Goal: Information Seeking & Learning: Learn about a topic

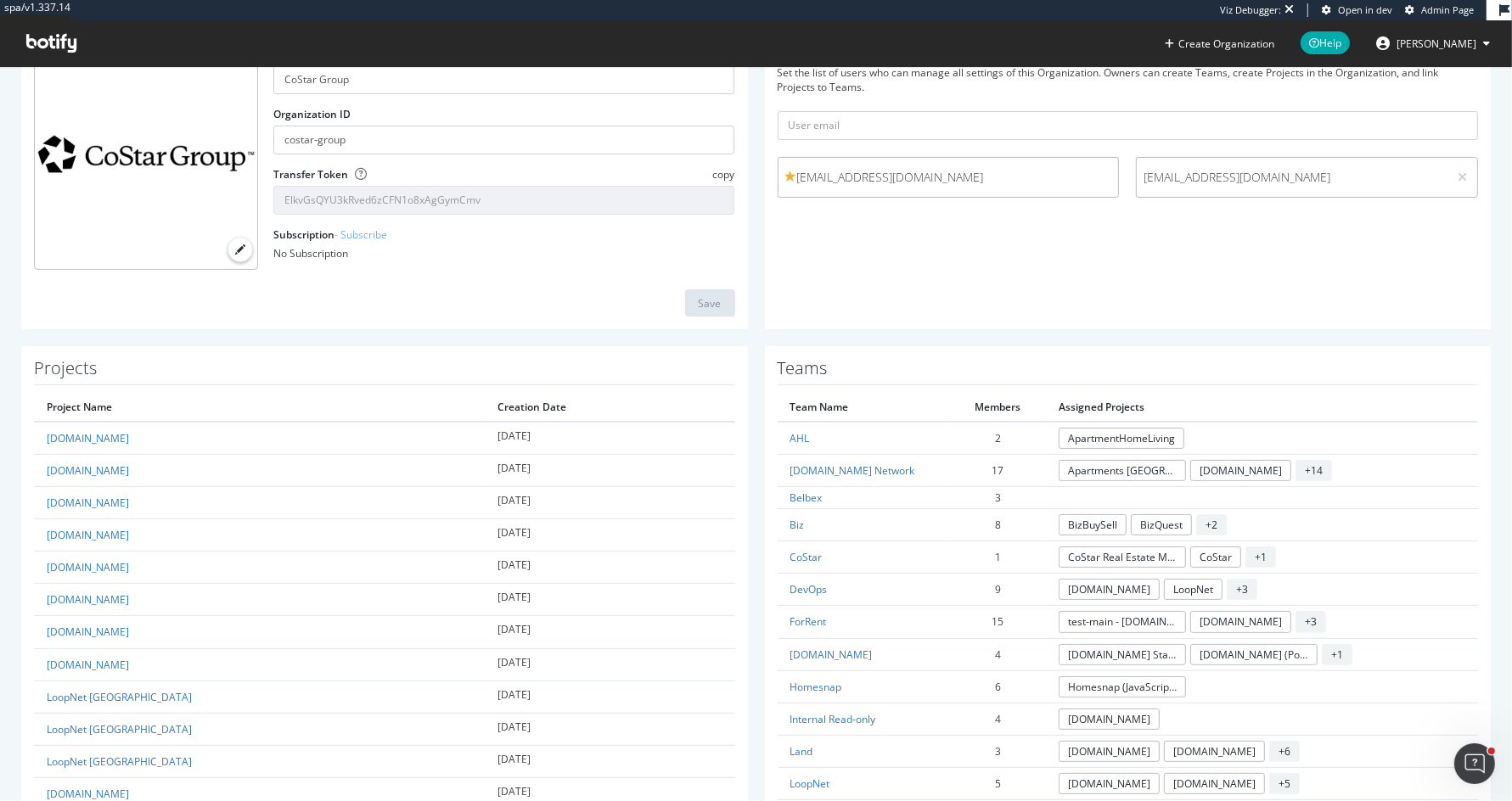
scroll to position [1166, 0]
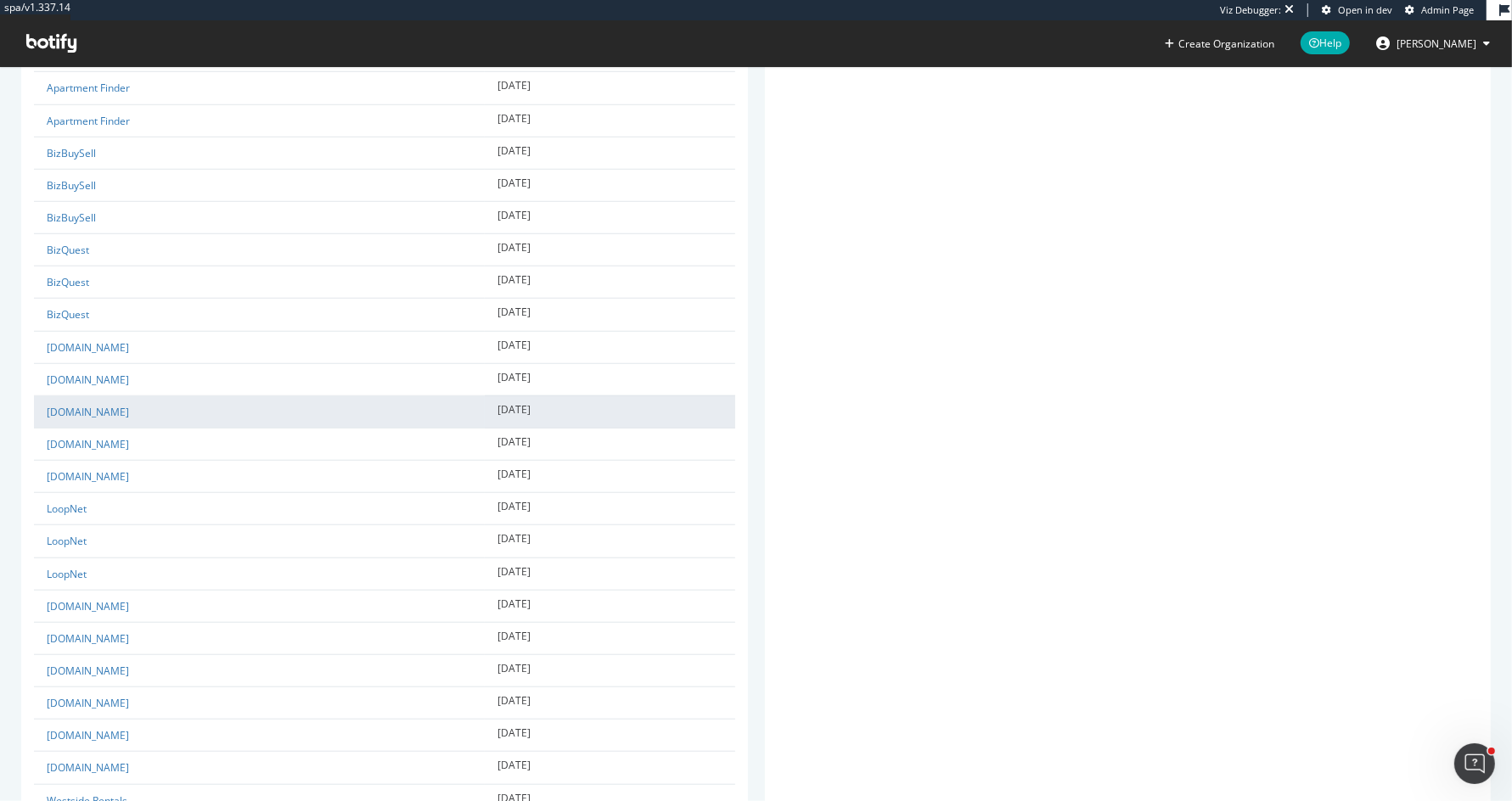
click at [79, 408] on td "[DOMAIN_NAME]" at bounding box center [259, 412] width 451 height 32
click at [80, 404] on link "[DOMAIN_NAME]" at bounding box center [87, 411] width 82 height 14
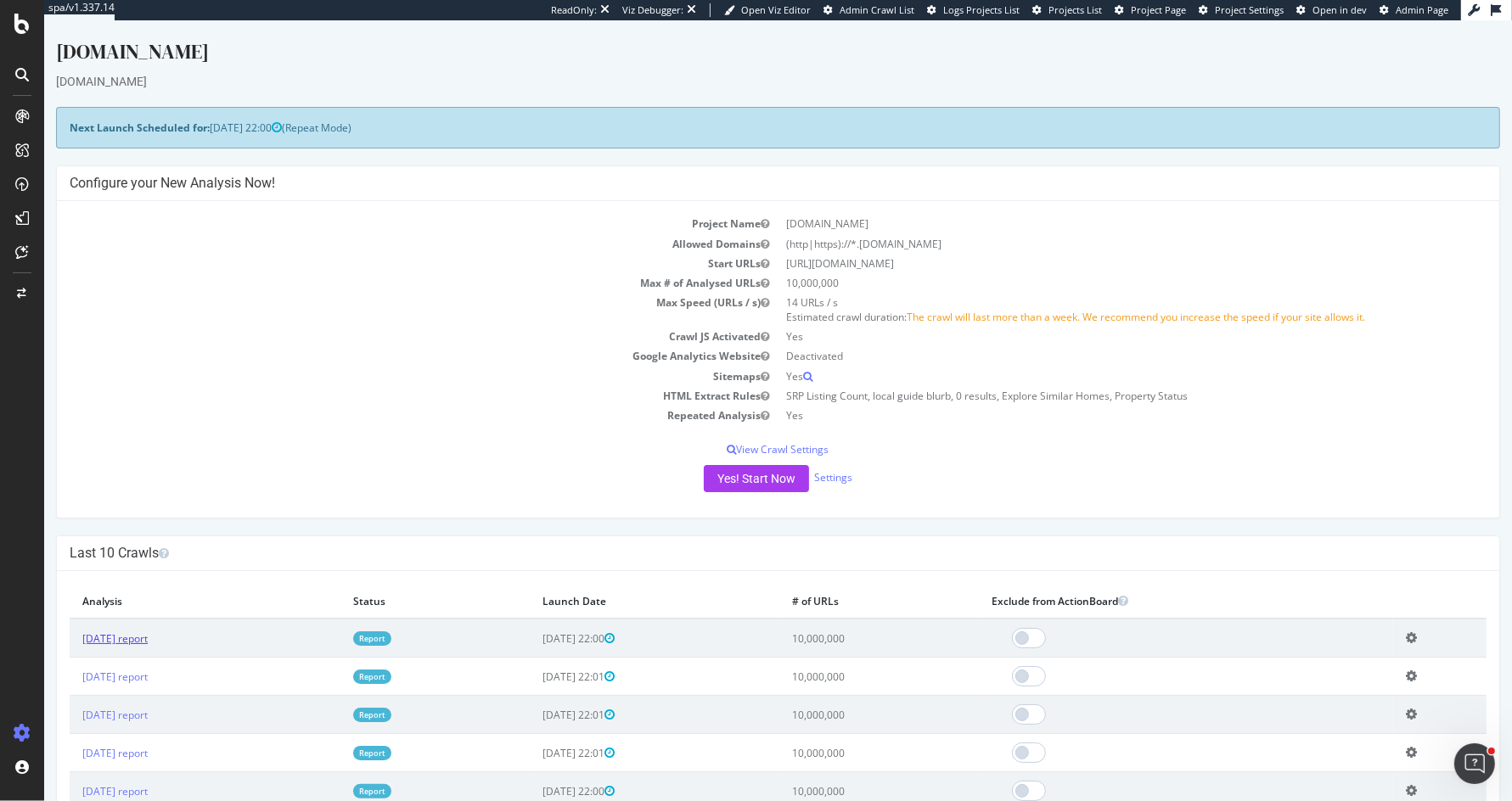
click at [147, 637] on link "[DATE] report" at bounding box center [114, 638] width 65 height 14
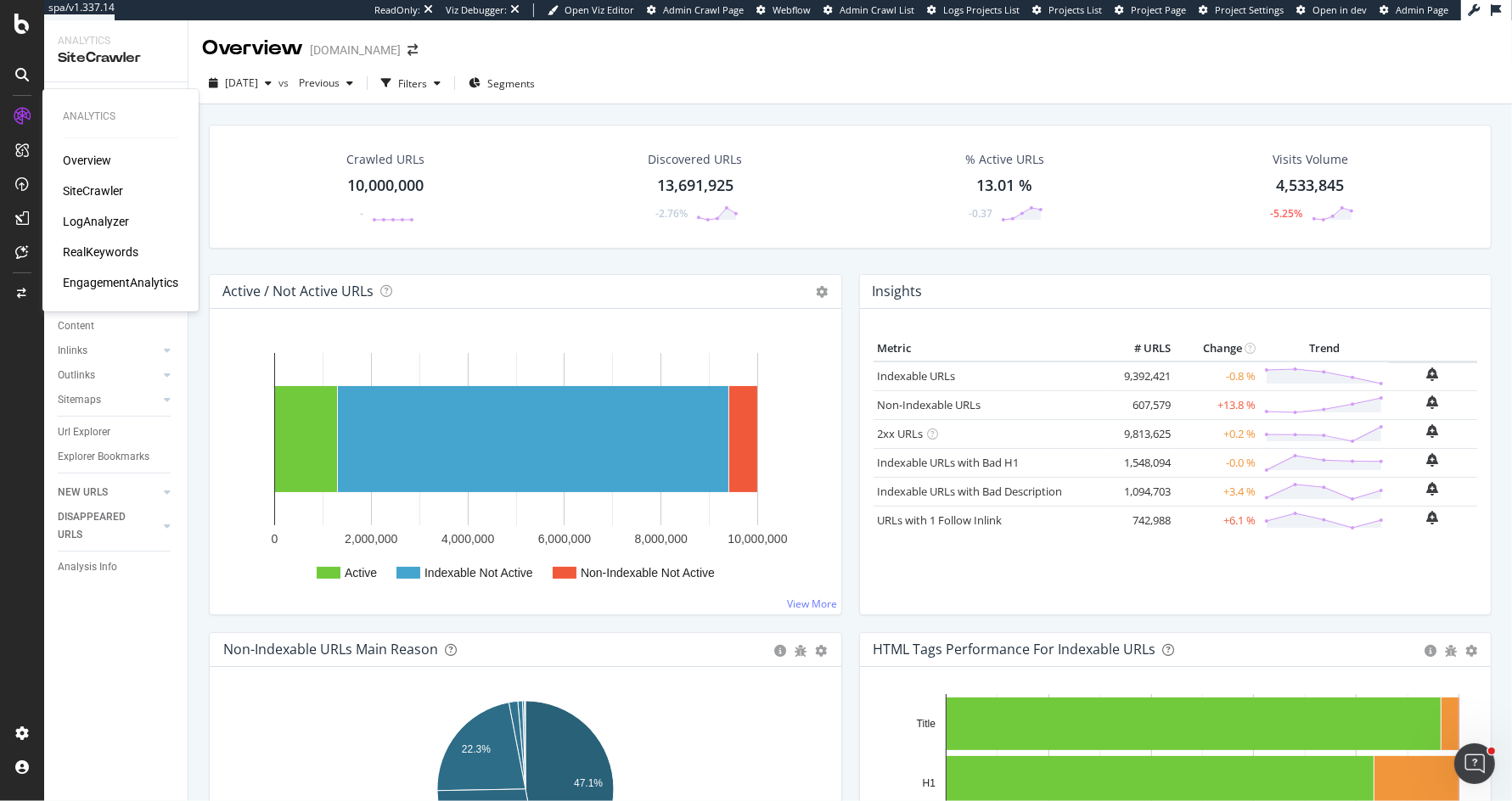
click at [90, 221] on div "LogAnalyzer" at bounding box center [95, 221] width 66 height 17
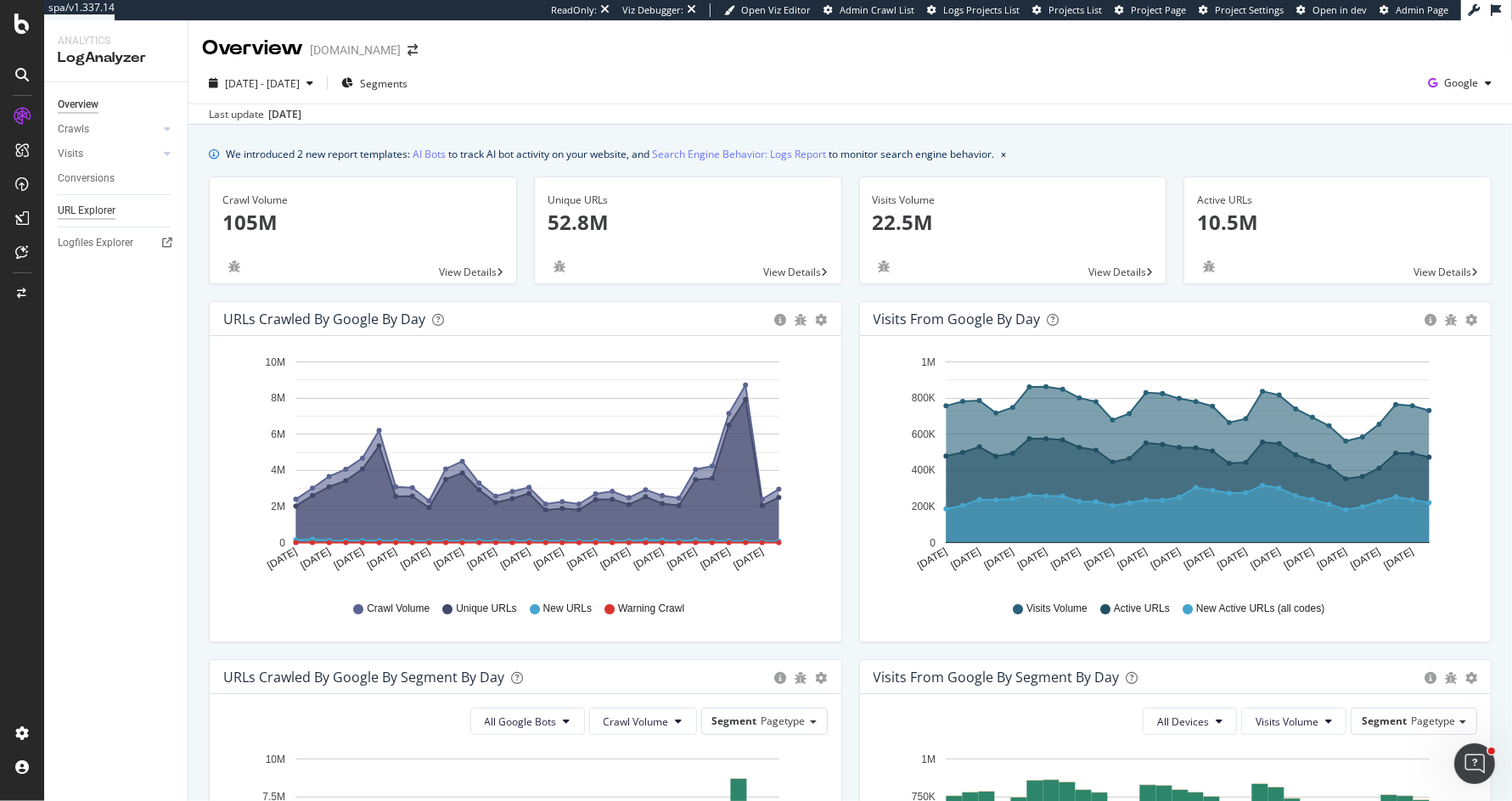
click at [113, 209] on div "URL Explorer" at bounding box center [86, 211] width 58 height 18
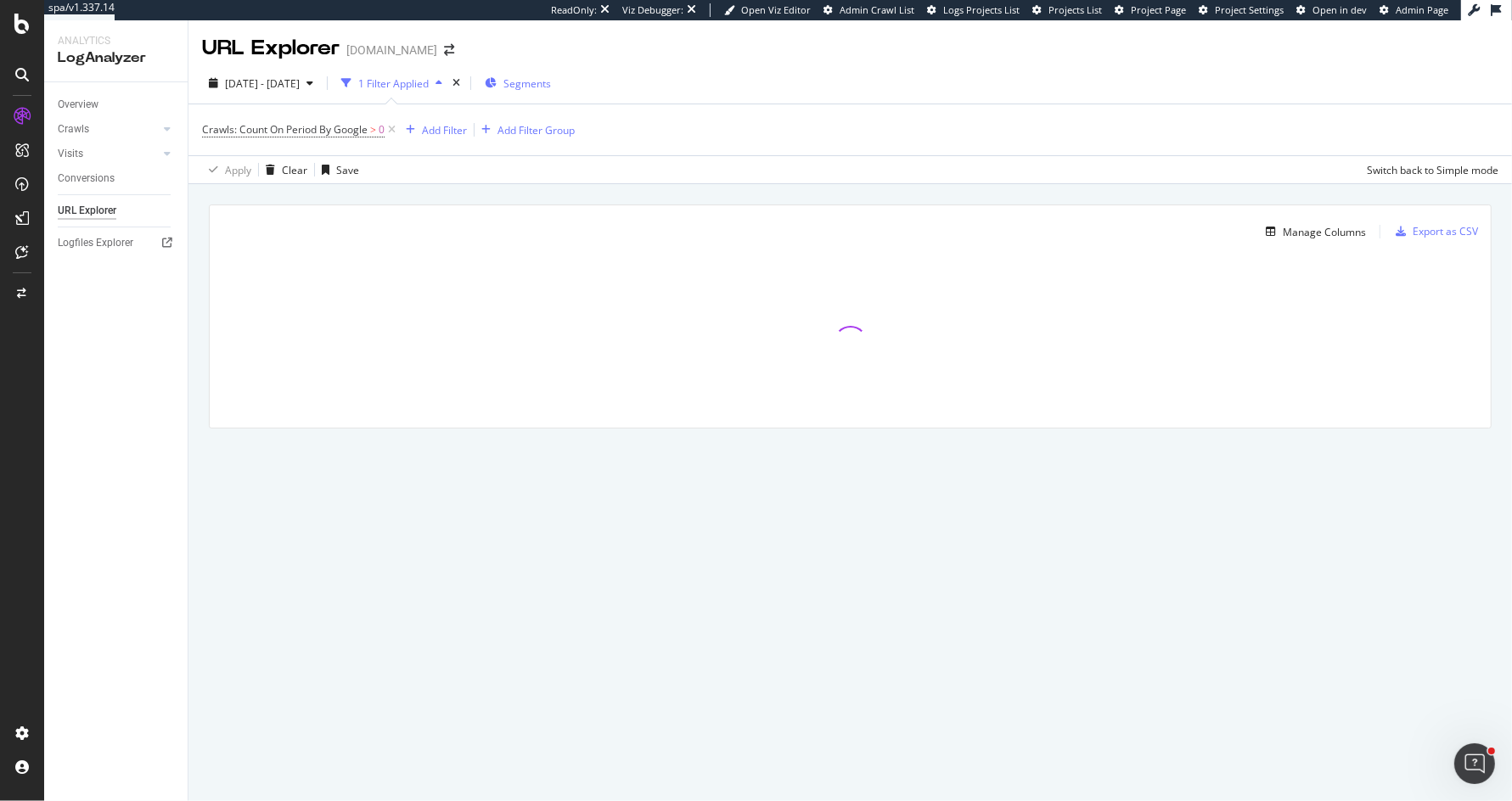
click at [551, 74] on div "Segments" at bounding box center [518, 83] width 66 height 26
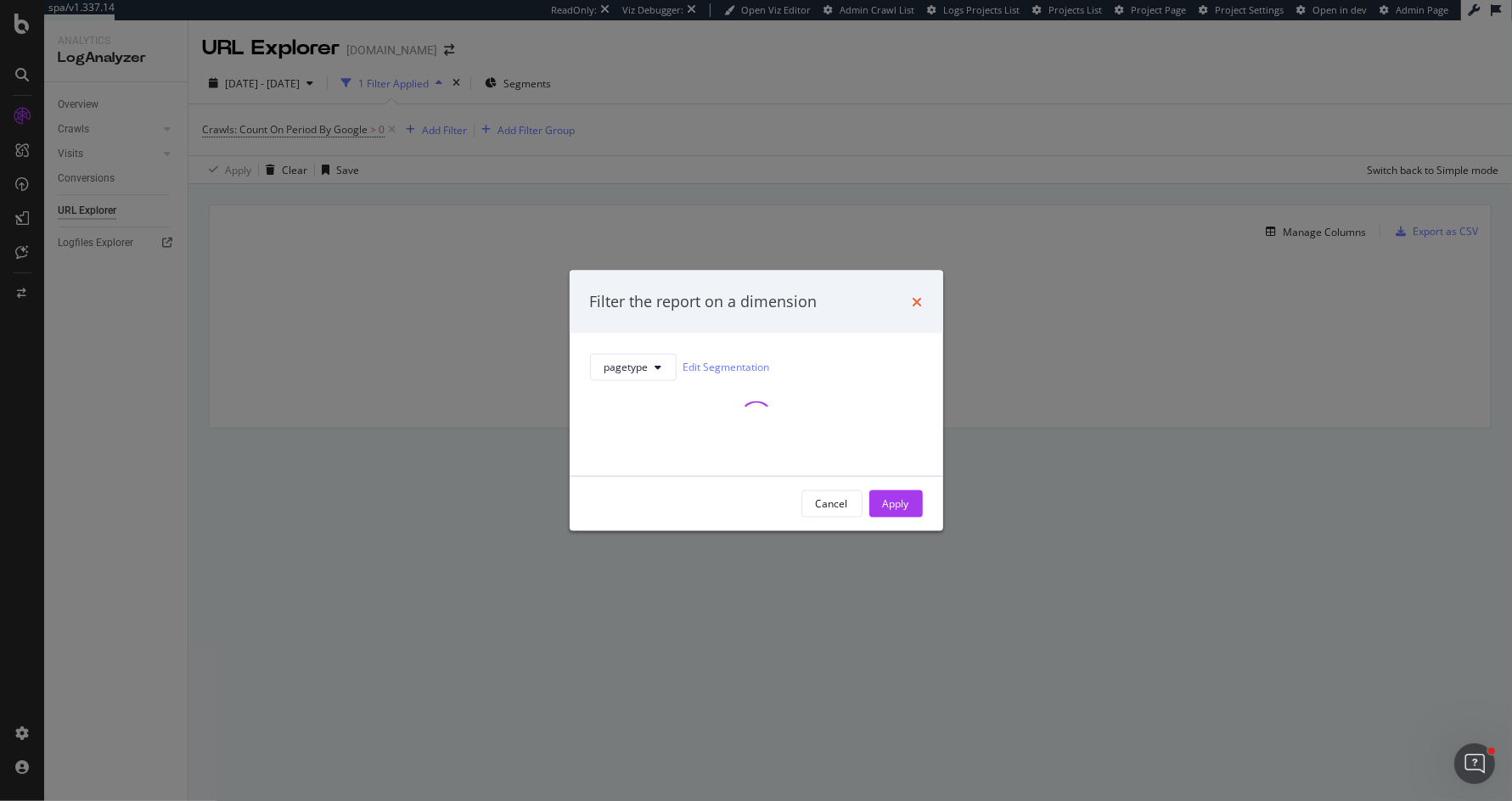
click at [914, 297] on icon "times" at bounding box center [918, 301] width 10 height 13
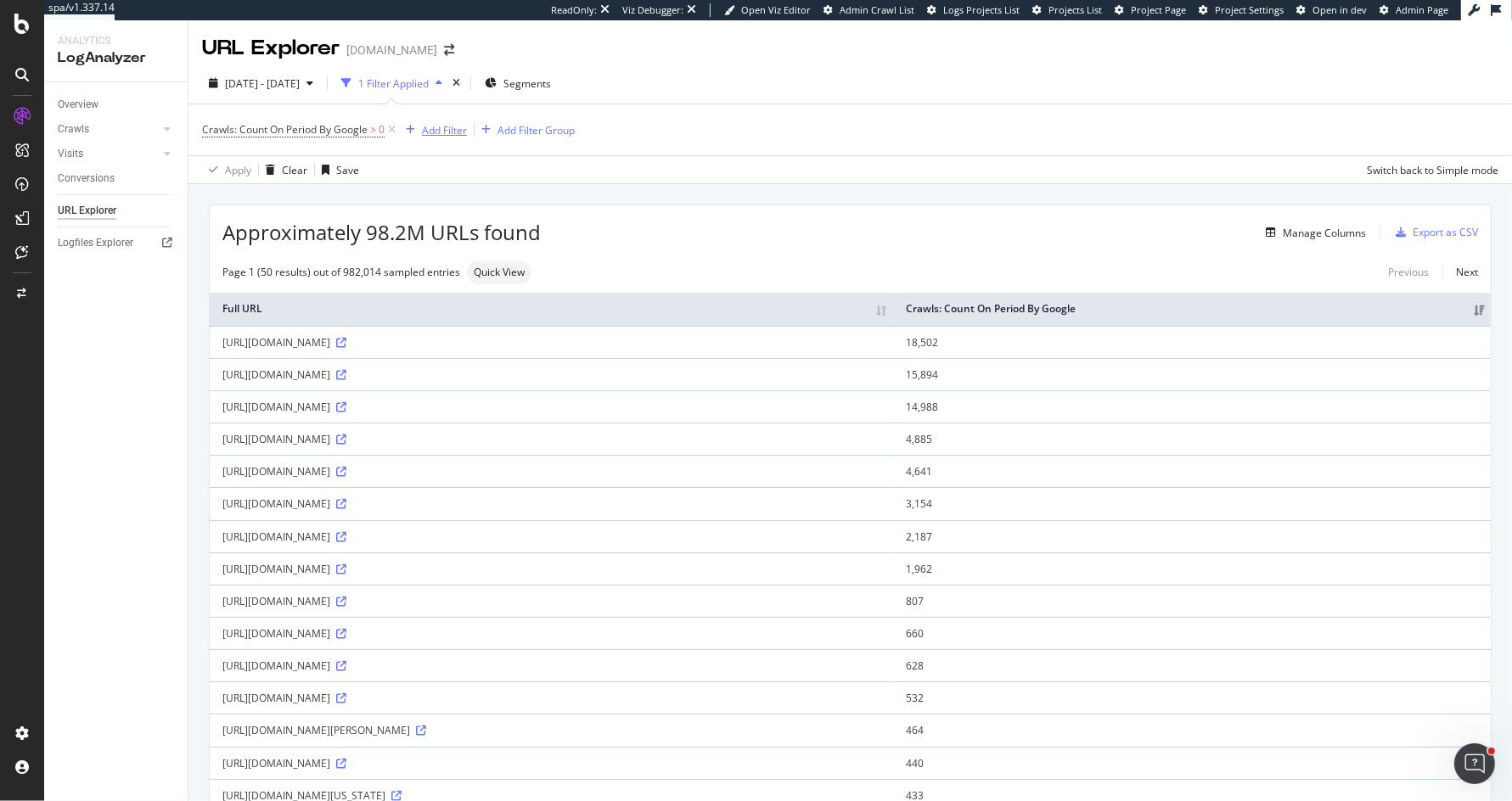
click at [431, 134] on div "Add Filter" at bounding box center [444, 129] width 45 height 14
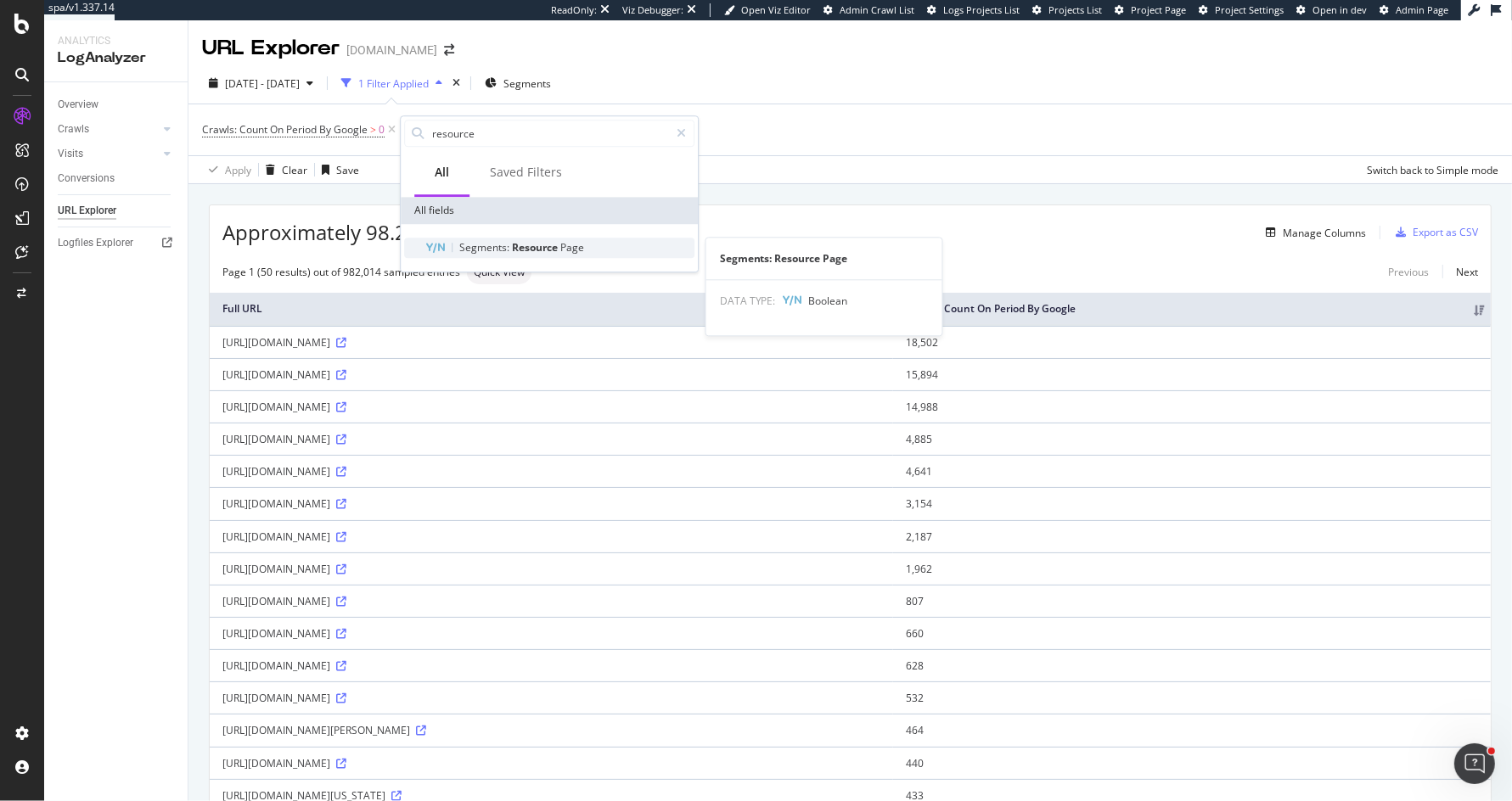
type input "resource"
click at [556, 242] on span "Resource" at bounding box center [536, 247] width 48 height 14
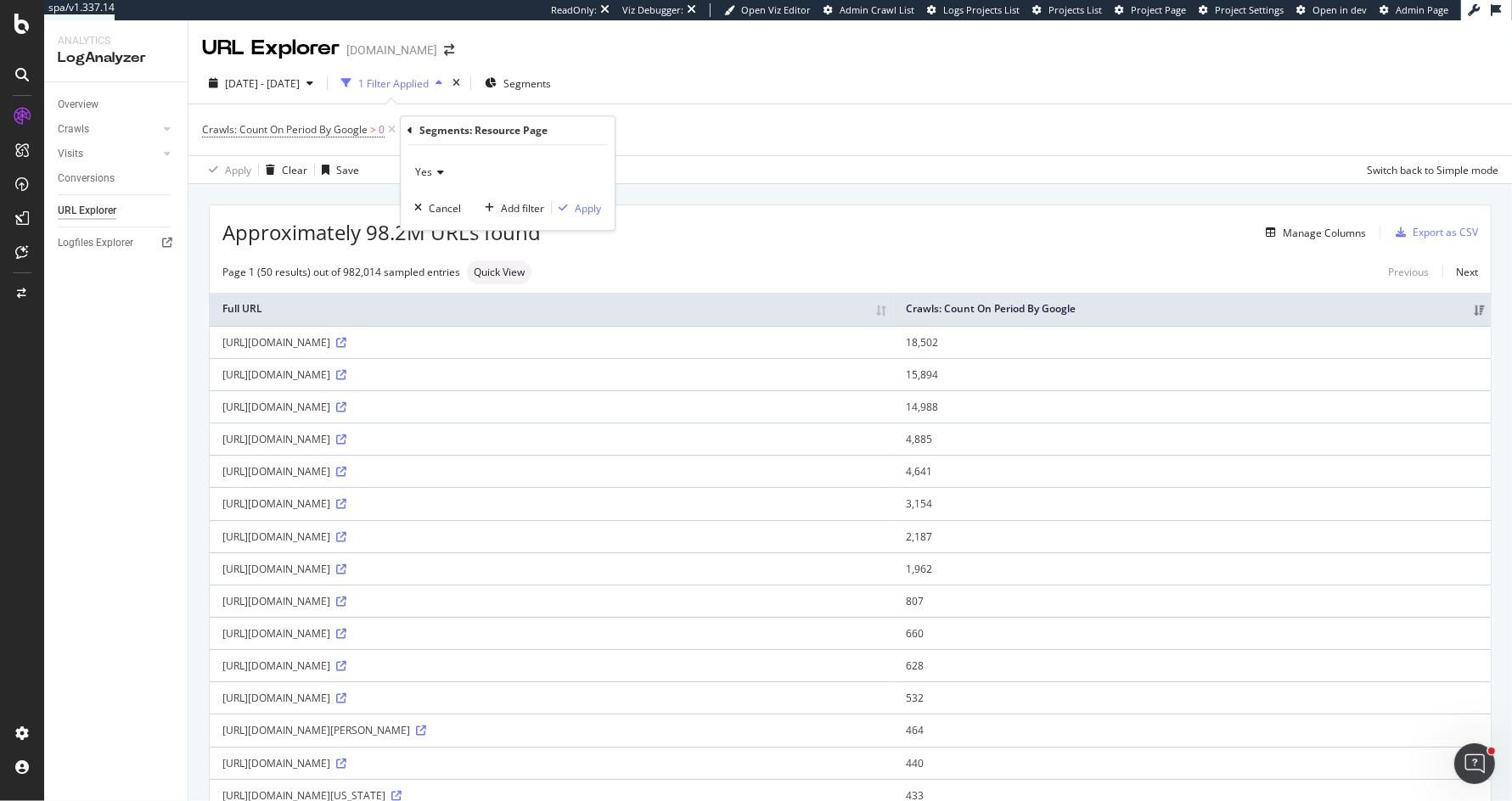
click at [424, 168] on span "Yes" at bounding box center [423, 171] width 17 height 14
click at [433, 228] on span "No" at bounding box center [429, 229] width 13 height 14
click at [581, 204] on div "Apply" at bounding box center [588, 208] width 26 height 14
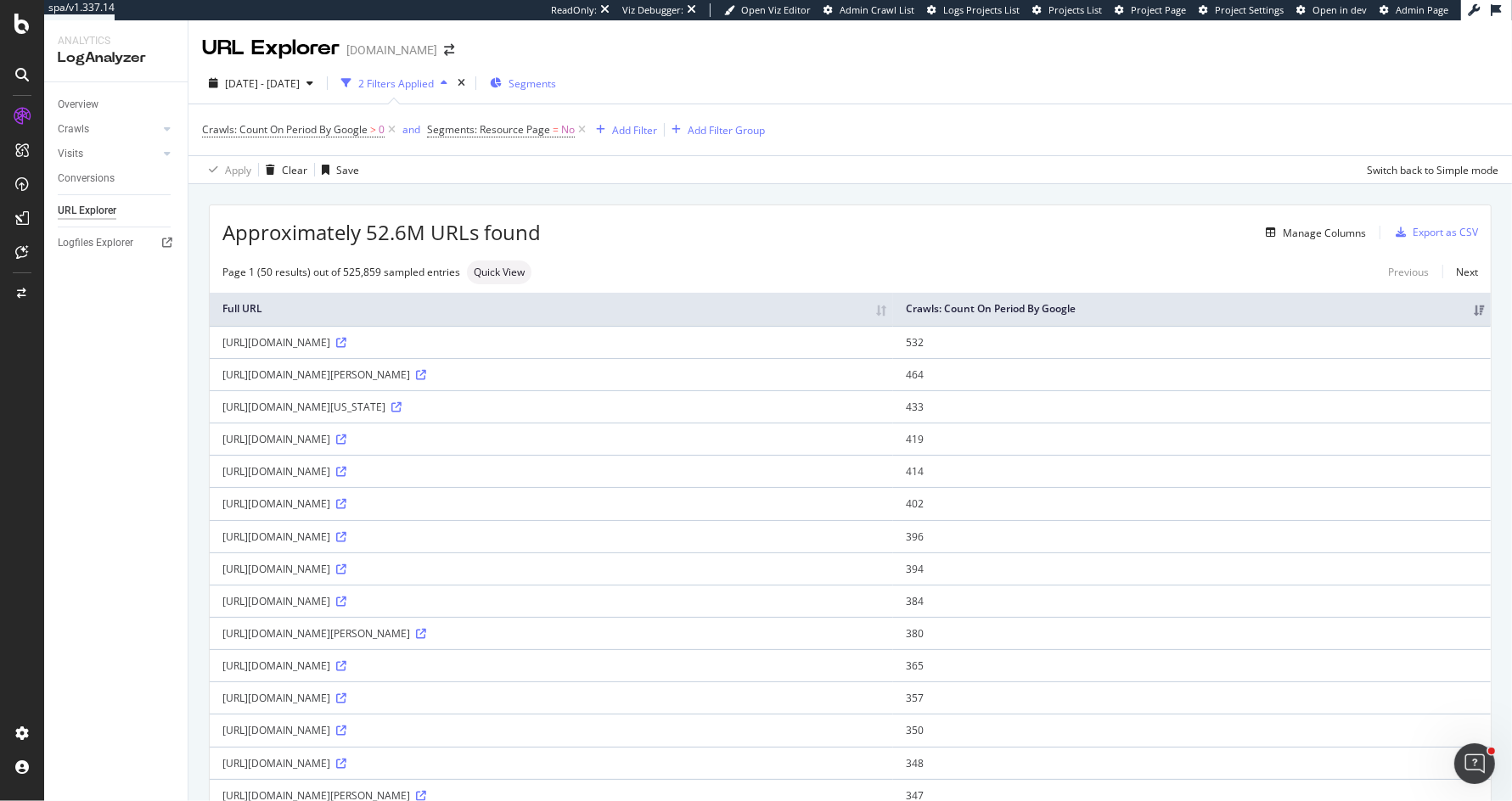
click at [556, 82] on span "Segments" at bounding box center [532, 83] width 47 height 14
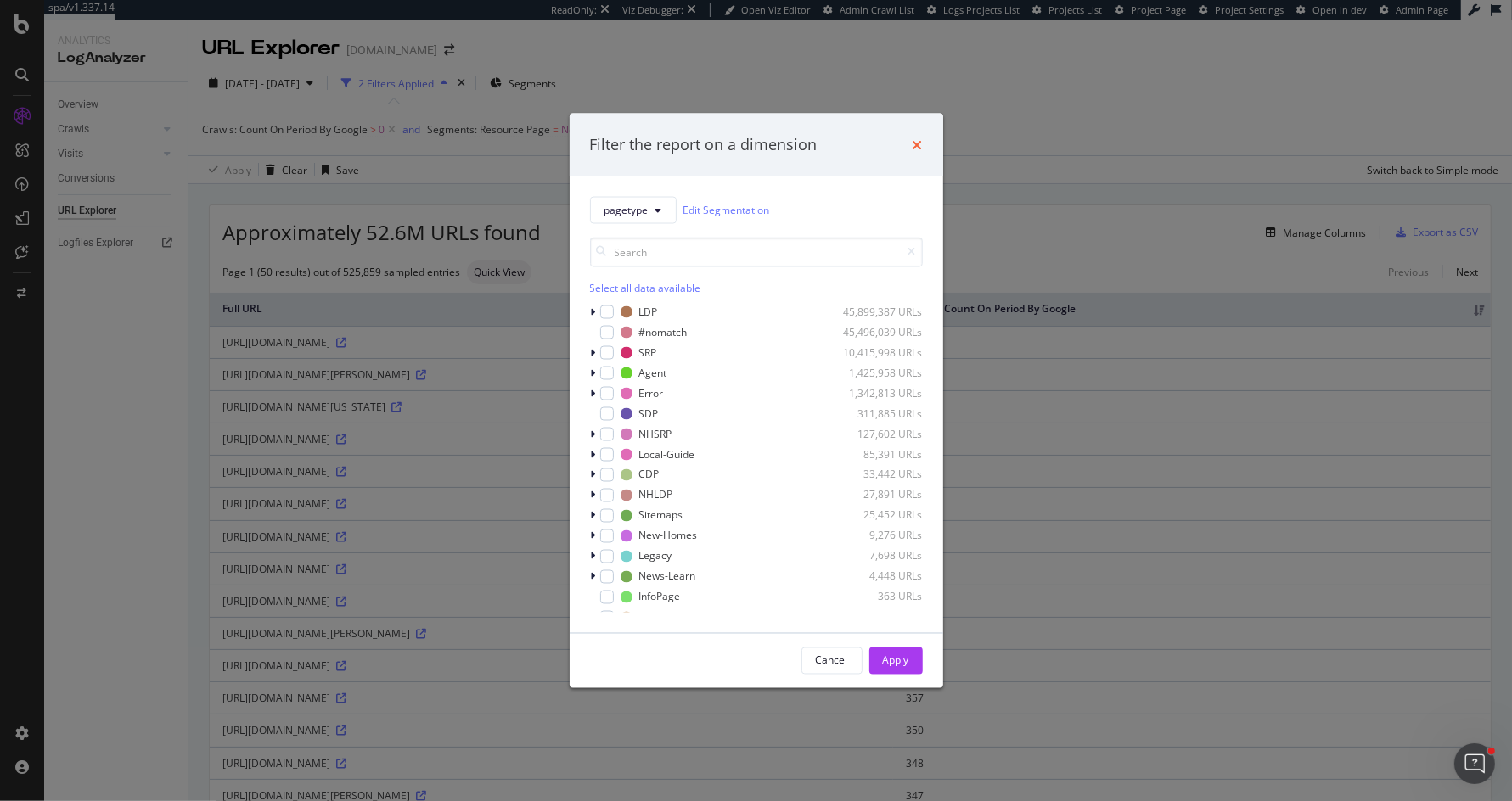
click at [919, 145] on icon "times" at bounding box center [918, 145] width 10 height 13
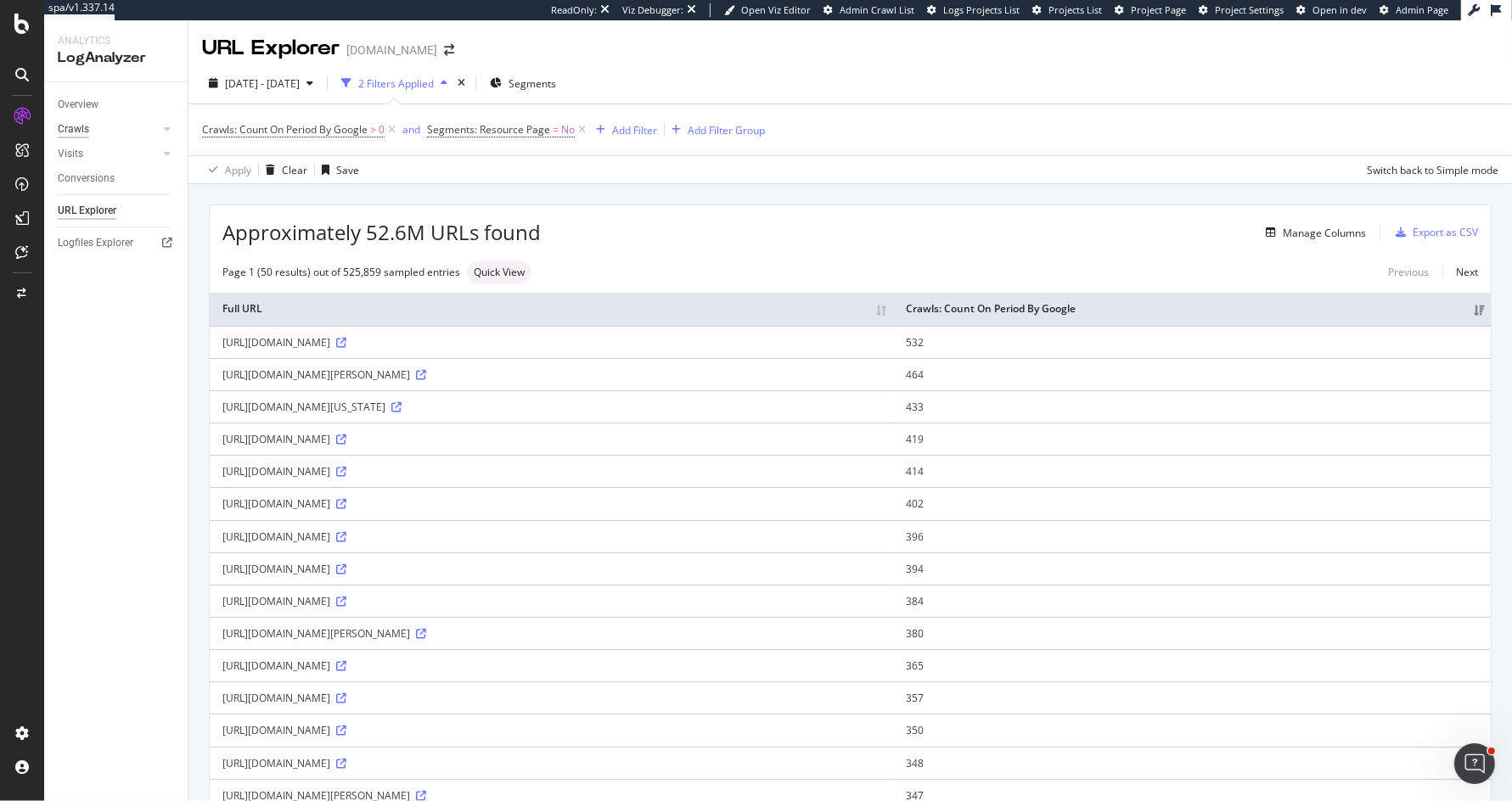
click at [75, 128] on div "Crawls" at bounding box center [73, 129] width 31 height 18
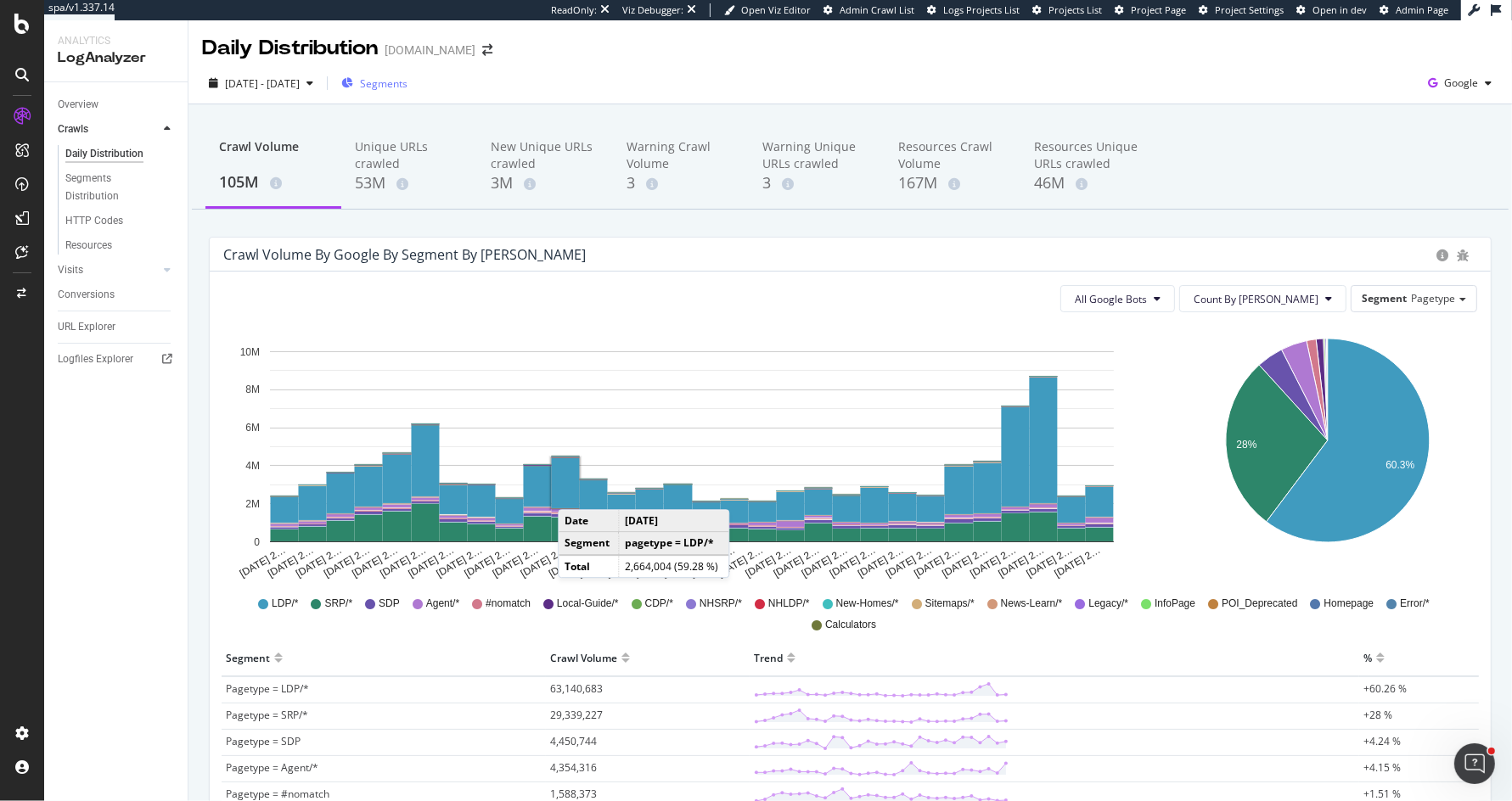
click at [406, 87] on span "Segments" at bounding box center [384, 83] width 47 height 14
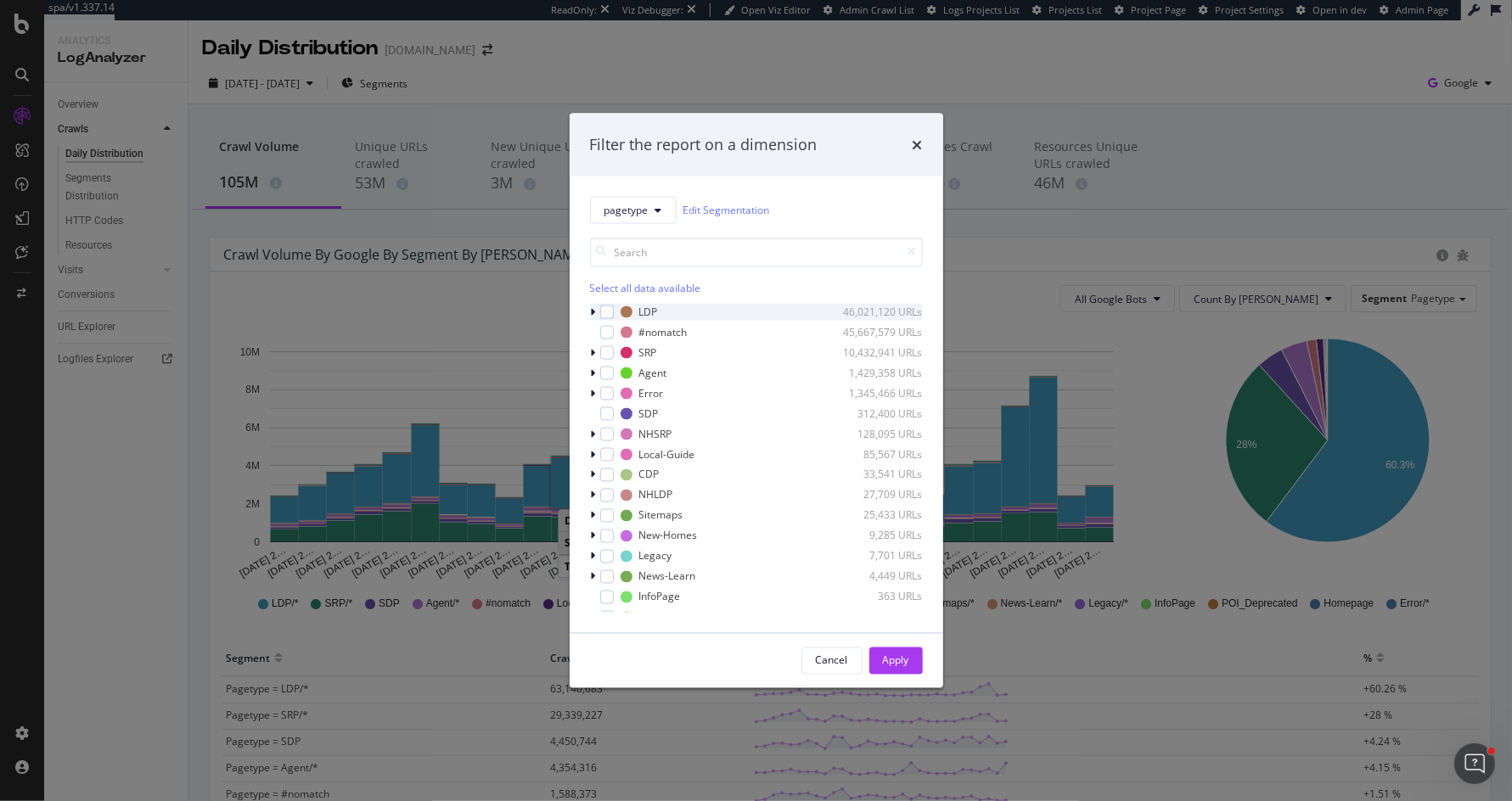
click at [596, 313] on div "modal" at bounding box center [594, 312] width 10 height 17
click at [611, 313] on div "modal" at bounding box center [607, 311] width 13 height 13
click at [885, 654] on div "Apply" at bounding box center [896, 660] width 26 height 14
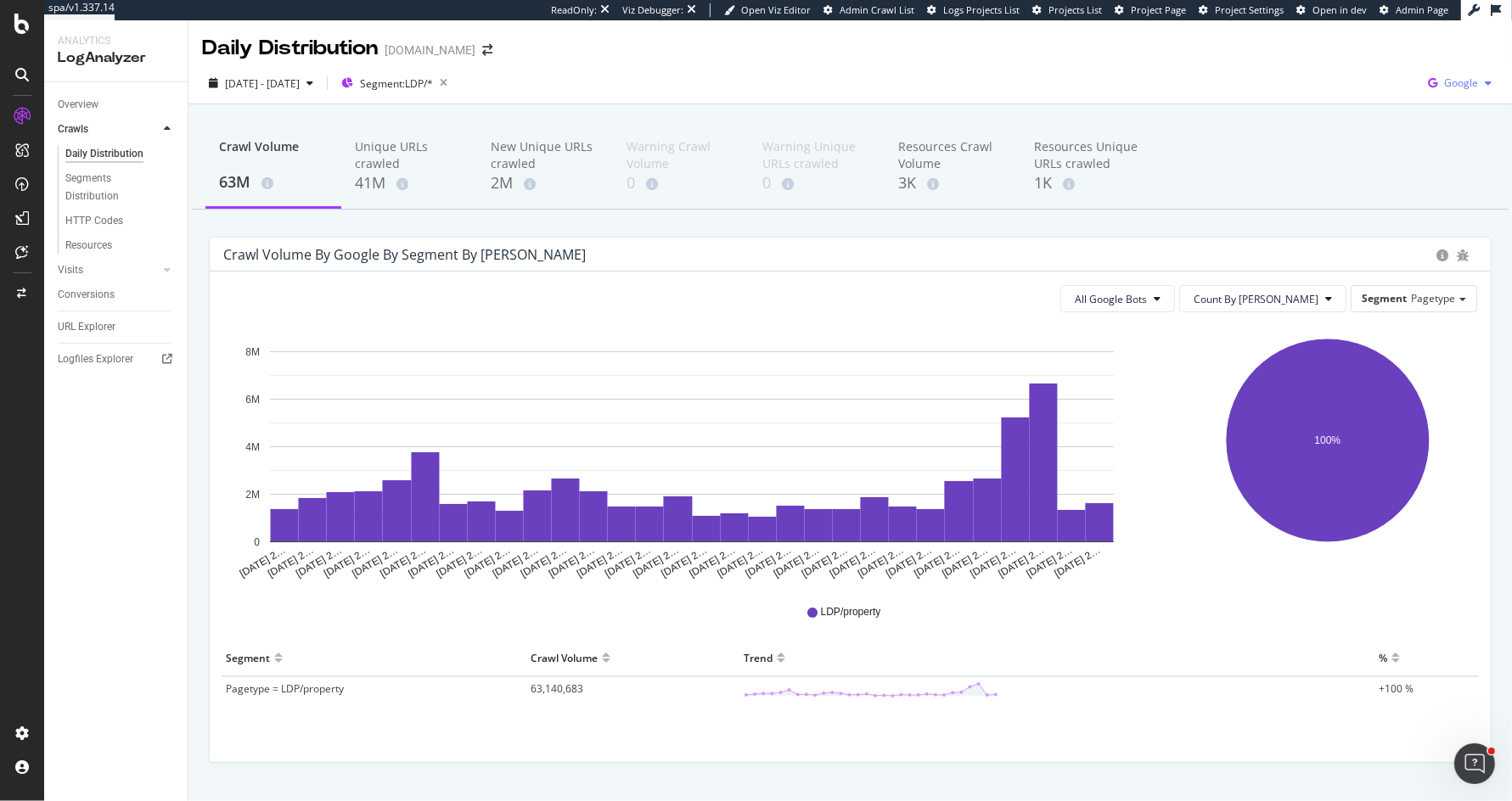
click at [1470, 82] on span "Google" at bounding box center [1461, 82] width 34 height 14
click at [1371, 100] on span "OpenAI" at bounding box center [1376, 99] width 62 height 15
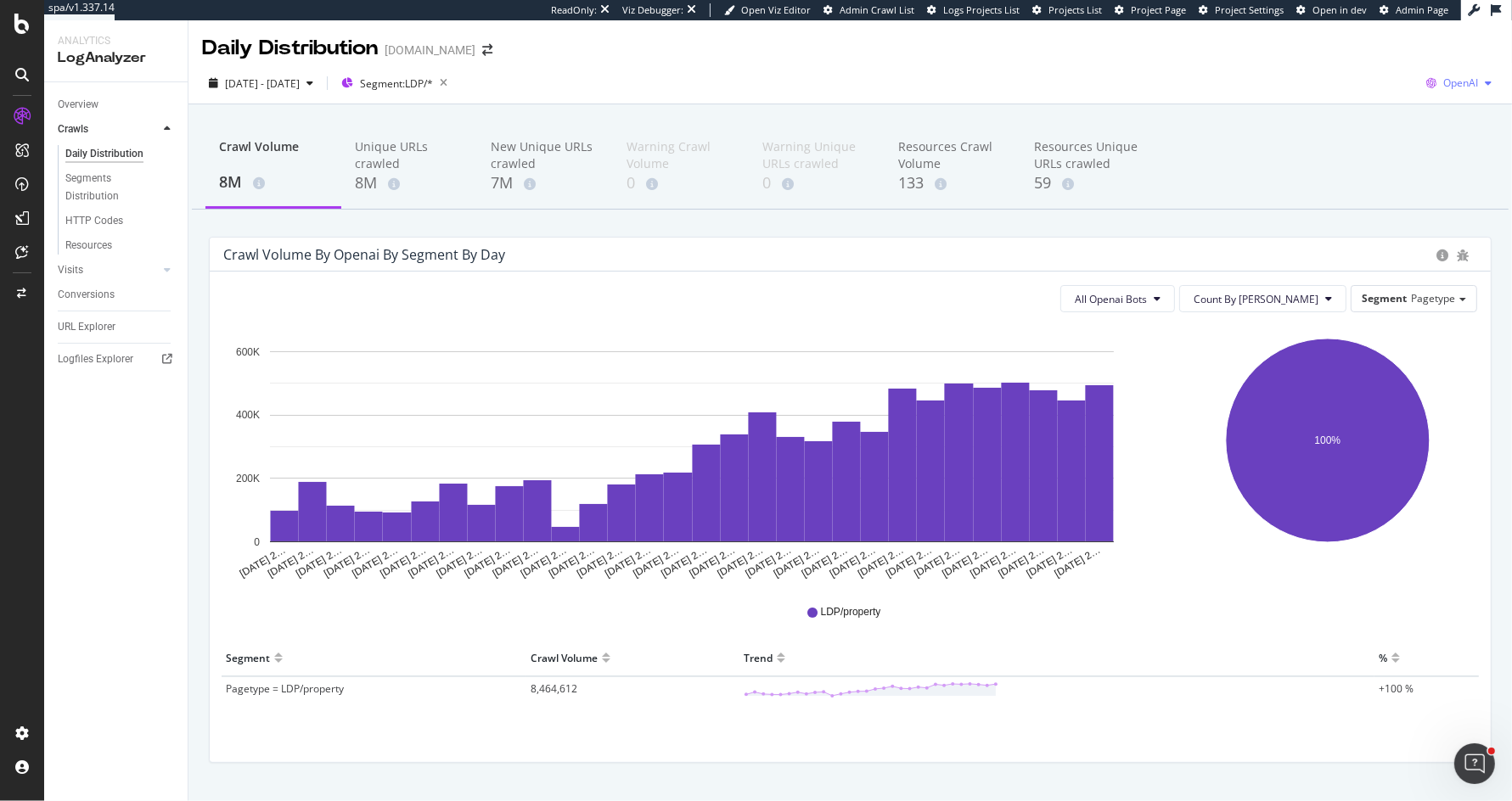
click at [1468, 83] on span "OpenAI" at bounding box center [1460, 82] width 35 height 14
click at [455, 79] on icon "button" at bounding box center [443, 82] width 21 height 24
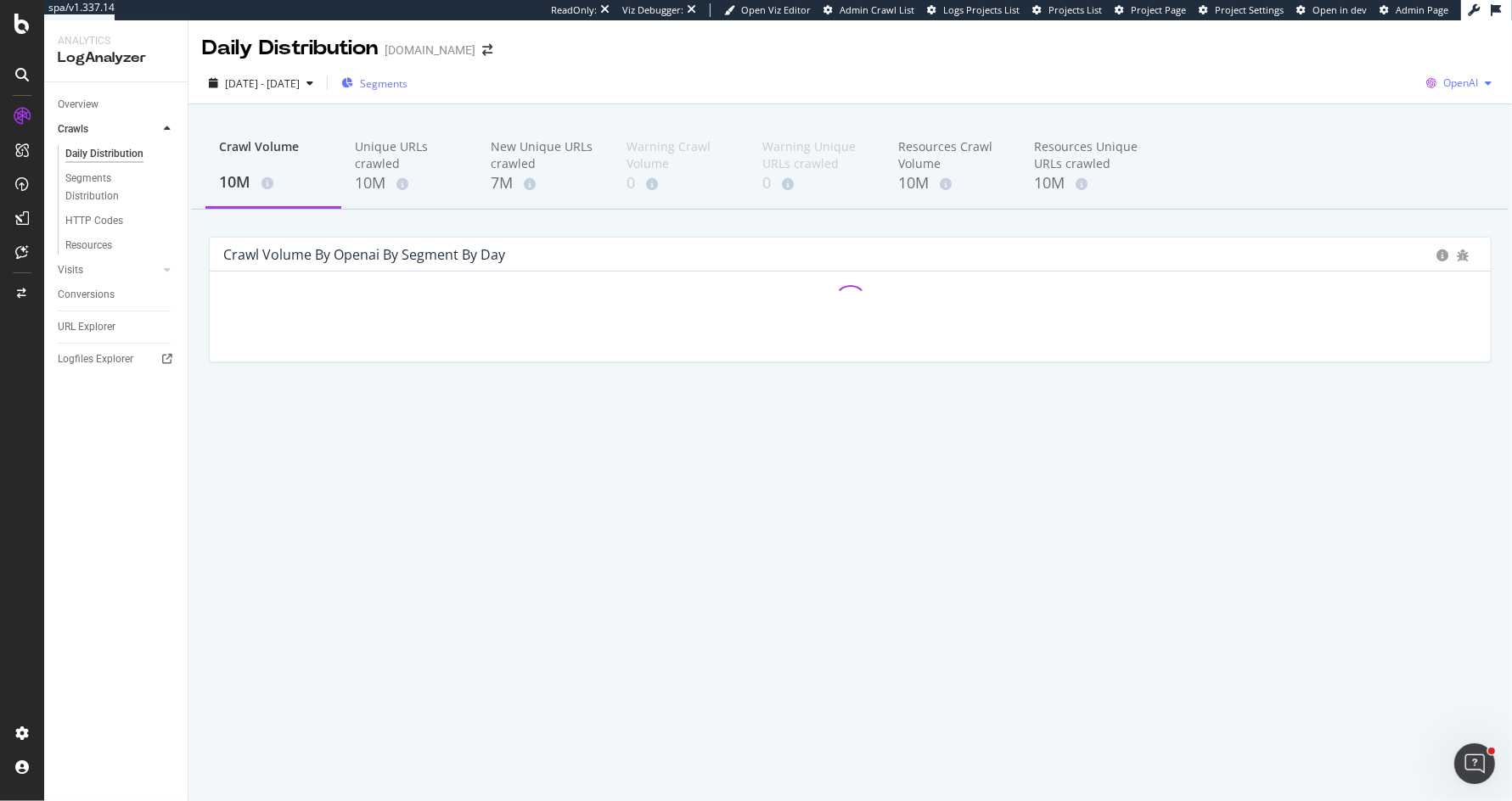
click at [1441, 79] on icon "button" at bounding box center [1431, 82] width 24 height 24
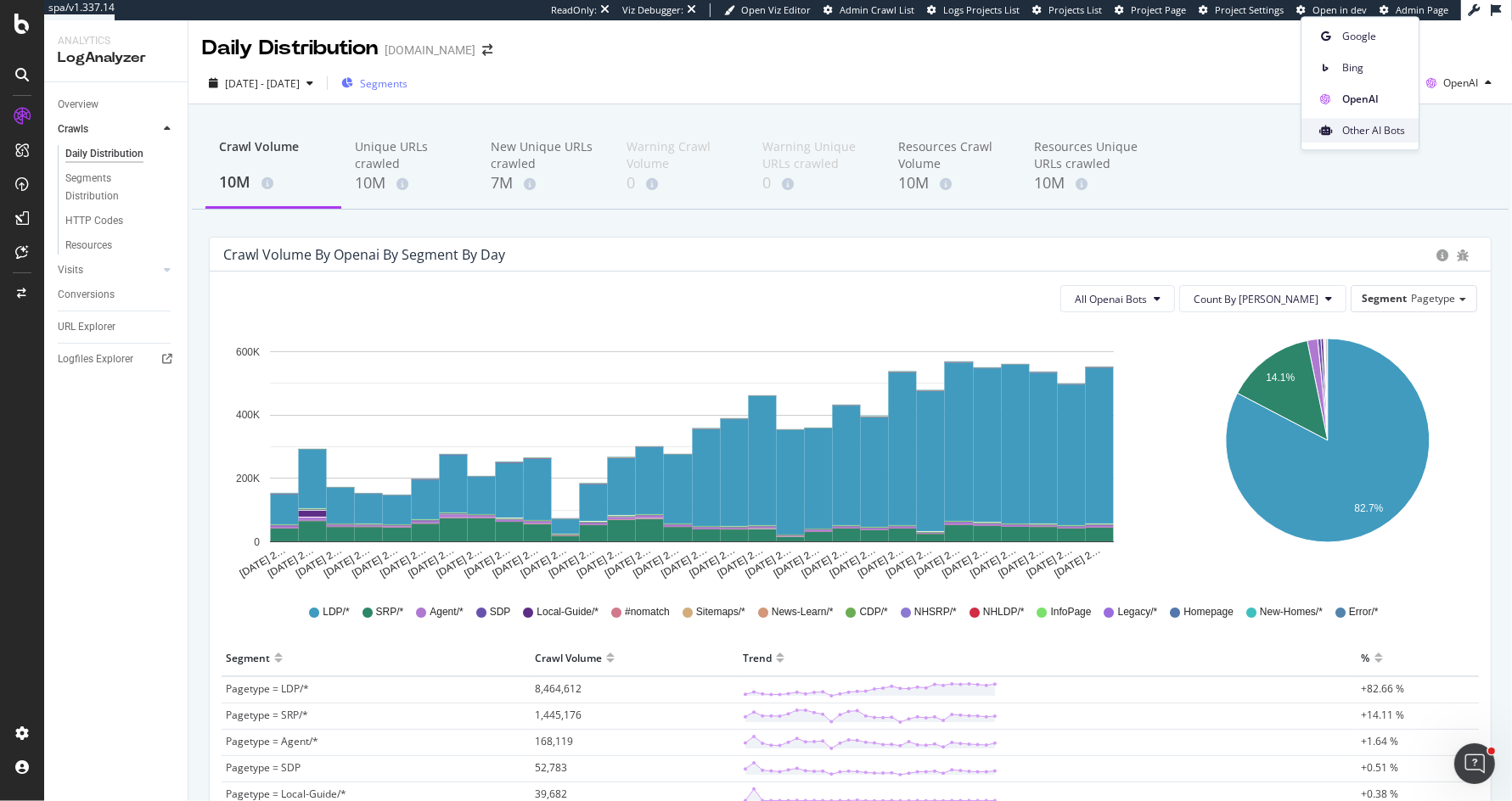
click at [1374, 128] on span "Other AI Bots" at bounding box center [1373, 130] width 62 height 15
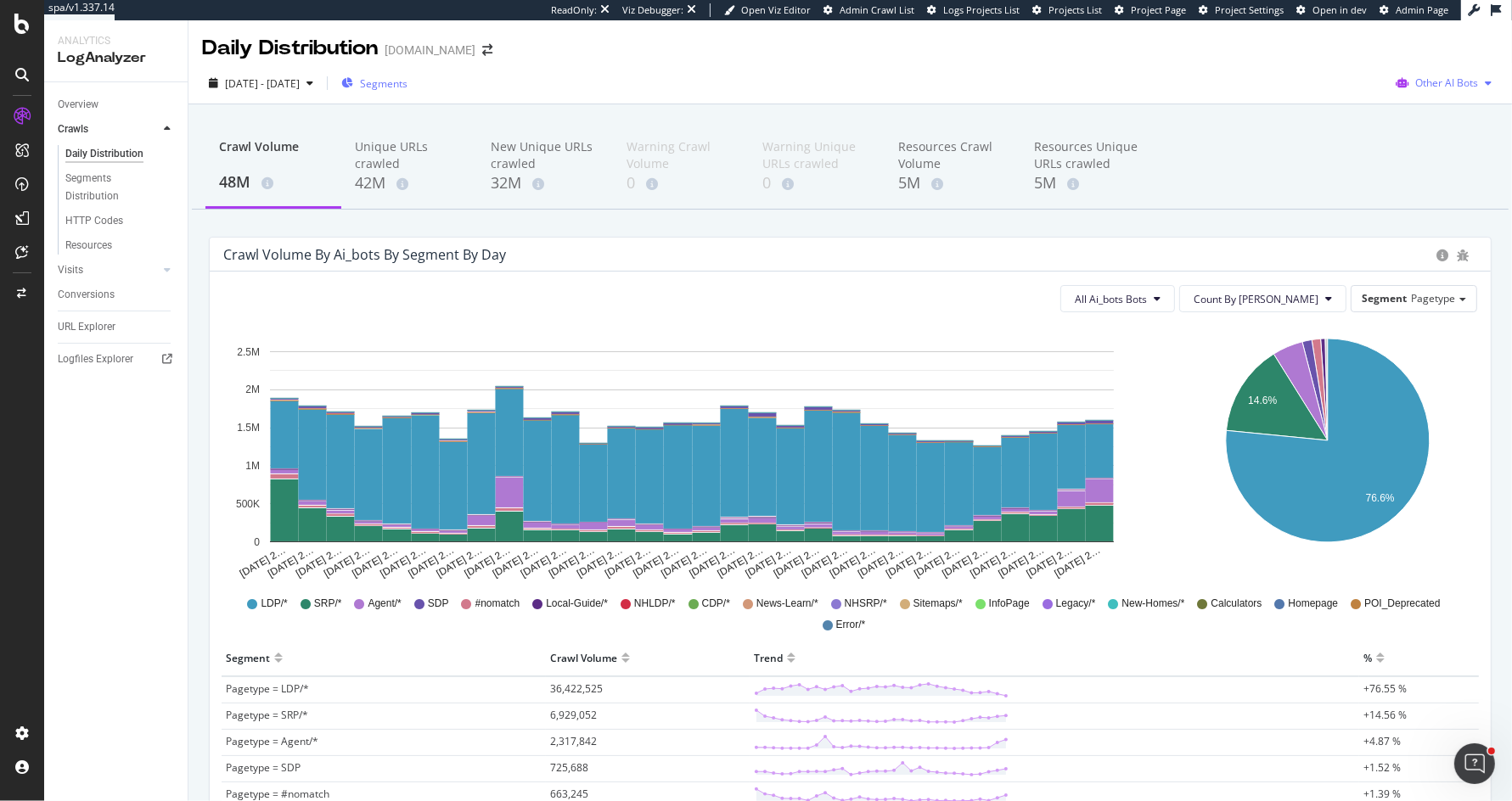
click at [1444, 87] on span "Other AI Bots" at bounding box center [1446, 82] width 62 height 14
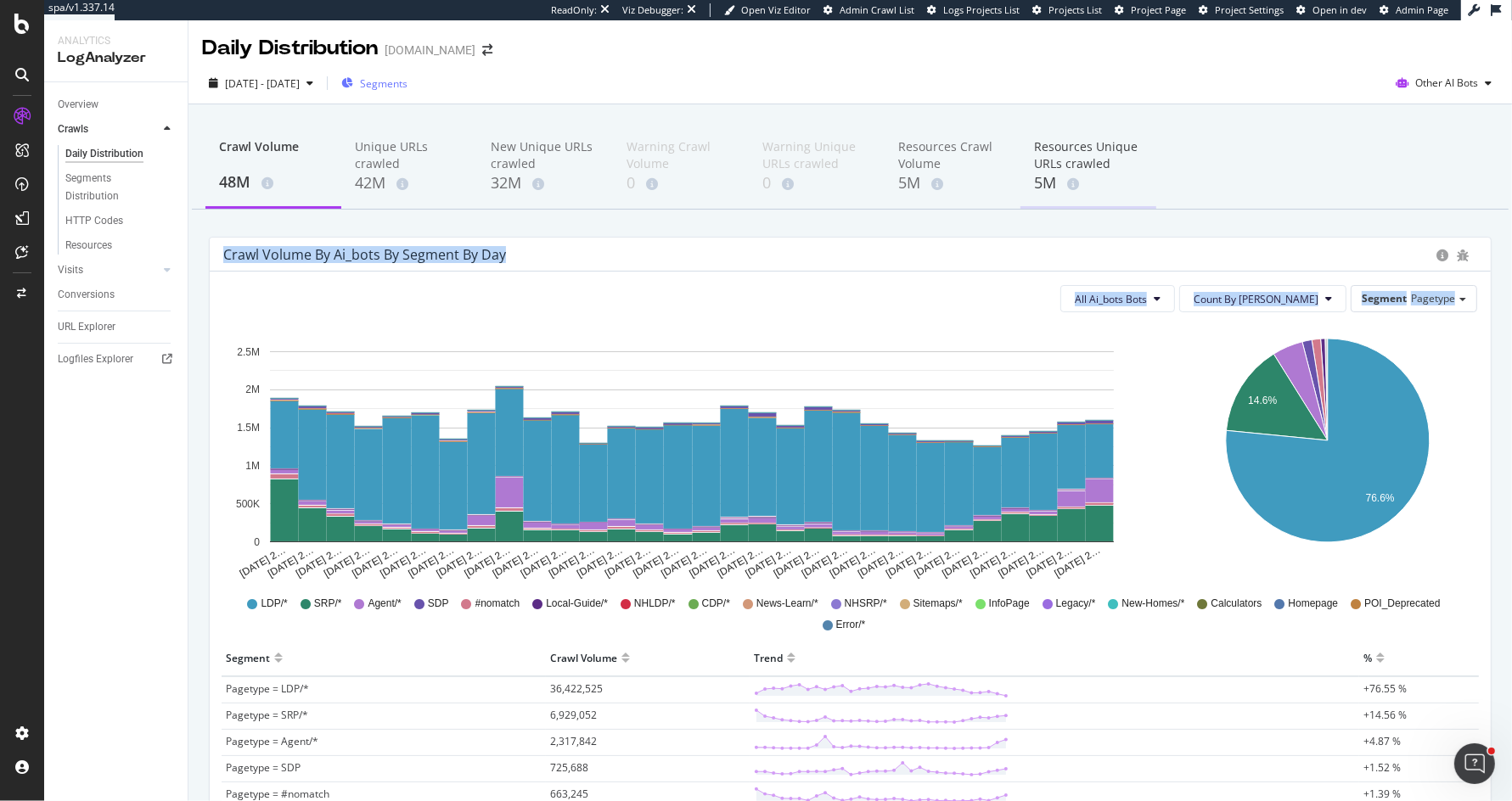
drag, startPoint x: 937, startPoint y: 496, endPoint x: 1114, endPoint y: 196, distance: 348.3
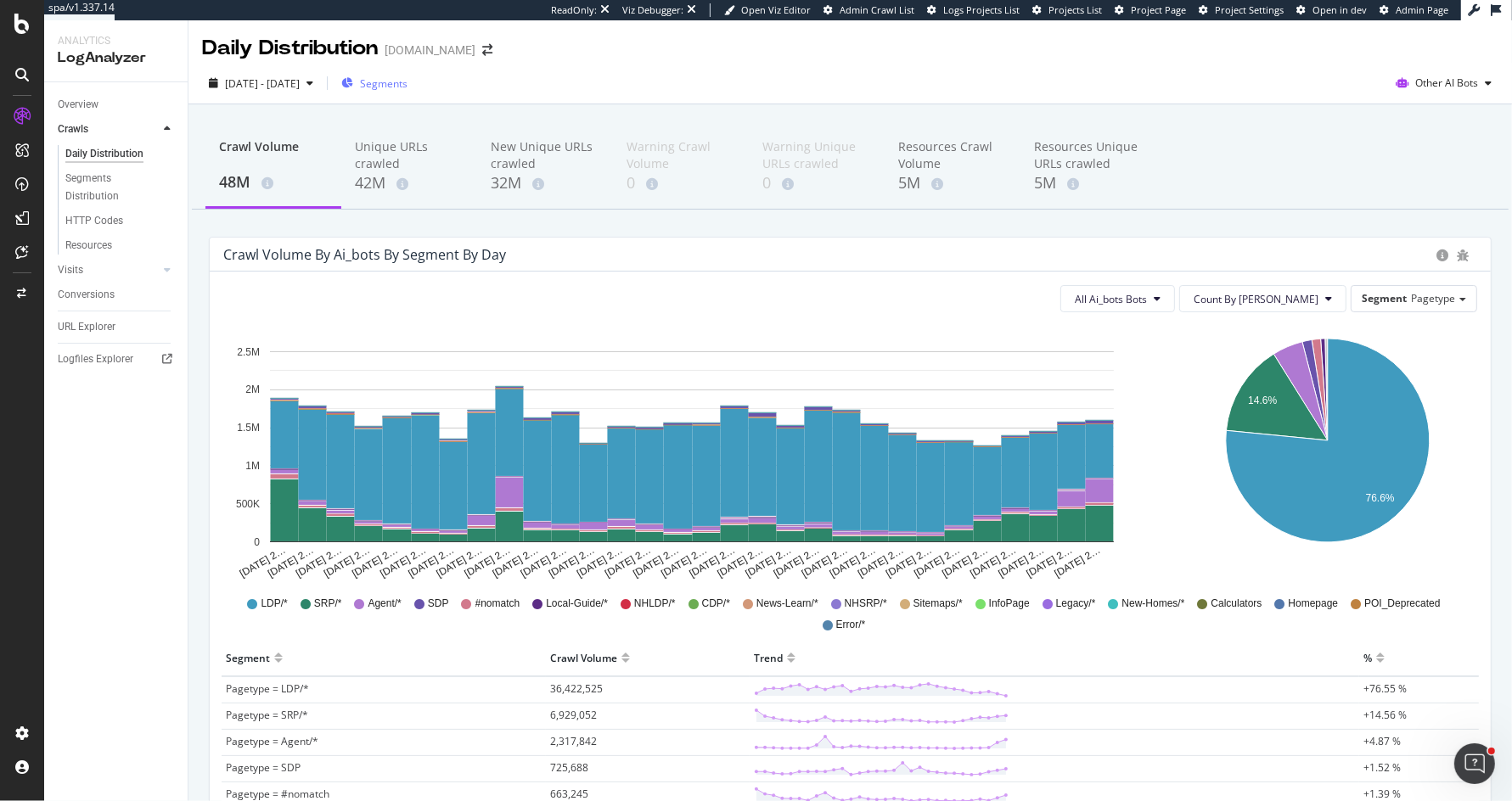
click at [1298, 140] on div "Crawl Volume 48M Unique URLs crawled 42M New Unique URLs crawled 32M Warning Cr…" at bounding box center [850, 167] width 1316 height 85
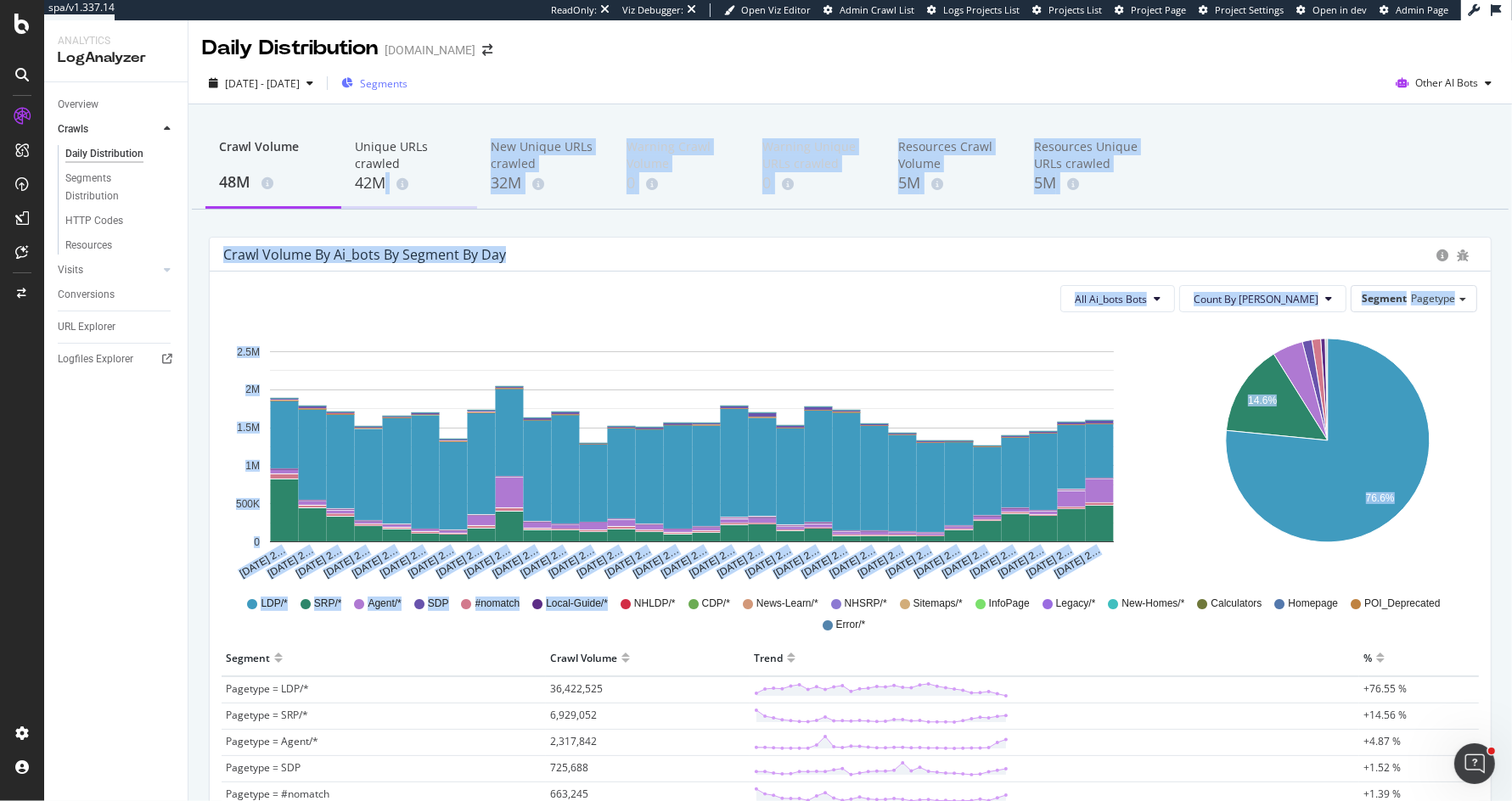
drag, startPoint x: 579, startPoint y: 619, endPoint x: 385, endPoint y: 185, distance: 475.4
click at [385, 185] on div "Crawl Volume 48M Unique URLs crawled 42M New Unique URLs crawled 32M Warning Cr…" at bounding box center [850, 694] width 1323 height 1182
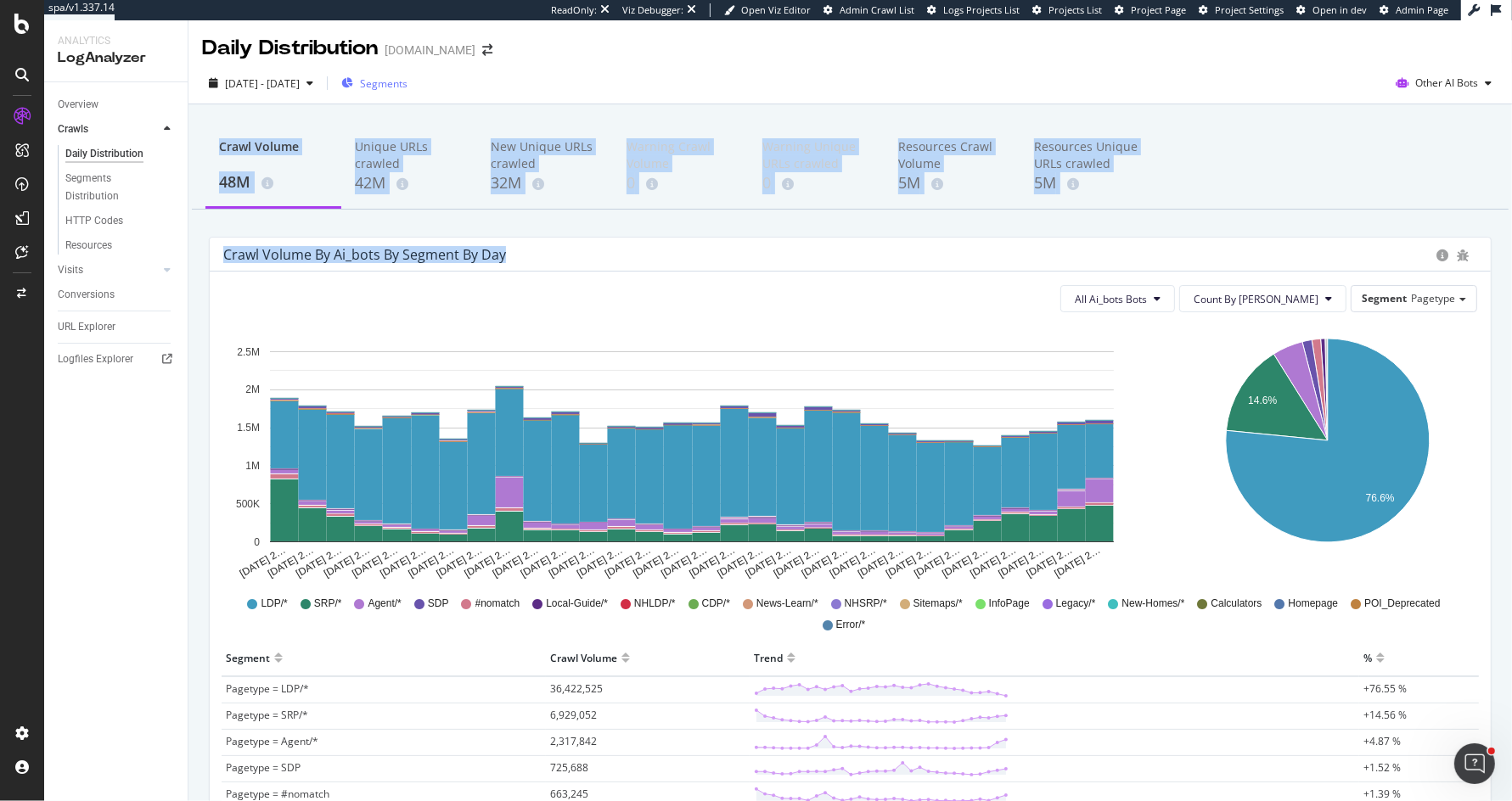
drag, startPoint x: 201, startPoint y: 122, endPoint x: 328, endPoint y: 271, distance: 195.8
click at [328, 271] on div "Crawl Volume 48M Unique URLs crawled 42M New Unique URLs crawled 32M Warning Cr…" at bounding box center [850, 694] width 1323 height 1182
click at [328, 271] on div "All Ai_bots Bots Count By Day Segment Pagetype Hold CMD (⌘) while clicking to f…" at bounding box center [850, 740] width 1280 height 937
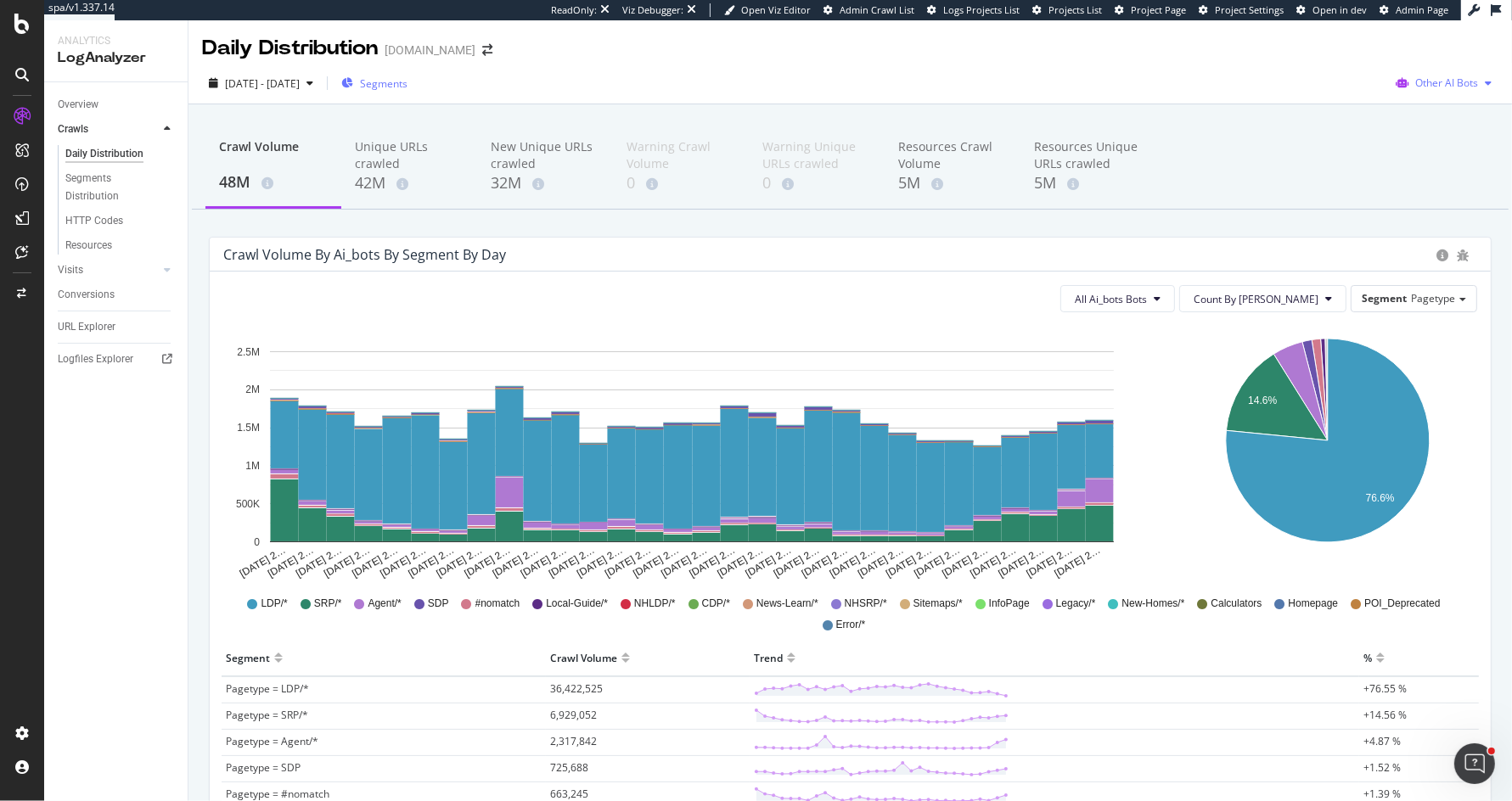
click at [1418, 82] on span "Other AI Bots" at bounding box center [1446, 82] width 62 height 14
click at [1350, 99] on span "OpenAI" at bounding box center [1341, 99] width 66 height 15
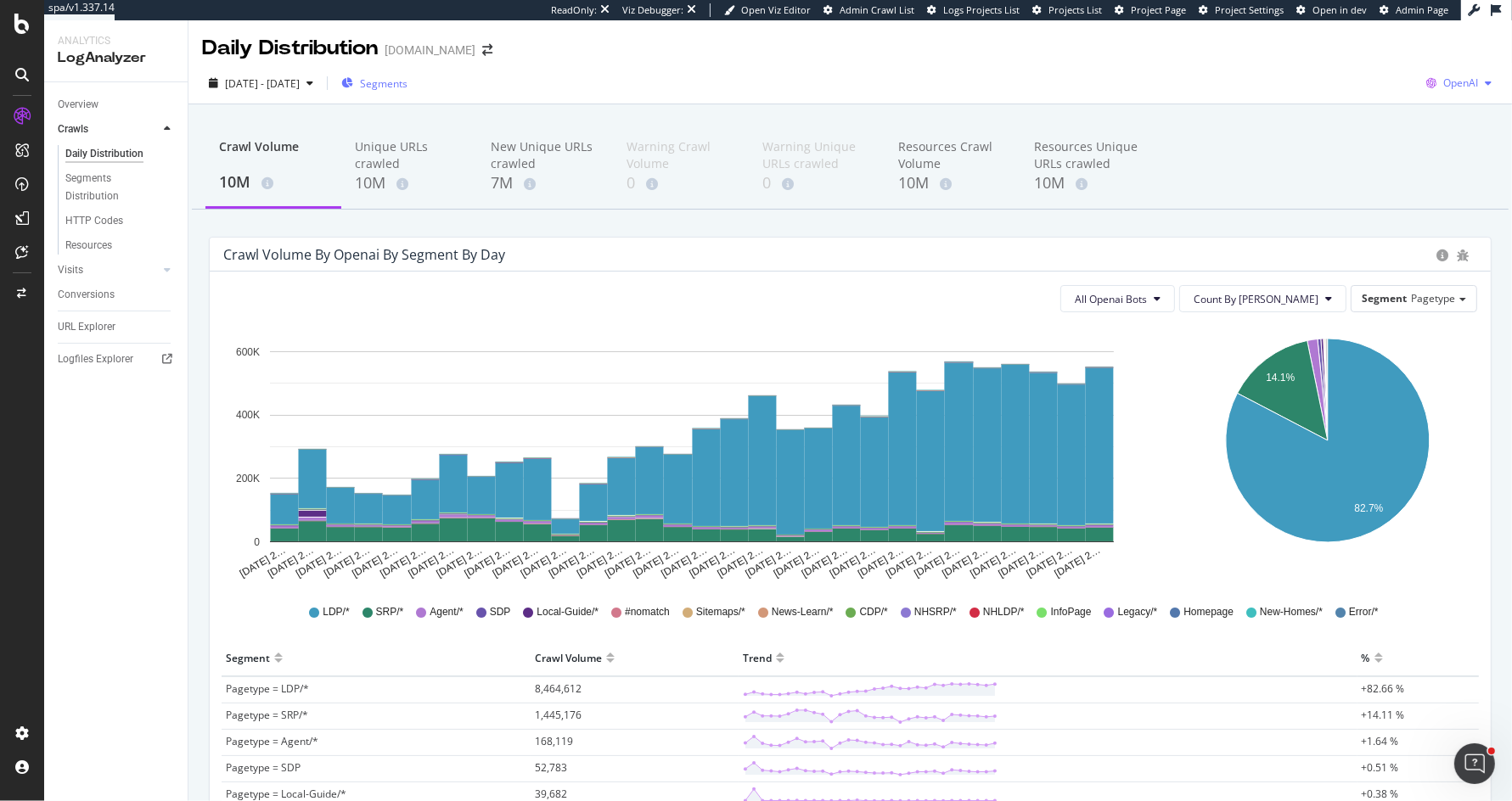
click at [1438, 90] on icon "button" at bounding box center [1431, 82] width 24 height 24
click at [1373, 71] on span "Bing" at bounding box center [1373, 68] width 62 height 15
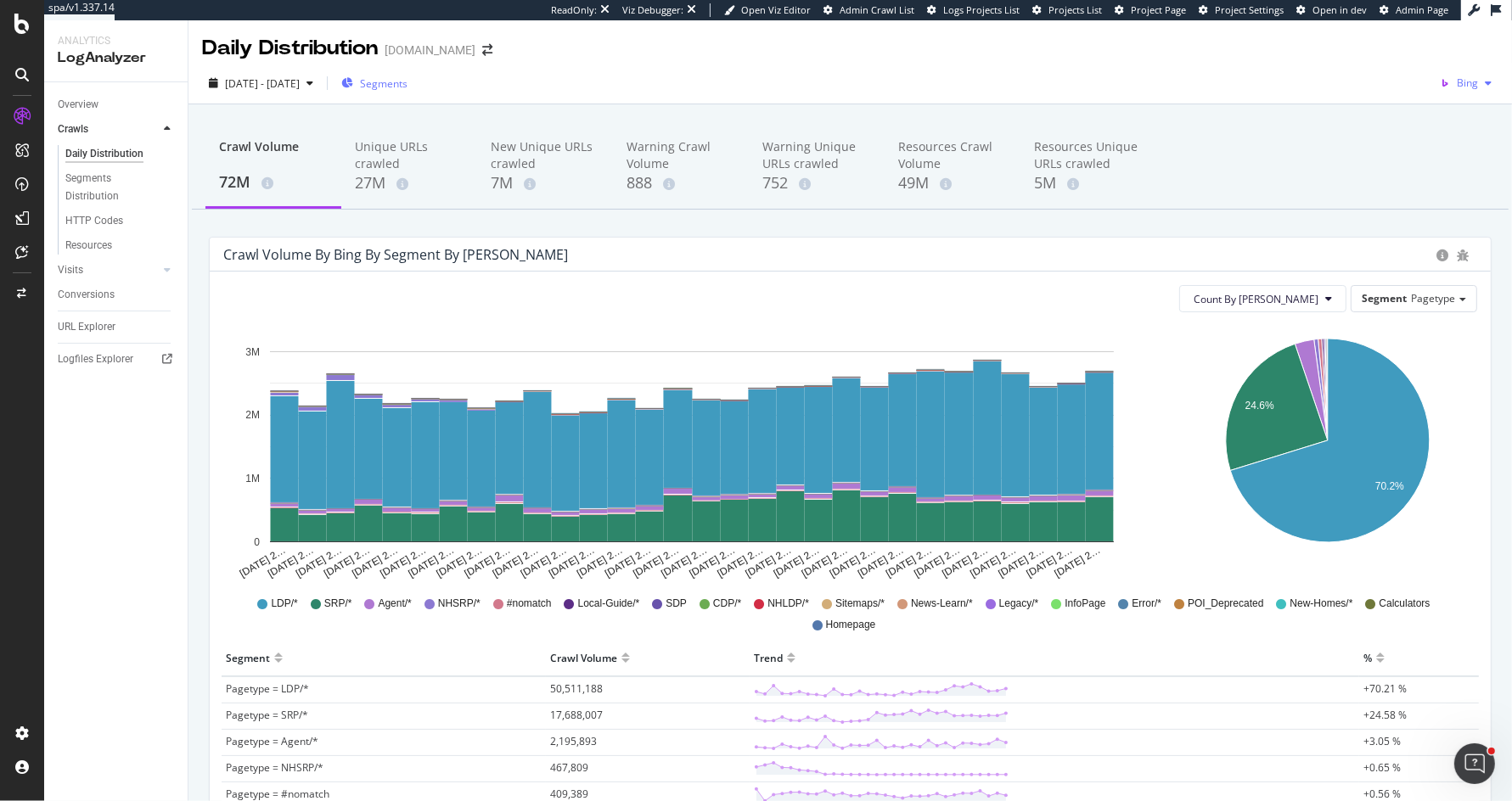
click at [1467, 79] on span "Bing" at bounding box center [1467, 82] width 21 height 14
click at [1388, 33] on span "Google" at bounding box center [1387, 37] width 62 height 15
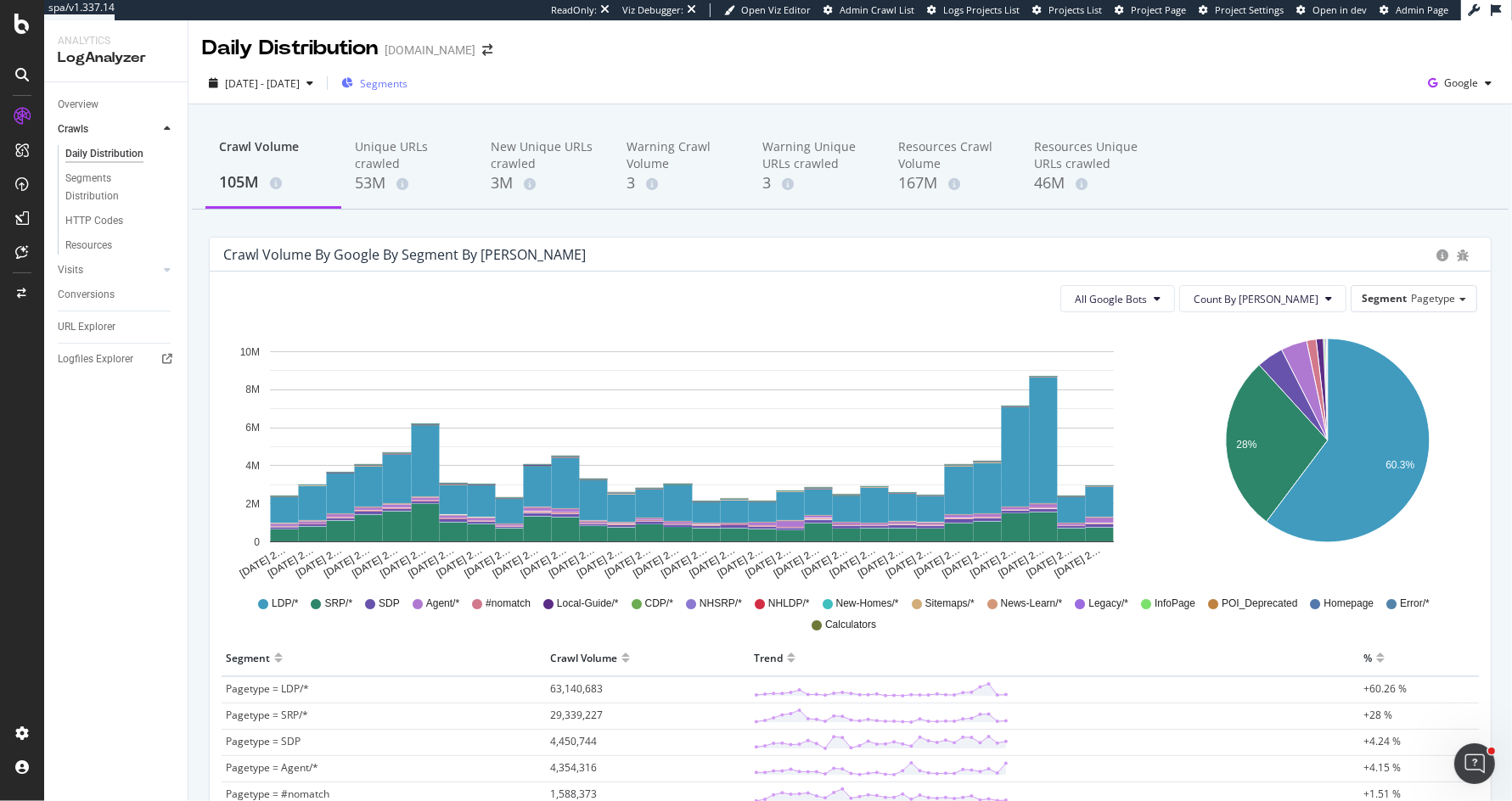
click at [407, 74] on div "Segments" at bounding box center [374, 83] width 66 height 26
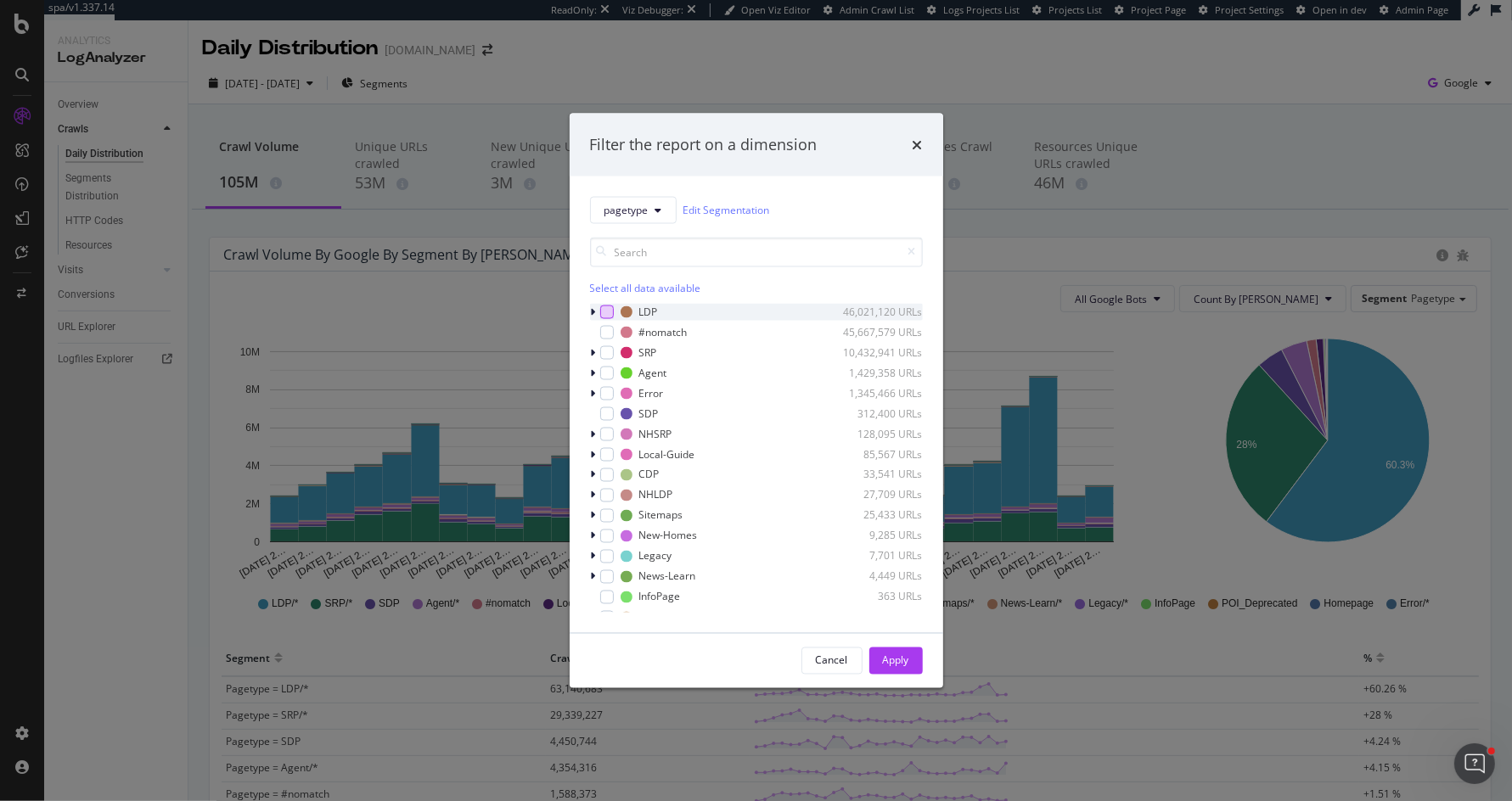
click at [608, 314] on div "modal" at bounding box center [607, 311] width 13 height 13
click at [888, 661] on div "Apply" at bounding box center [896, 660] width 26 height 14
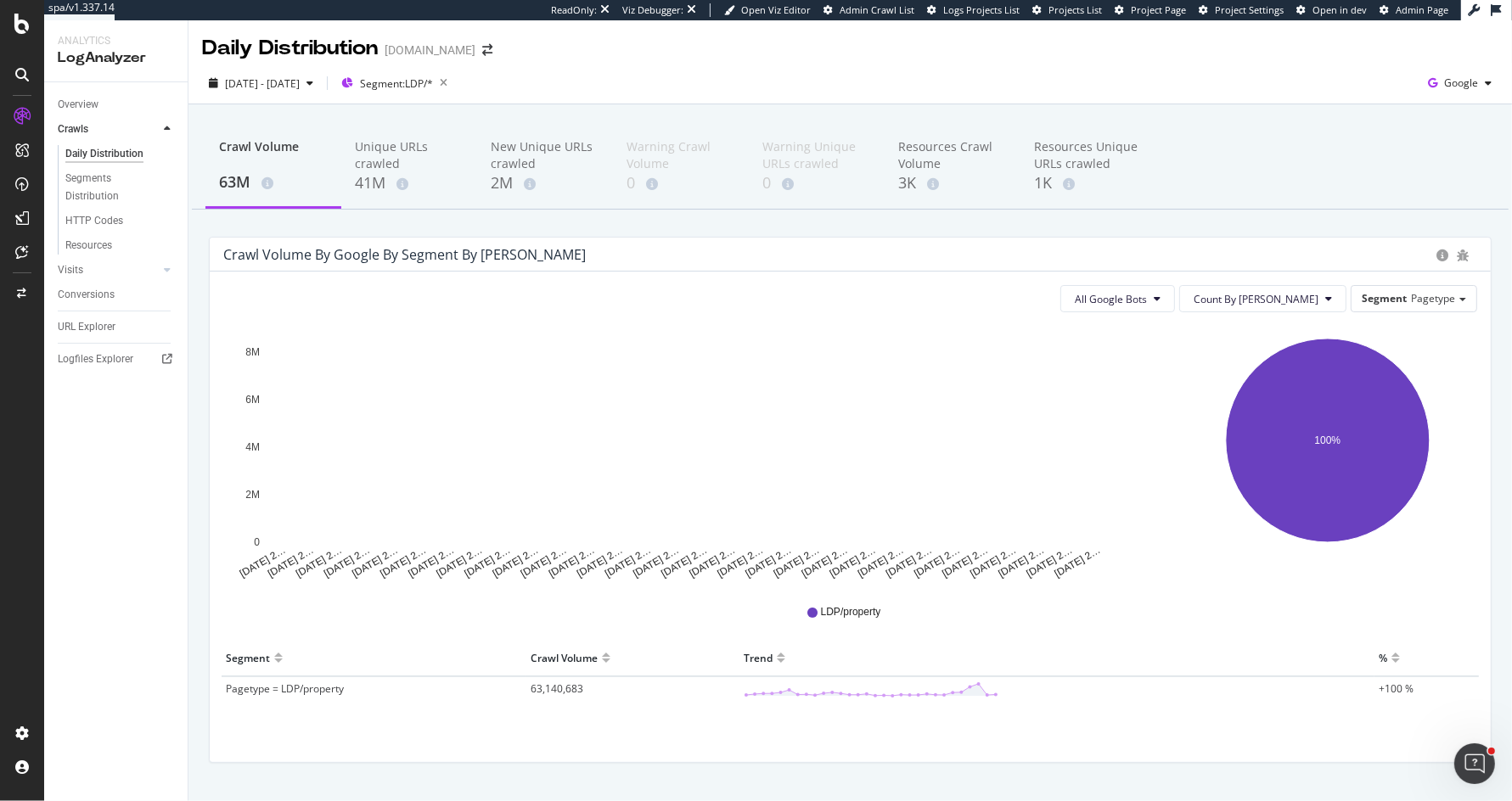
scroll to position [1, 0]
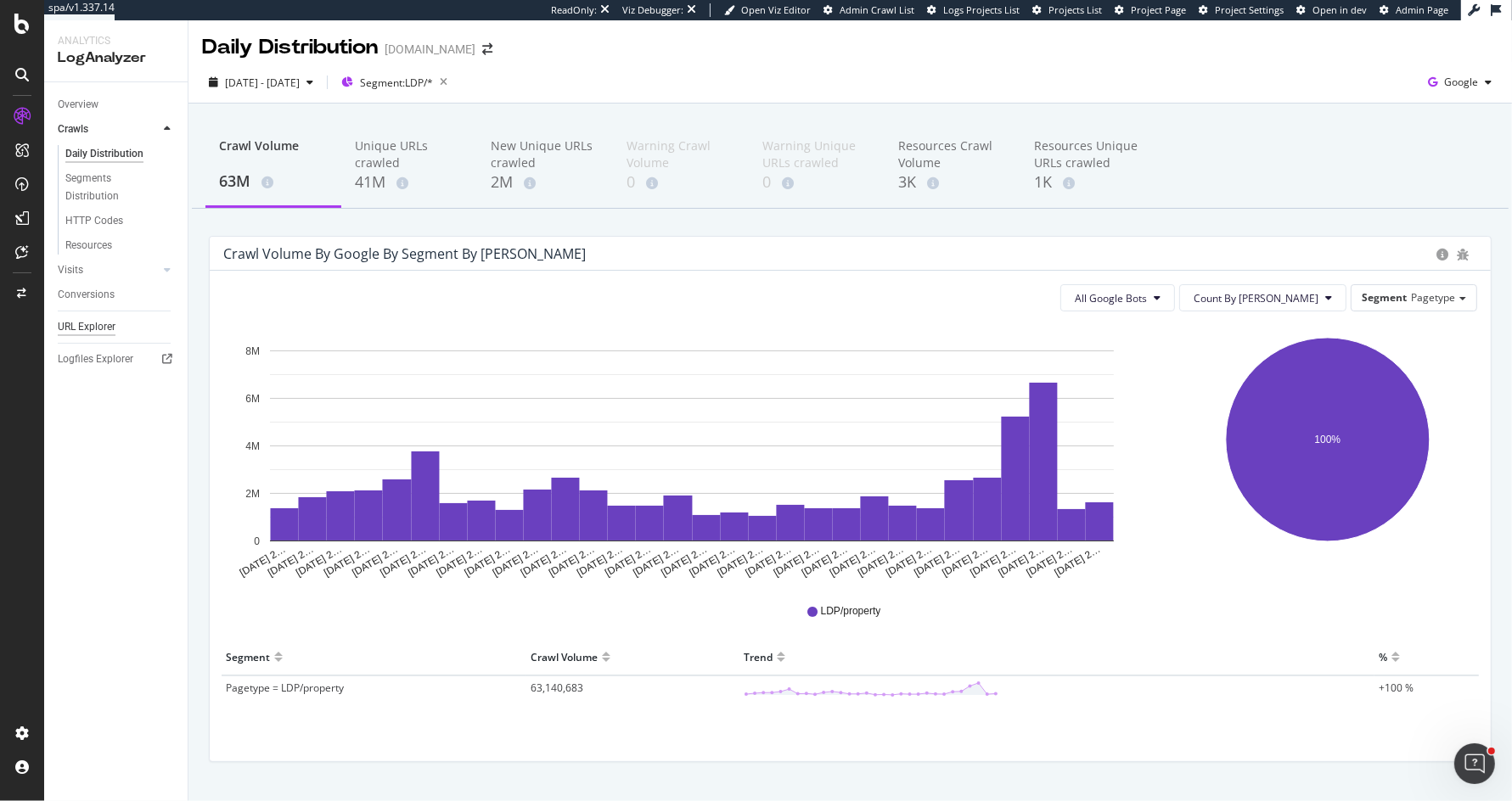
click at [102, 323] on div "URL Explorer" at bounding box center [86, 327] width 58 height 18
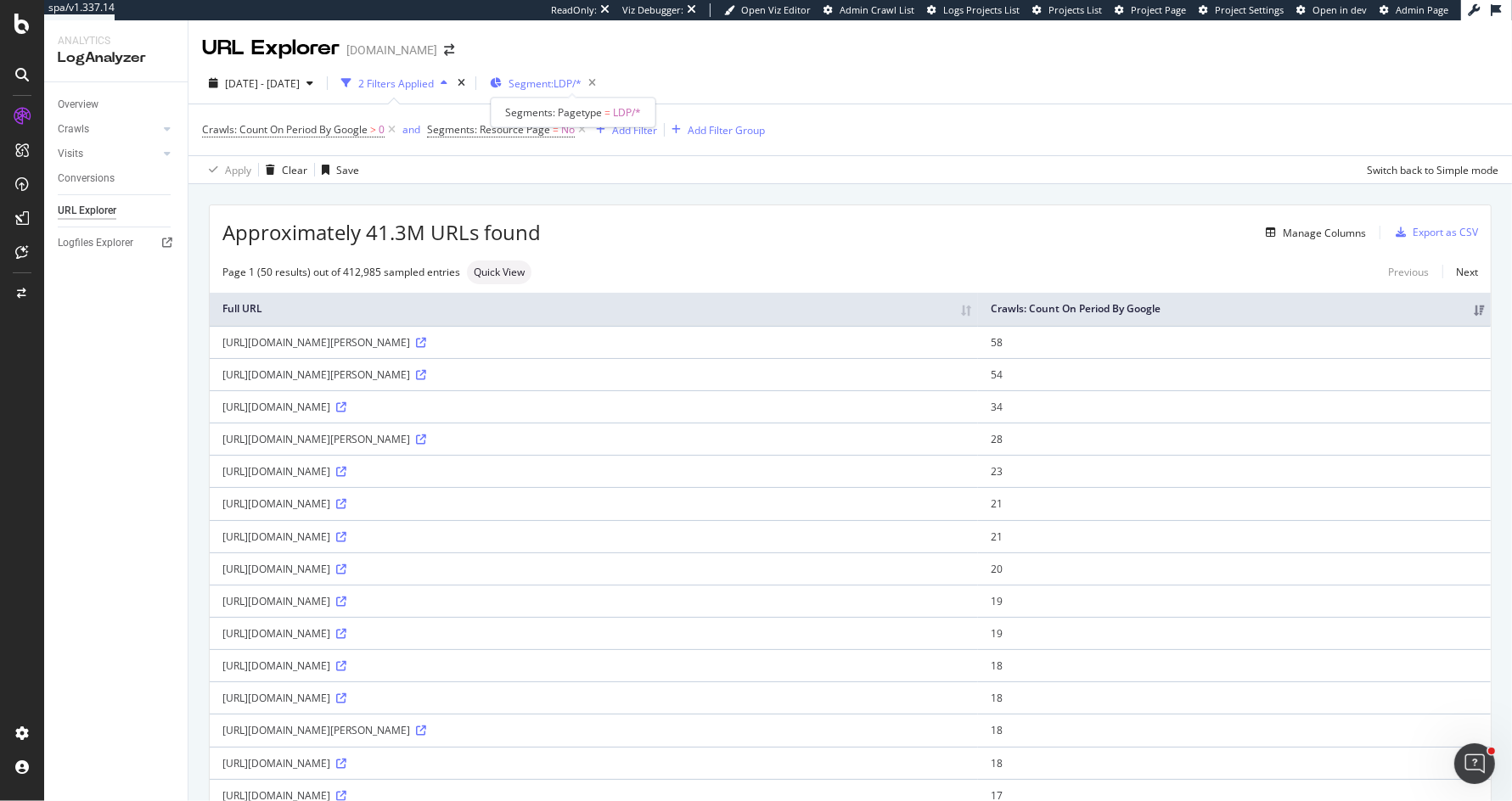
click at [581, 84] on span "Segment: LDP/*" at bounding box center [544, 83] width 73 height 14
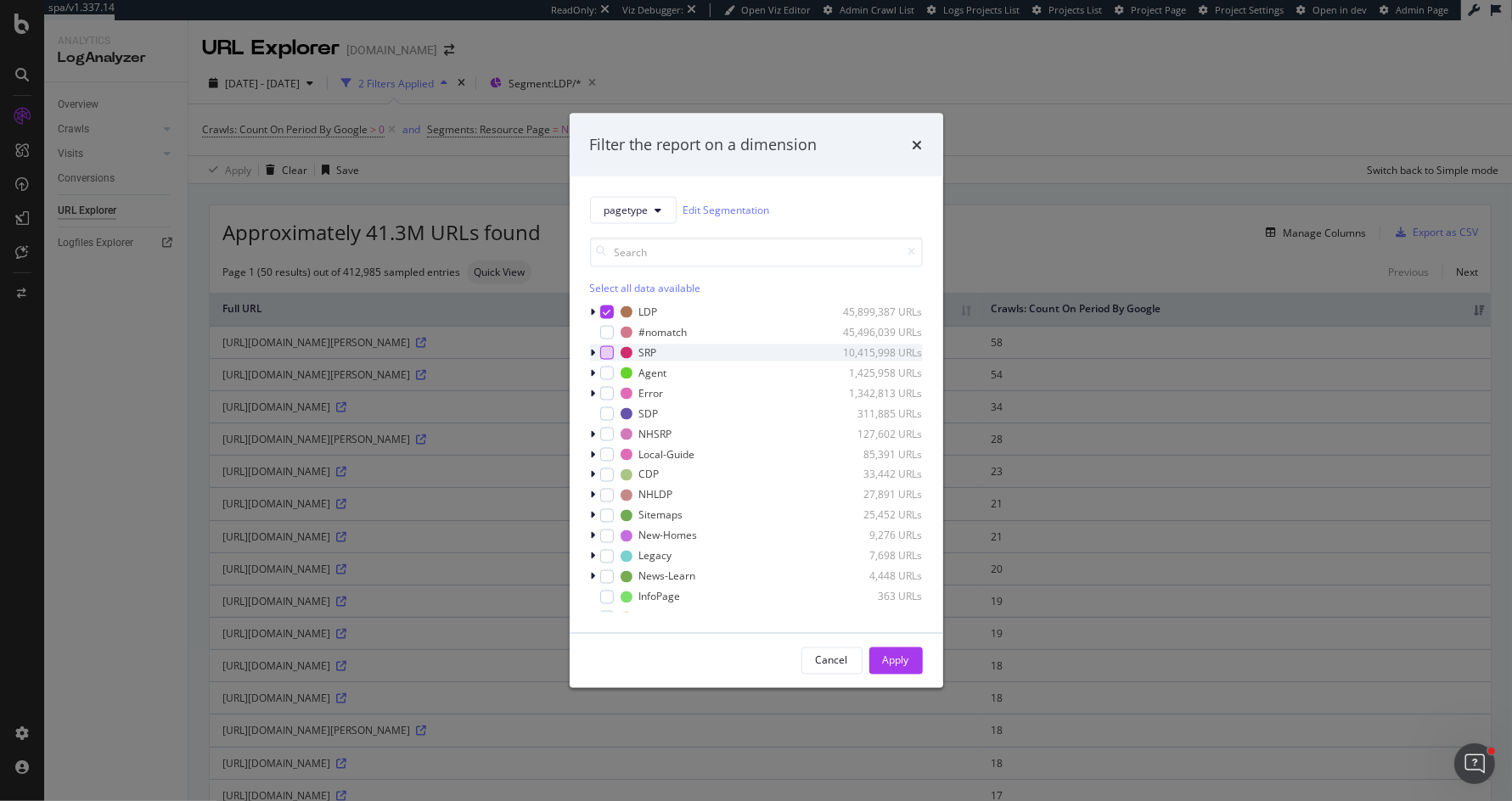
click at [610, 351] on div "modal" at bounding box center [607, 352] width 13 height 13
click at [610, 311] on icon "modal" at bounding box center [607, 311] width 8 height 9
click at [896, 654] on div "Apply" at bounding box center [896, 660] width 26 height 14
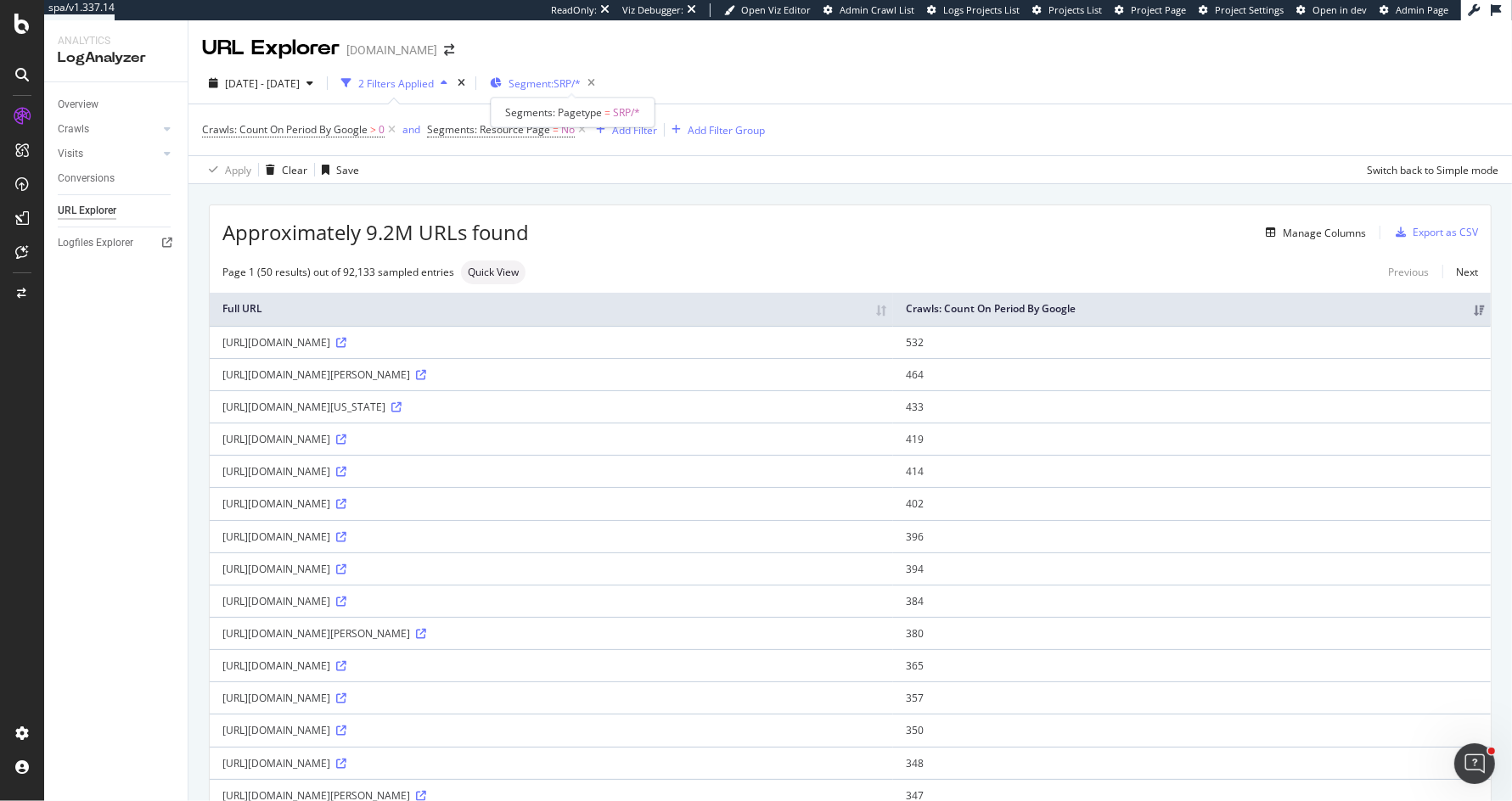
click at [580, 77] on span "Segment: SRP/*" at bounding box center [544, 83] width 72 height 14
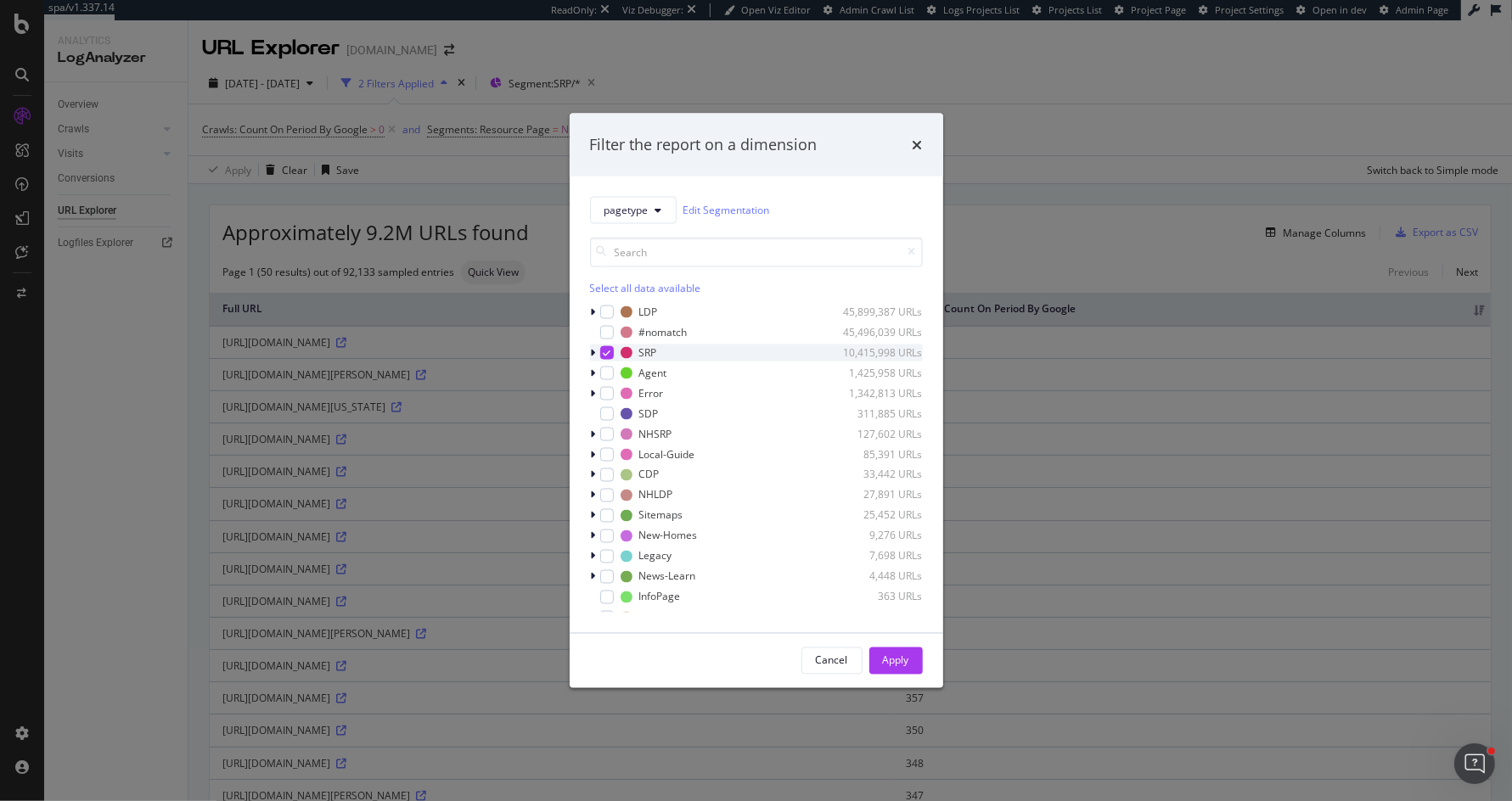
click at [605, 354] on icon "modal" at bounding box center [607, 351] width 8 height 9
click at [605, 311] on div "modal" at bounding box center [607, 311] width 13 height 13
click at [874, 661] on button "Apply" at bounding box center [896, 659] width 54 height 27
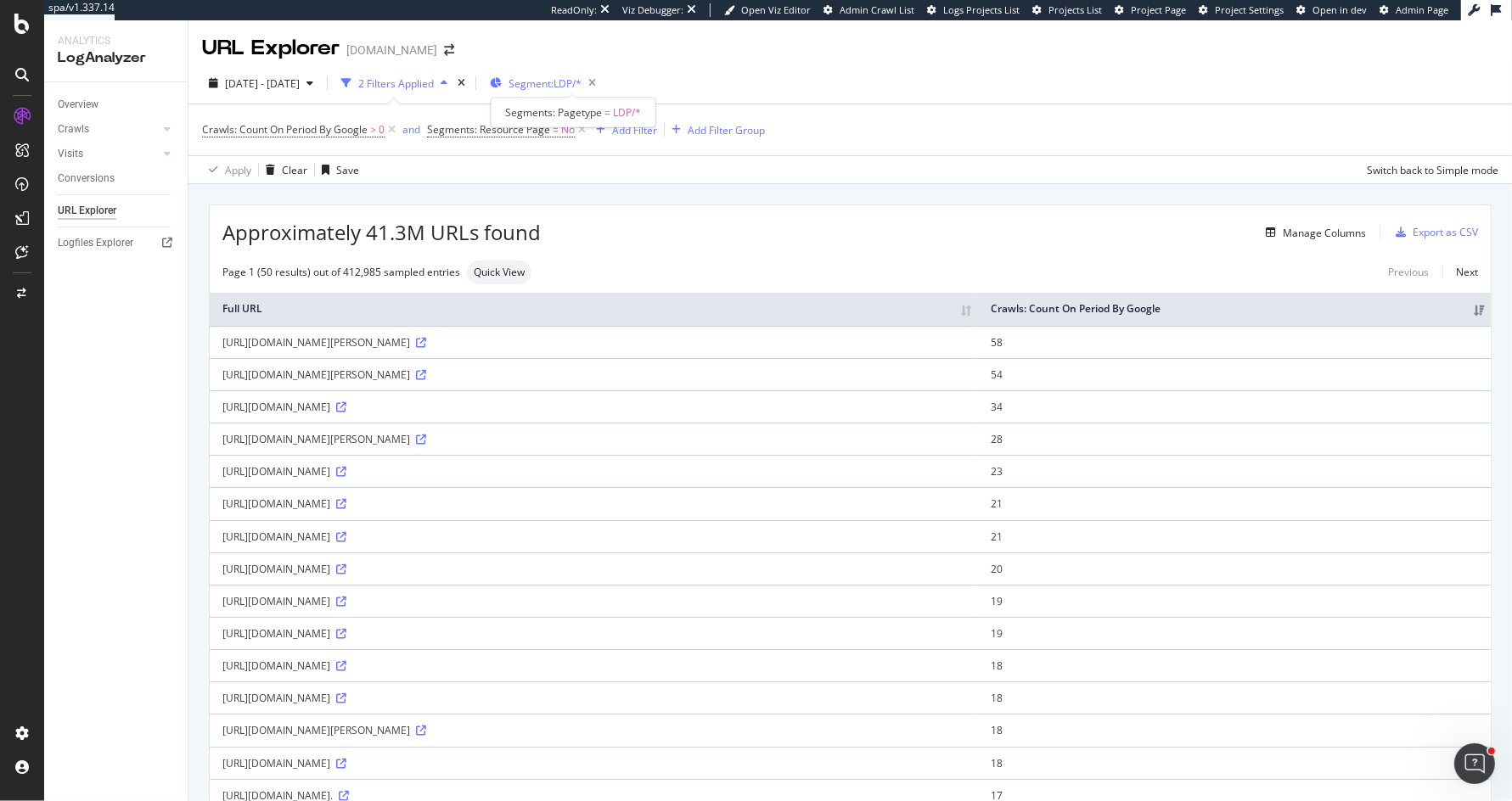
click at [581, 80] on span "Segment: LDP/*" at bounding box center [544, 83] width 73 height 14
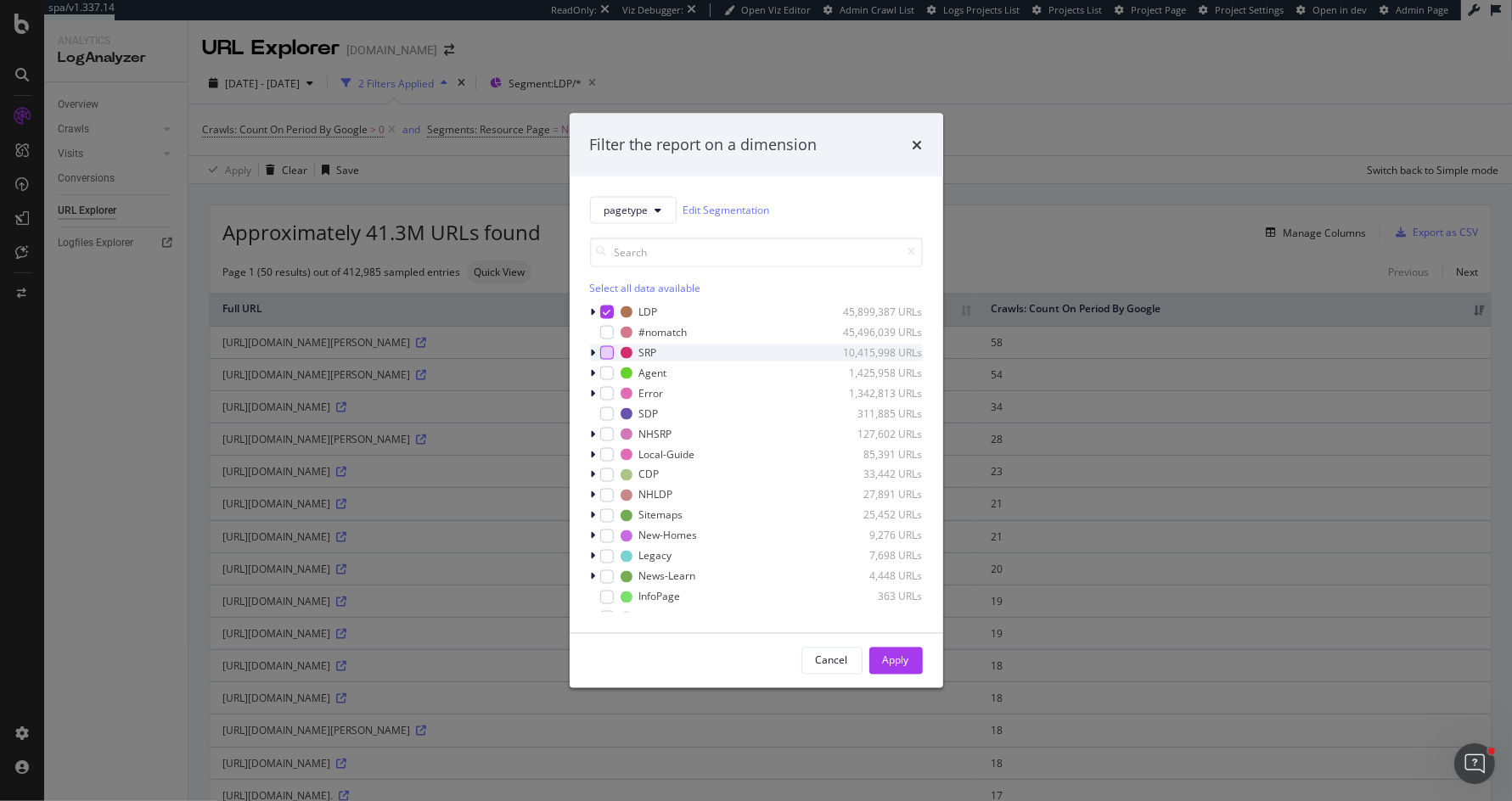
click at [604, 352] on div "modal" at bounding box center [607, 352] width 13 height 13
click at [601, 307] on div "modal" at bounding box center [607, 311] width 13 height 13
click at [894, 659] on div "Apply" at bounding box center [896, 660] width 26 height 14
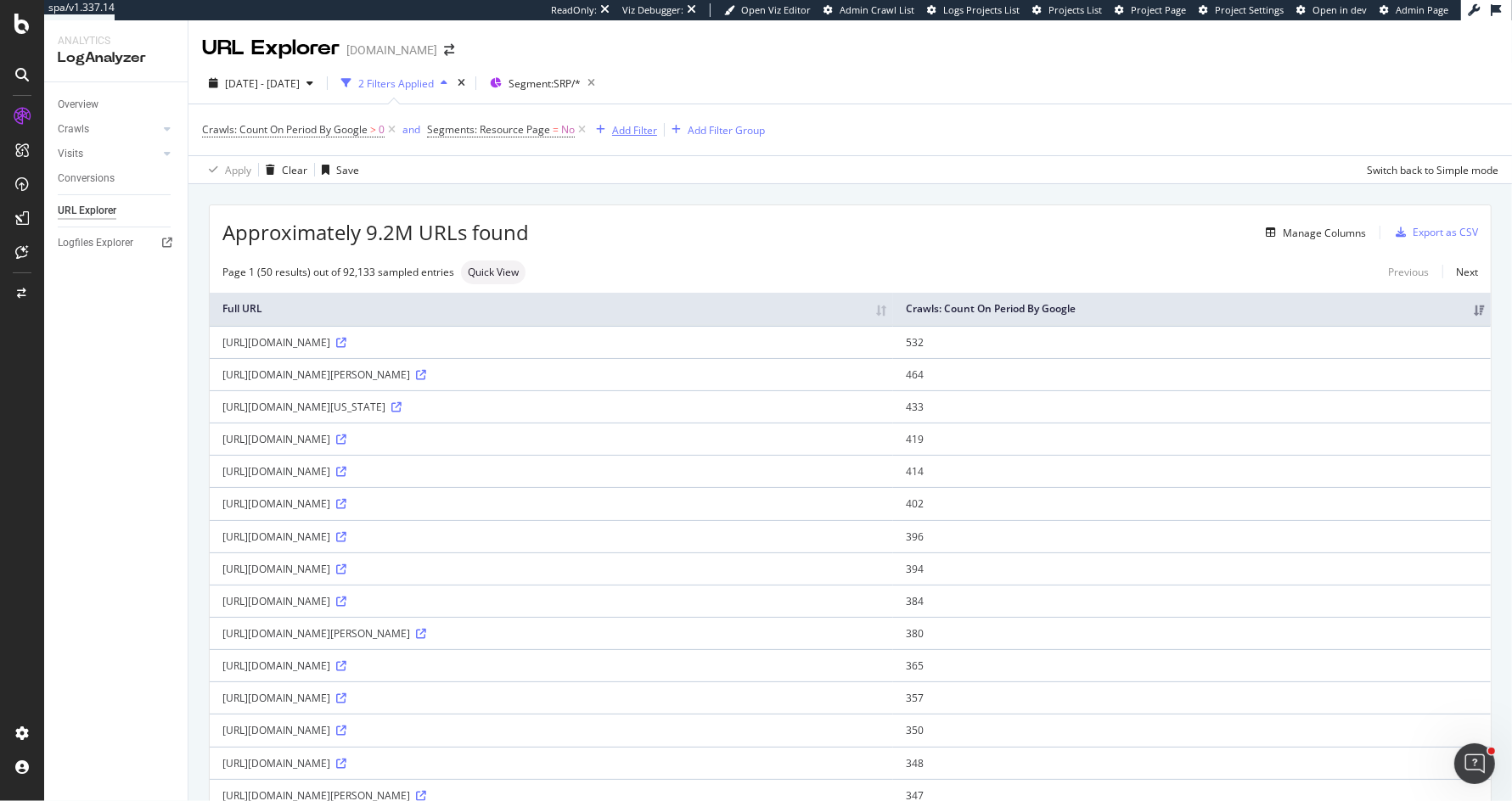
drag, startPoint x: 619, startPoint y: 134, endPoint x: 738, endPoint y: -23, distance: 197.0
click at [738, 0] on html "spa/v1.337.14 ReadOnly: Viz Debugger: Open Viz Editor Admin Crawl List Logs Pro…" at bounding box center [756, 400] width 1512 height 801
click at [638, 133] on div "Add Filter" at bounding box center [635, 129] width 45 height 14
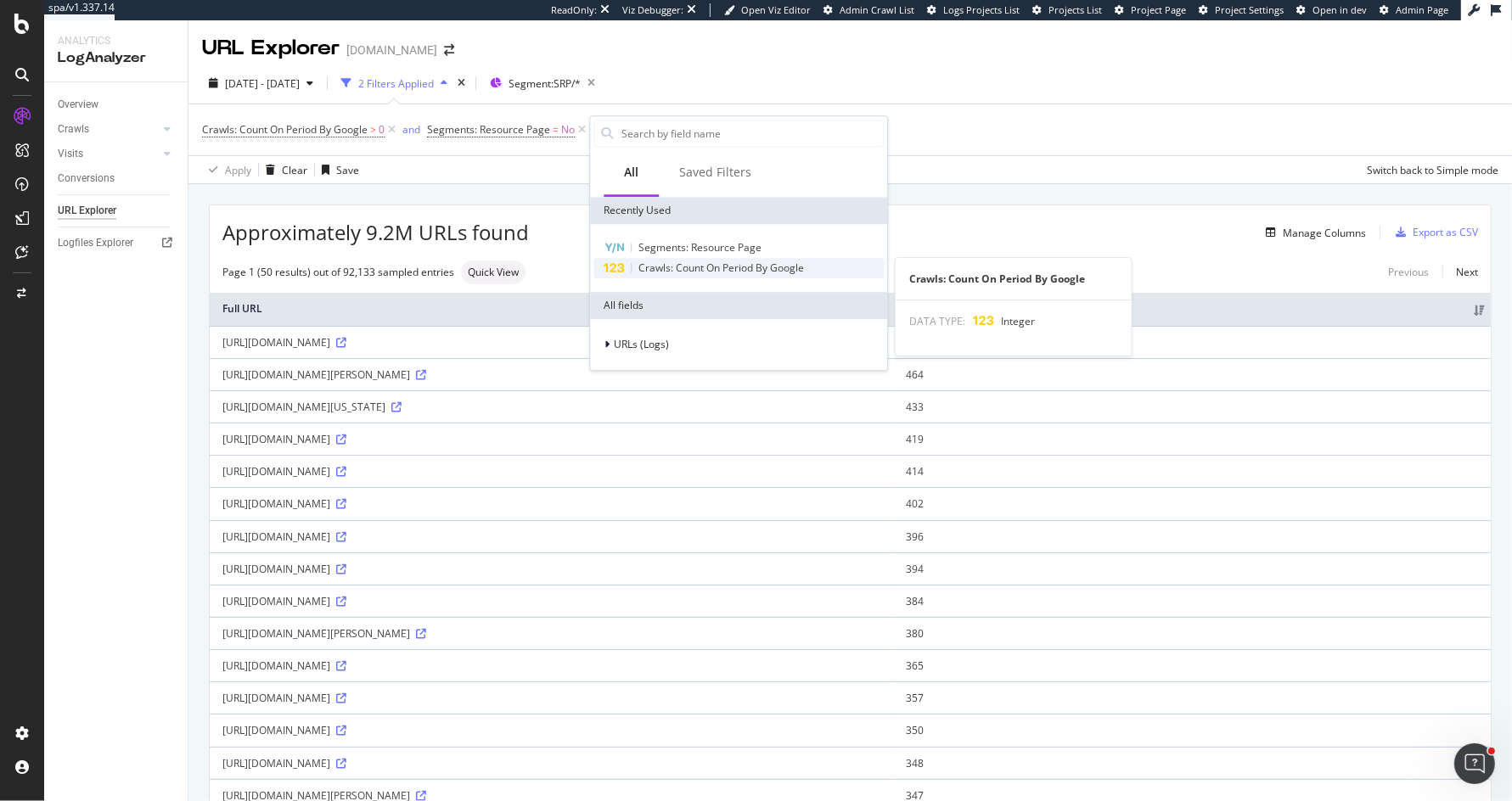
click at [645, 265] on span "Crawls: Count On Period By Google" at bounding box center [720, 267] width 165 height 14
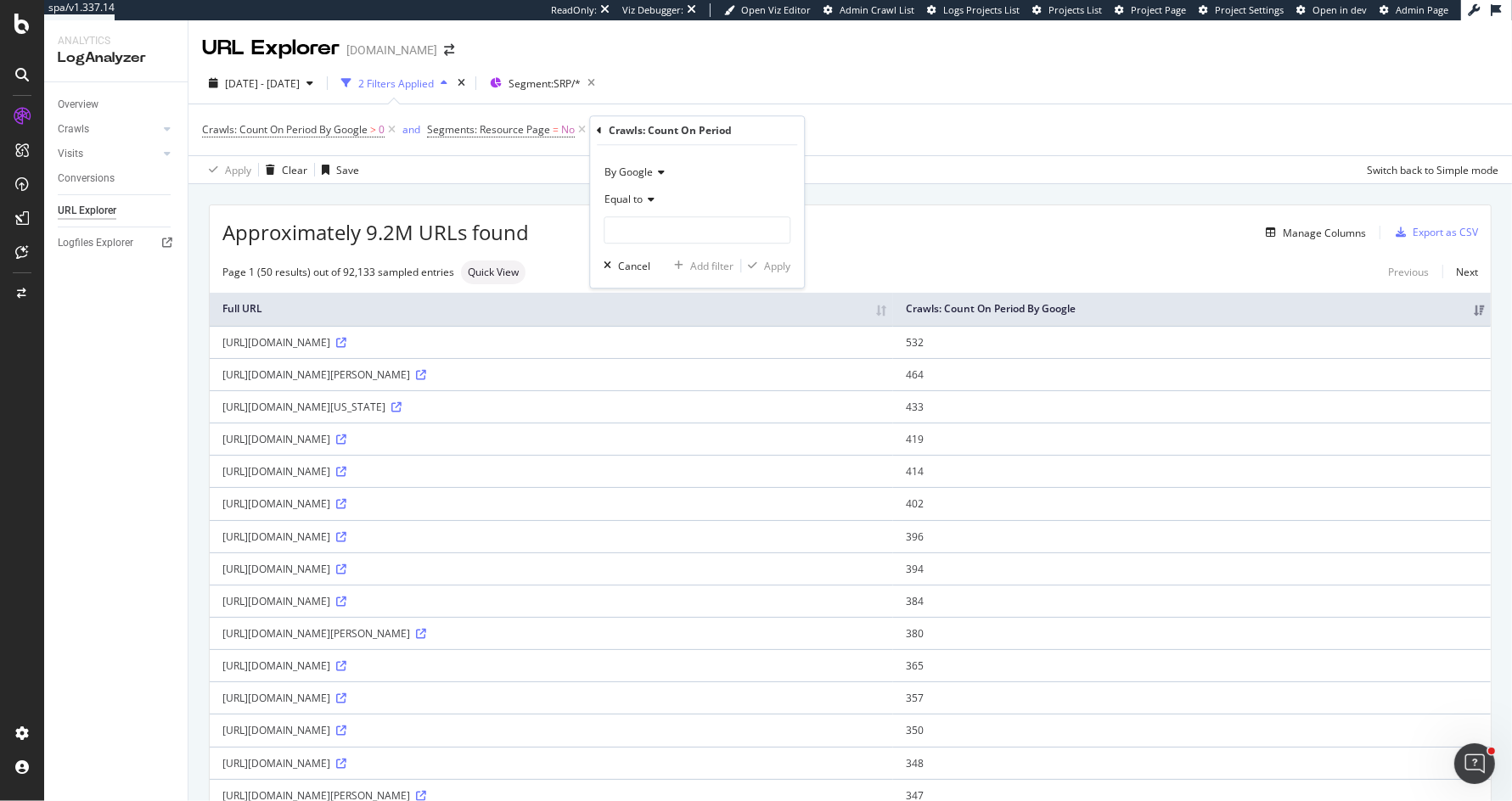
click at [643, 191] on div "Equal to" at bounding box center [697, 199] width 187 height 27
click at [655, 333] on div "Greater than or equal to" at bounding box center [698, 344] width 181 height 22
click at [665, 230] on input "number" at bounding box center [697, 230] width 187 height 27
type input "31"
click at [767, 264] on div "Apply" at bounding box center [777, 265] width 26 height 14
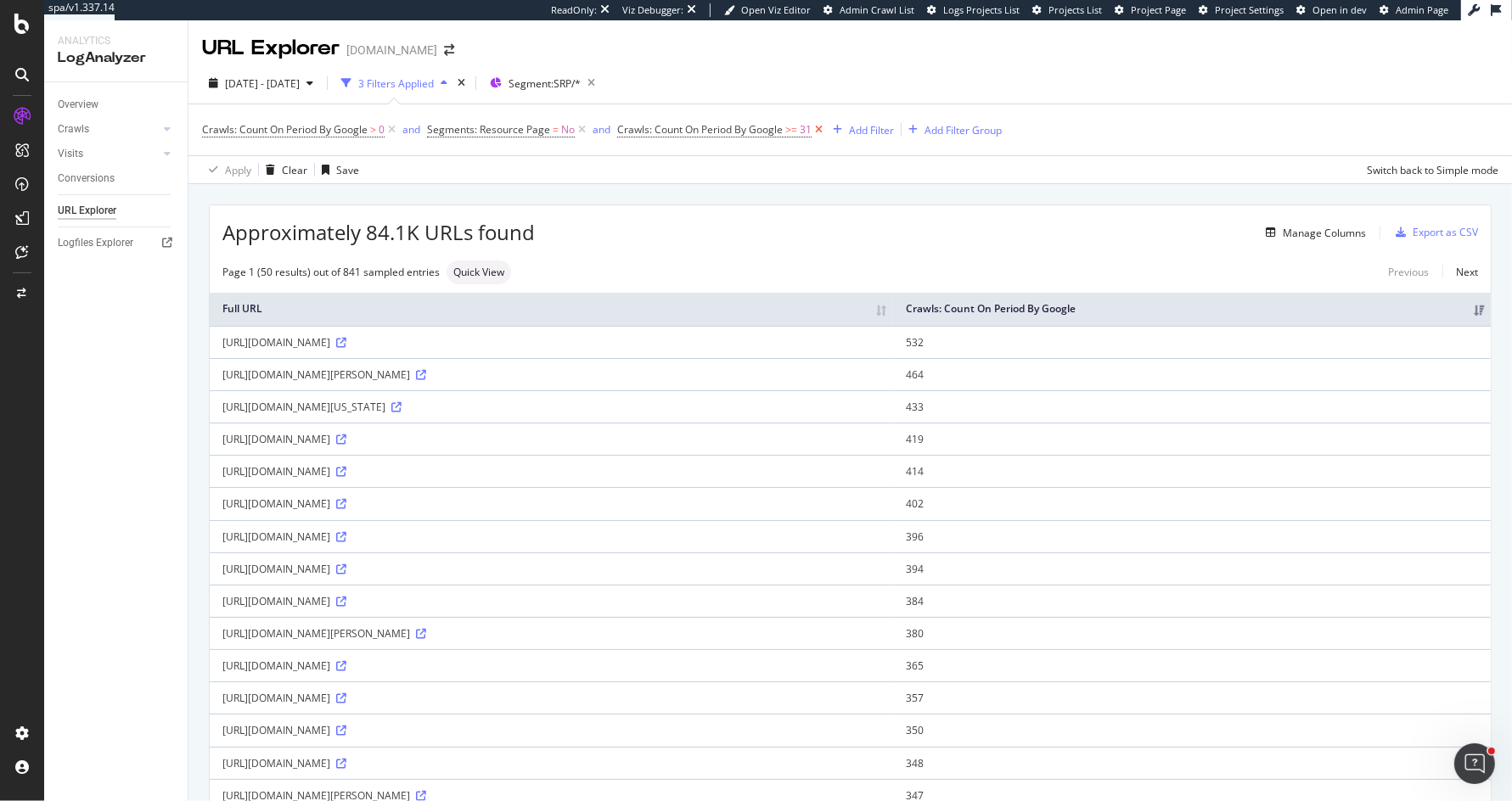
click at [819, 128] on icon at bounding box center [818, 129] width 14 height 17
click at [297, 131] on span "Crawls: Count On Period By Google" at bounding box center [284, 128] width 165 height 14
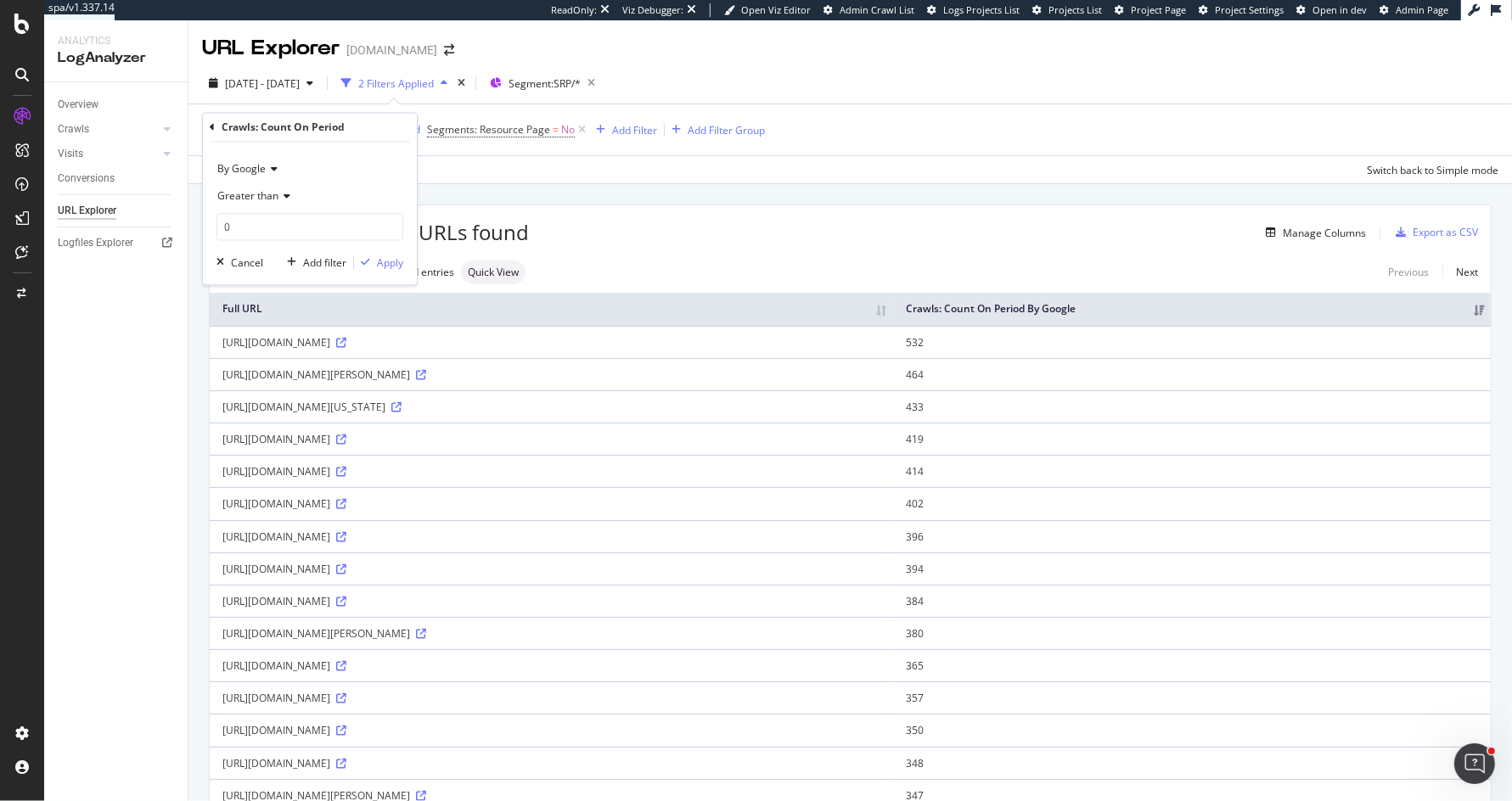
click at [267, 172] on icon at bounding box center [271, 169] width 12 height 10
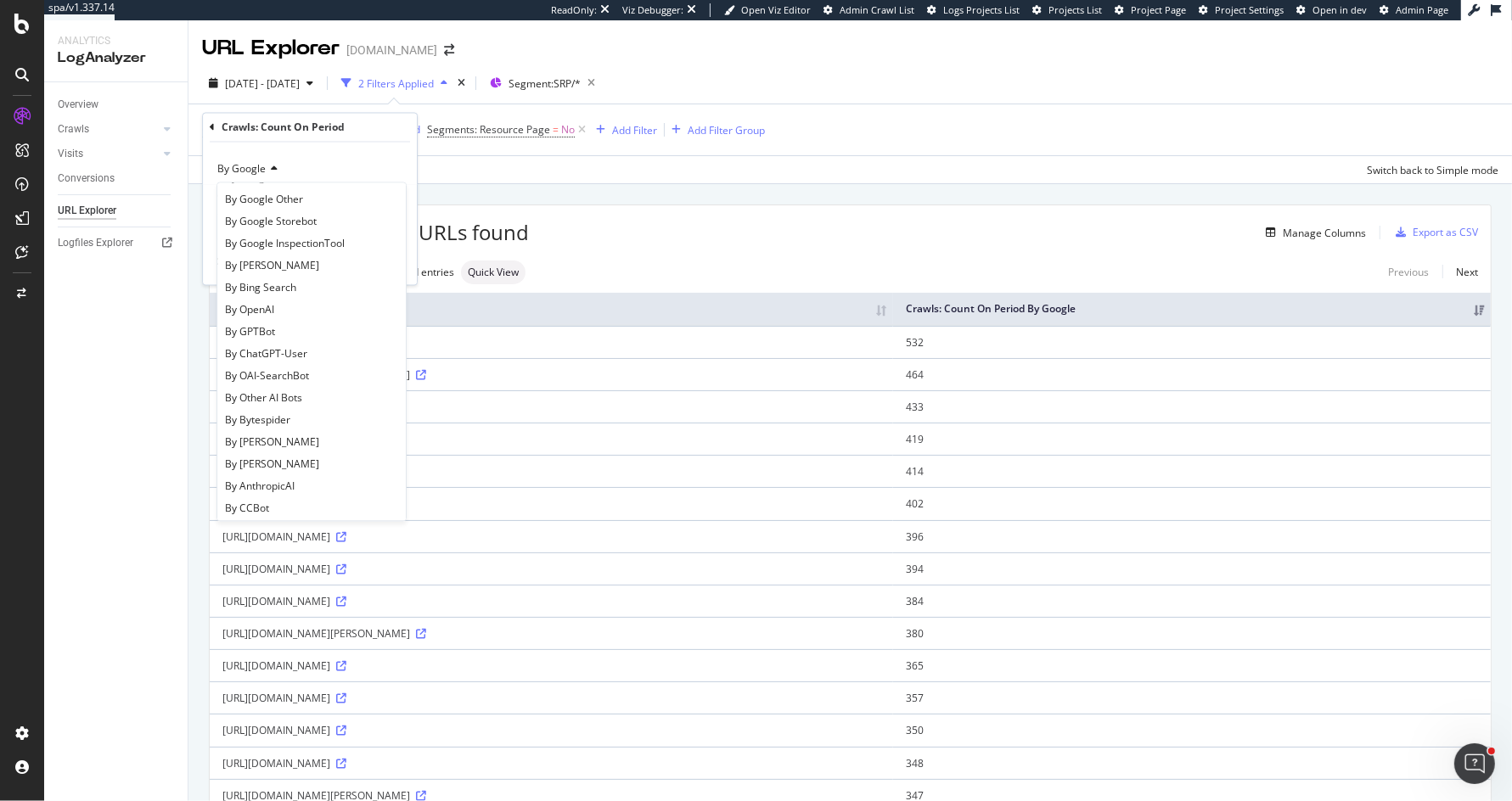
scroll to position [209, 0]
click at [282, 471] on div "By [PERSON_NAME]" at bounding box center [312, 469] width 181 height 22
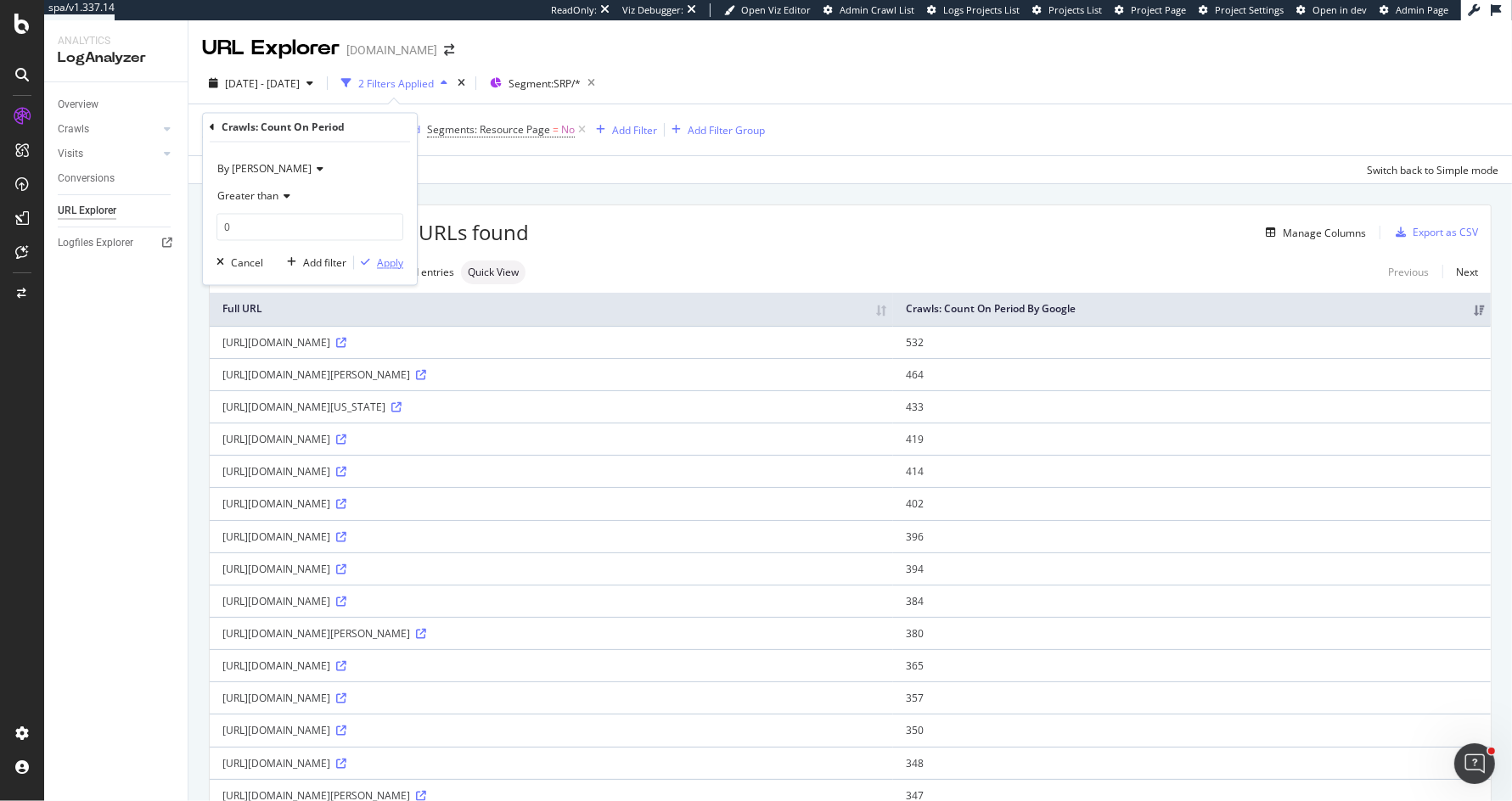
click at [387, 266] on div "Apply" at bounding box center [390, 262] width 26 height 14
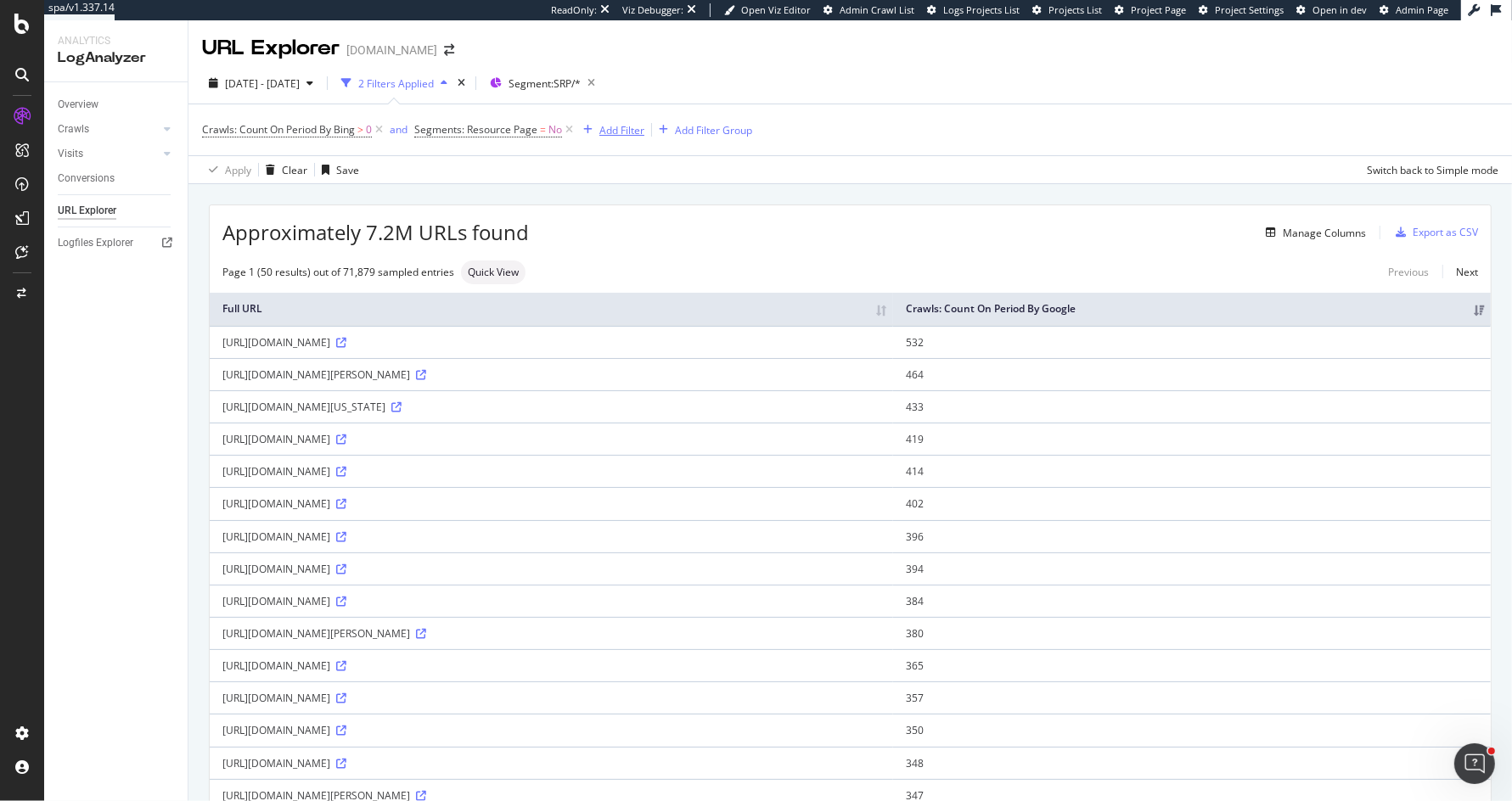
click at [636, 133] on div "Add Filter" at bounding box center [622, 129] width 45 height 14
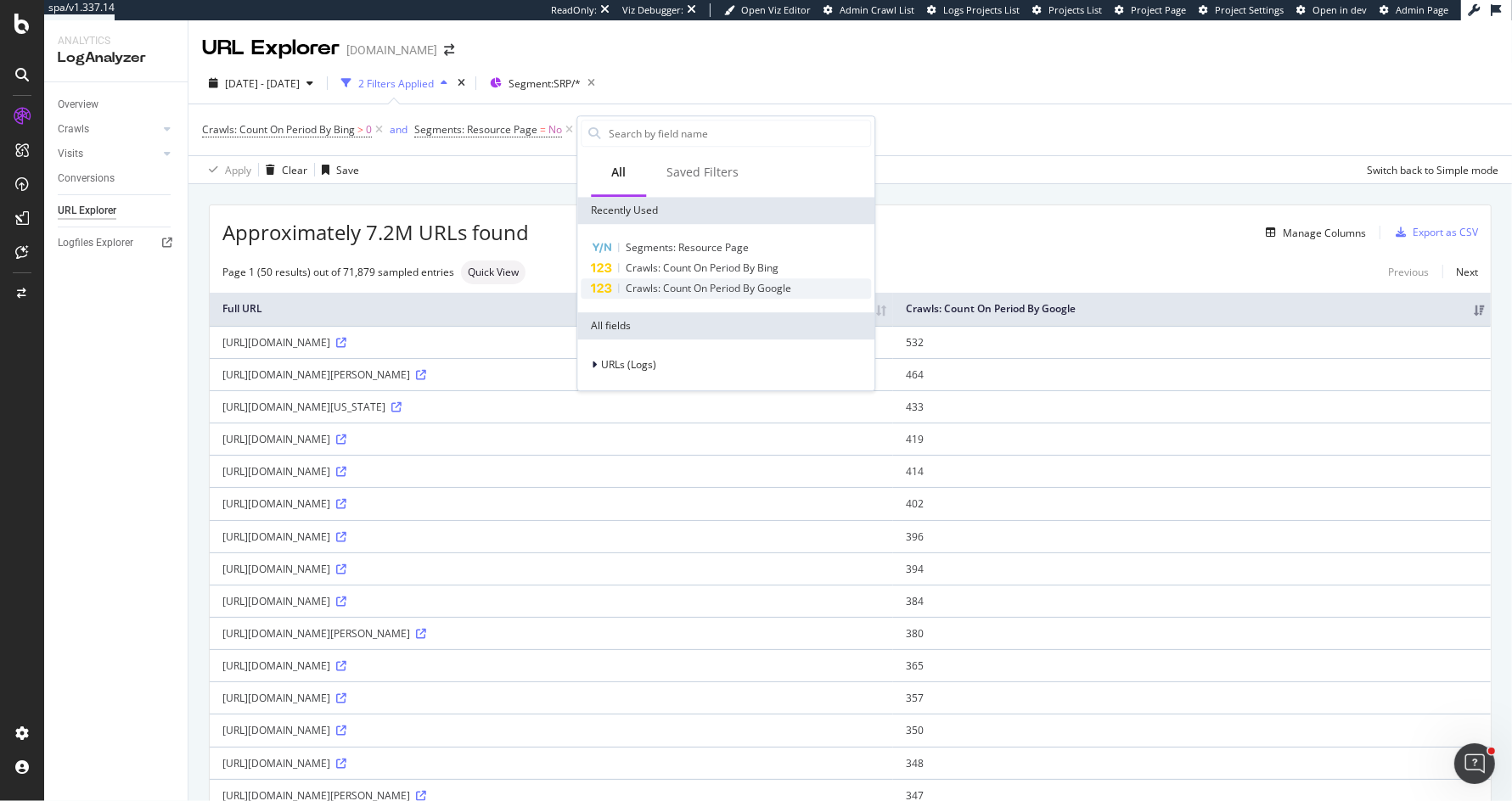
click at [670, 279] on div "Crawls: Count On Period By Google" at bounding box center [725, 289] width 290 height 21
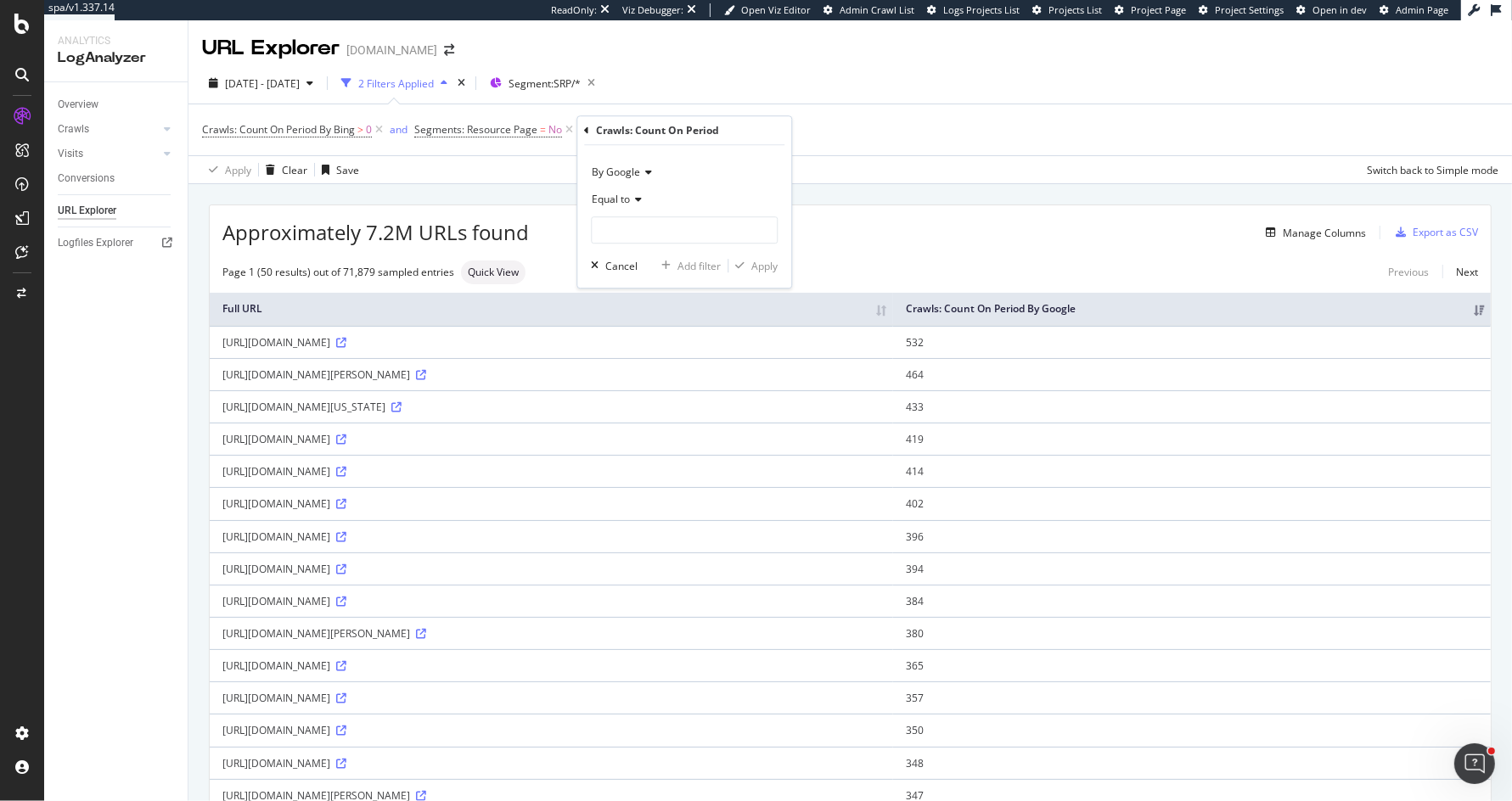
click at [633, 196] on icon at bounding box center [635, 199] width 12 height 10
click at [662, 337] on span "Greater than or equal to" at bounding box center [656, 344] width 114 height 14
click at [678, 233] on input "number" at bounding box center [684, 230] width 187 height 27
type input "31"
click at [779, 265] on div "By Google Greater than or equal to 31 Cancel Add filter Apply" at bounding box center [684, 216] width 214 height 143
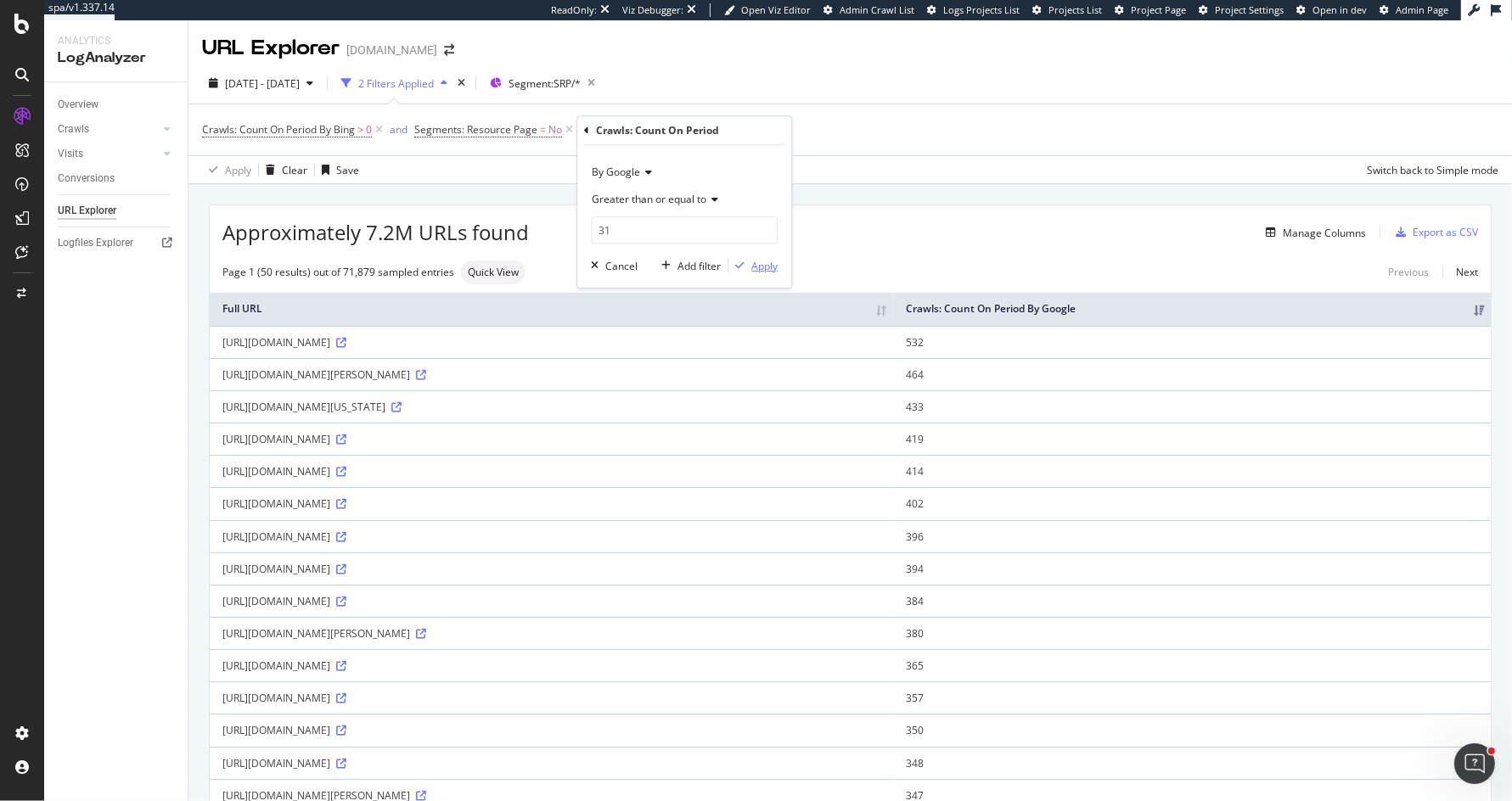
click at [756, 267] on div "Apply" at bounding box center [765, 265] width 26 height 14
click at [806, 129] on icon at bounding box center [805, 129] width 14 height 17
click at [580, 82] on span "Segment: SRP/*" at bounding box center [544, 83] width 72 height 14
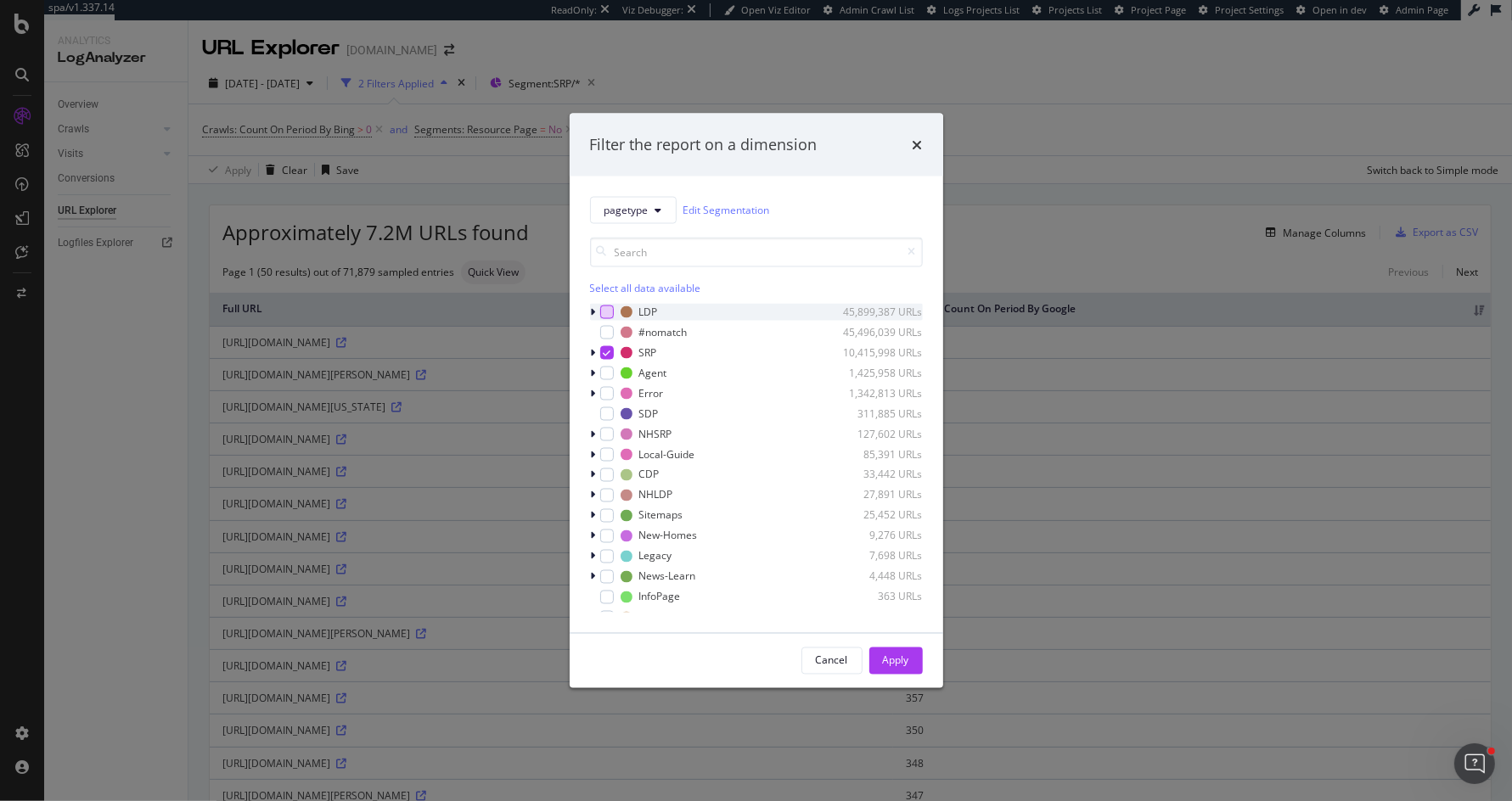
click at [605, 306] on div "modal" at bounding box center [607, 311] width 13 height 13
click at [605, 346] on div "modal" at bounding box center [607, 352] width 13 height 13
click at [901, 664] on div "Apply" at bounding box center [896, 660] width 26 height 14
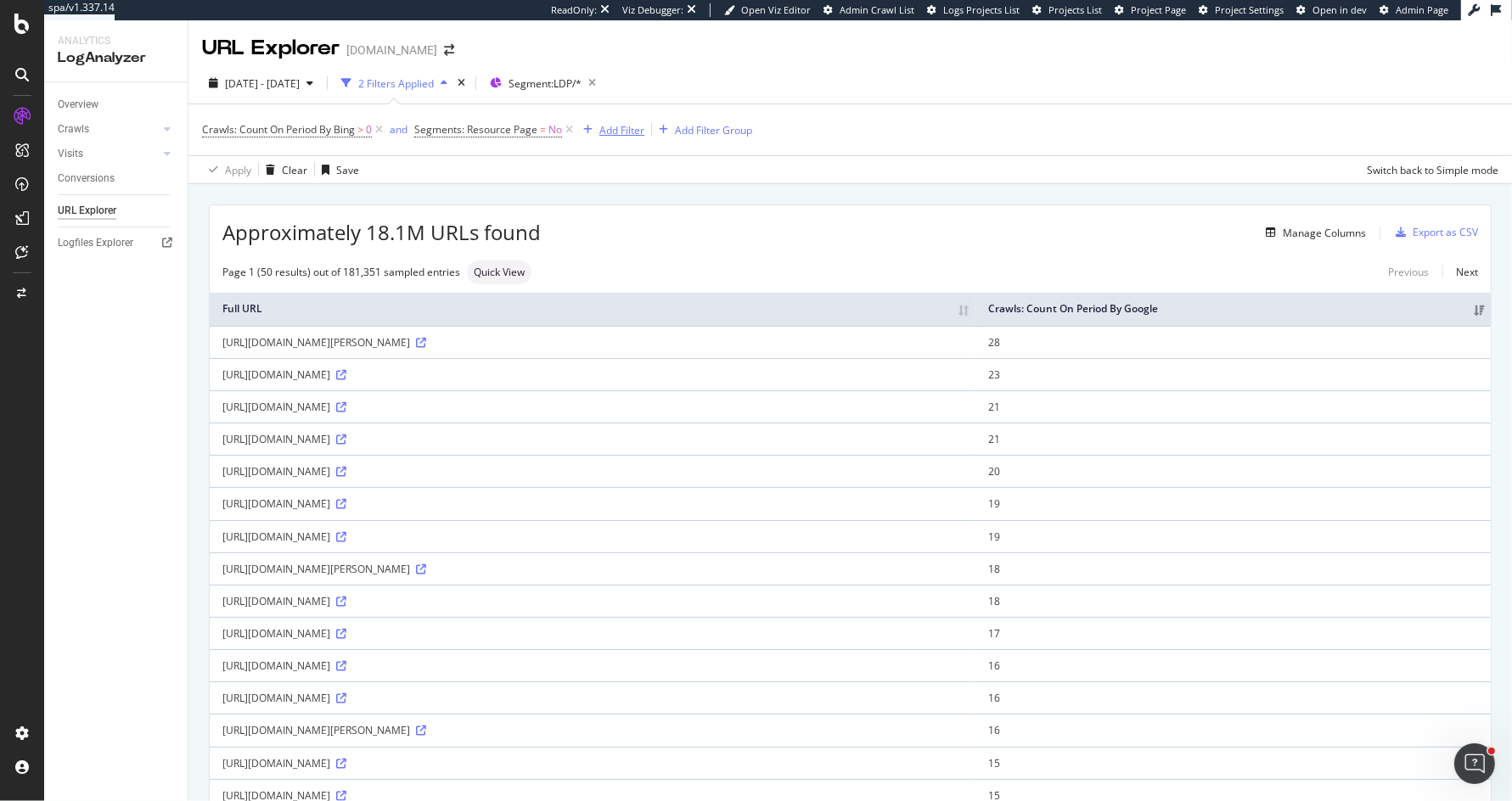
click at [621, 125] on div "Add Filter" at bounding box center [622, 129] width 45 height 14
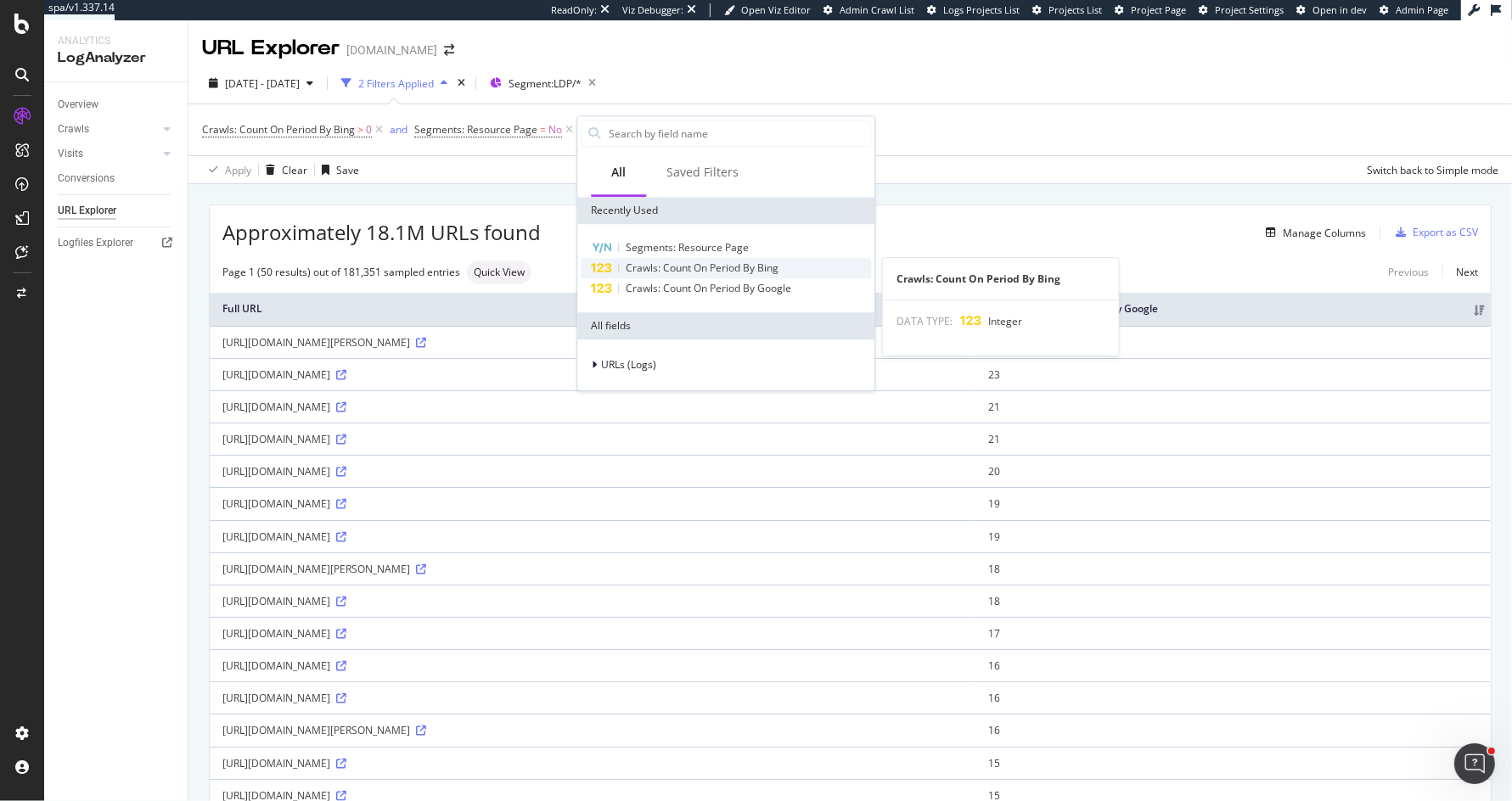
click at [679, 270] on span "Crawls: Count On Period By Bing" at bounding box center [702, 267] width 153 height 14
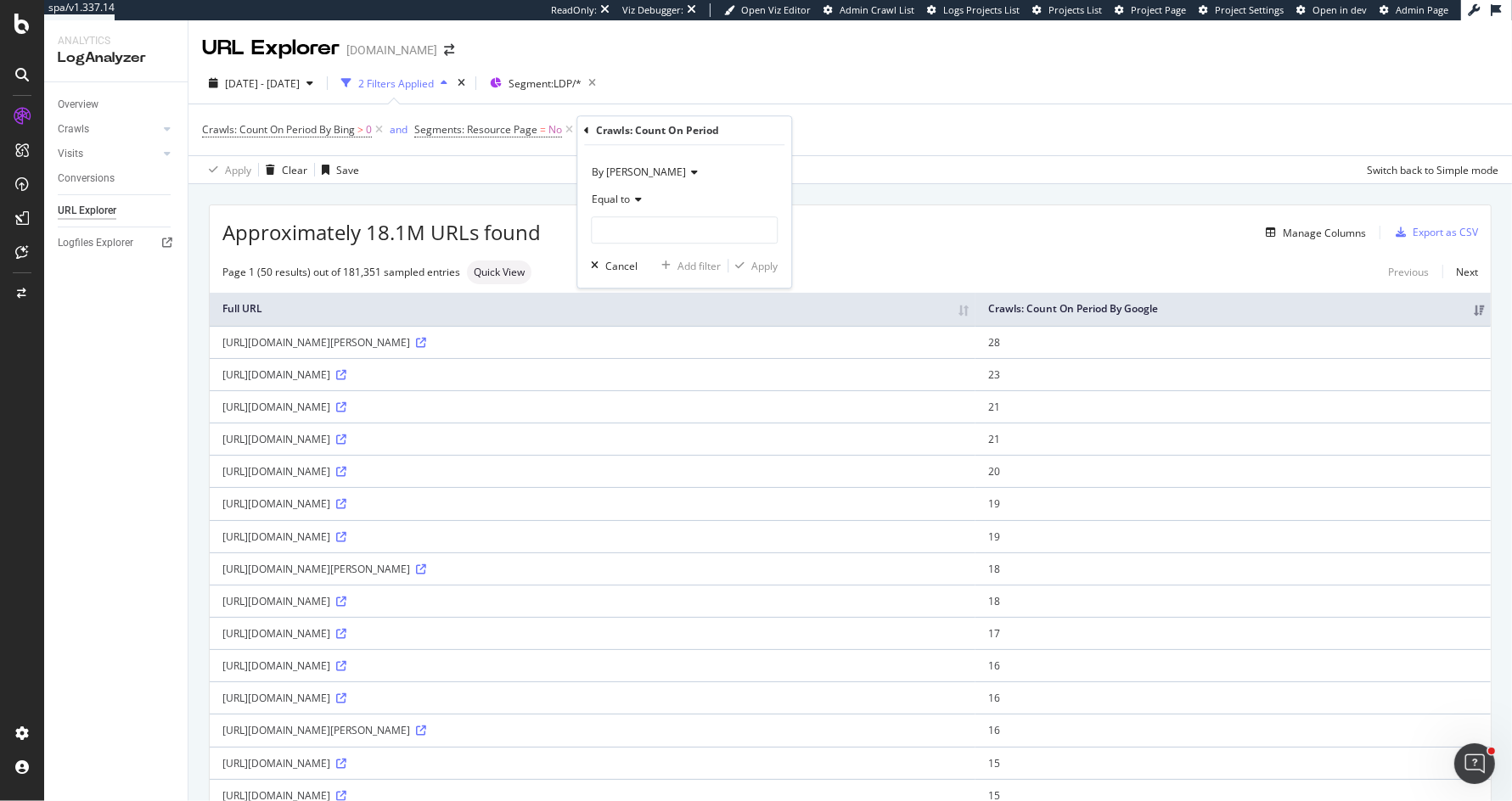
click at [631, 195] on icon at bounding box center [635, 199] width 12 height 10
click at [625, 341] on span "Greater than or equal to" at bounding box center [656, 344] width 114 height 14
click at [644, 232] on input "number" at bounding box center [684, 230] width 187 height 27
type input "31"
click at [751, 263] on div "Apply" at bounding box center [765, 265] width 26 height 14
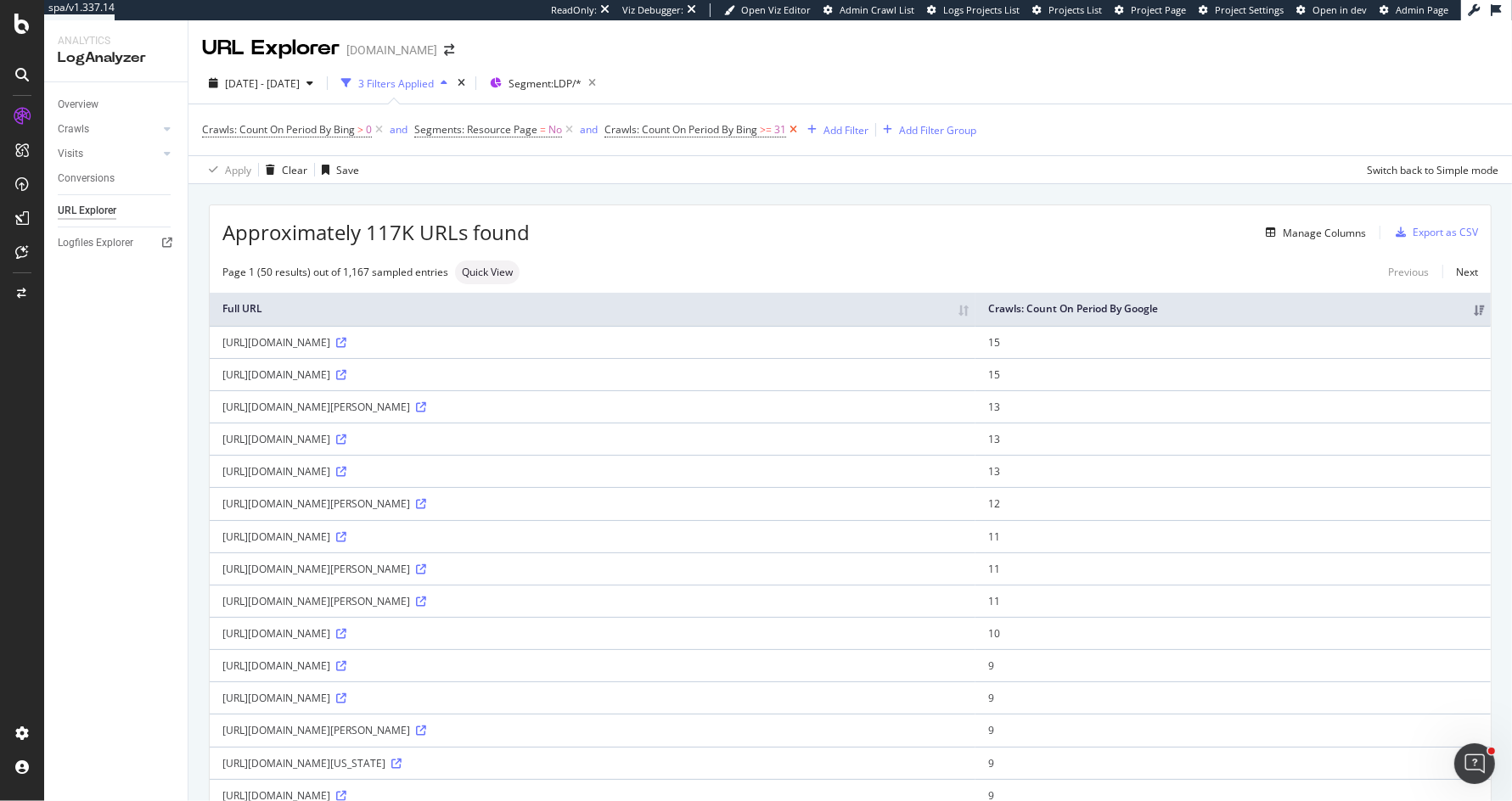
click at [796, 129] on icon at bounding box center [793, 129] width 14 height 17
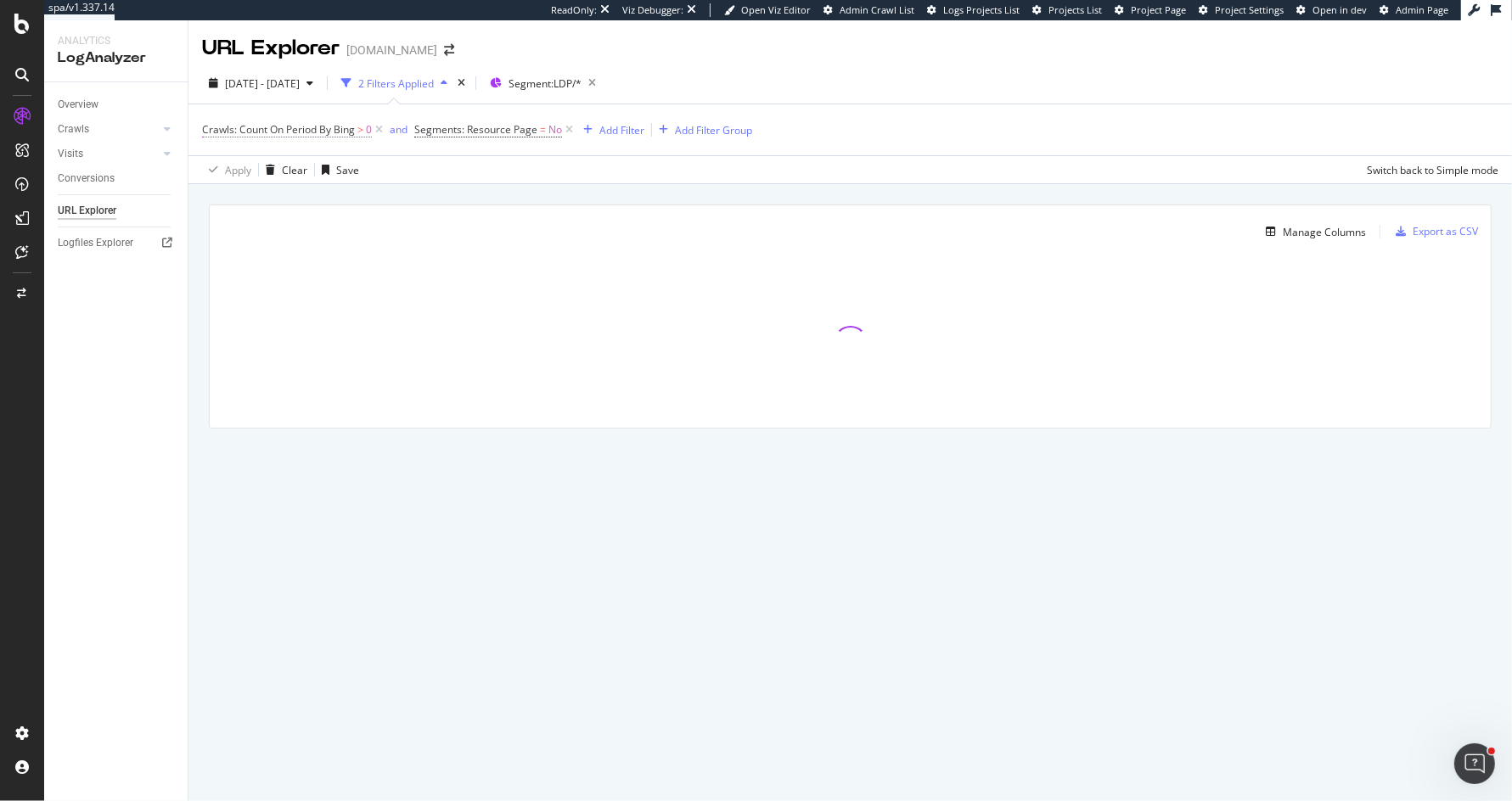
click at [284, 124] on span "Crawls: Count On Period By Bing" at bounding box center [279, 128] width 153 height 14
click at [249, 174] on span "By [PERSON_NAME]" at bounding box center [265, 169] width 94 height 14
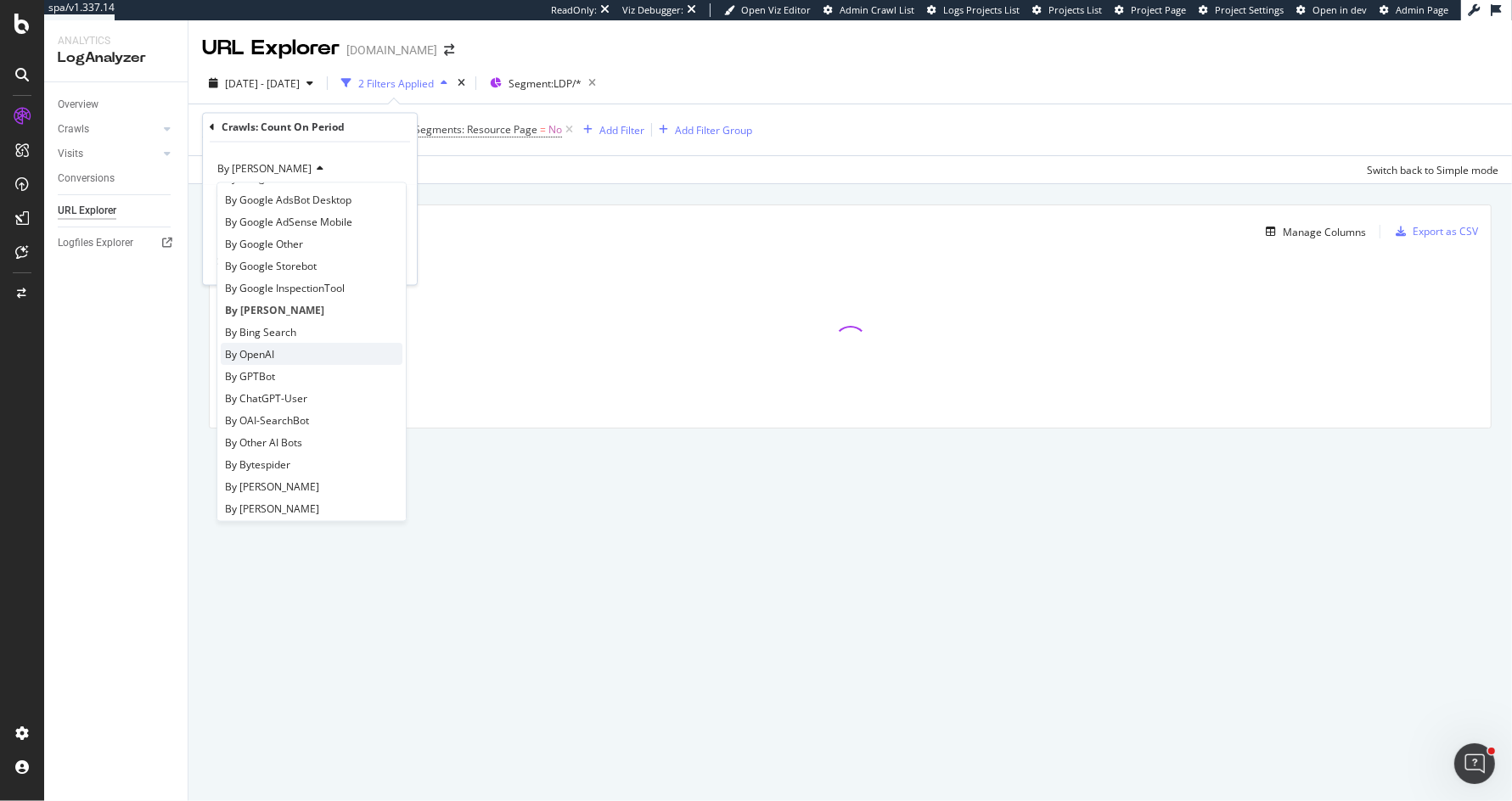
scroll to position [158, 0]
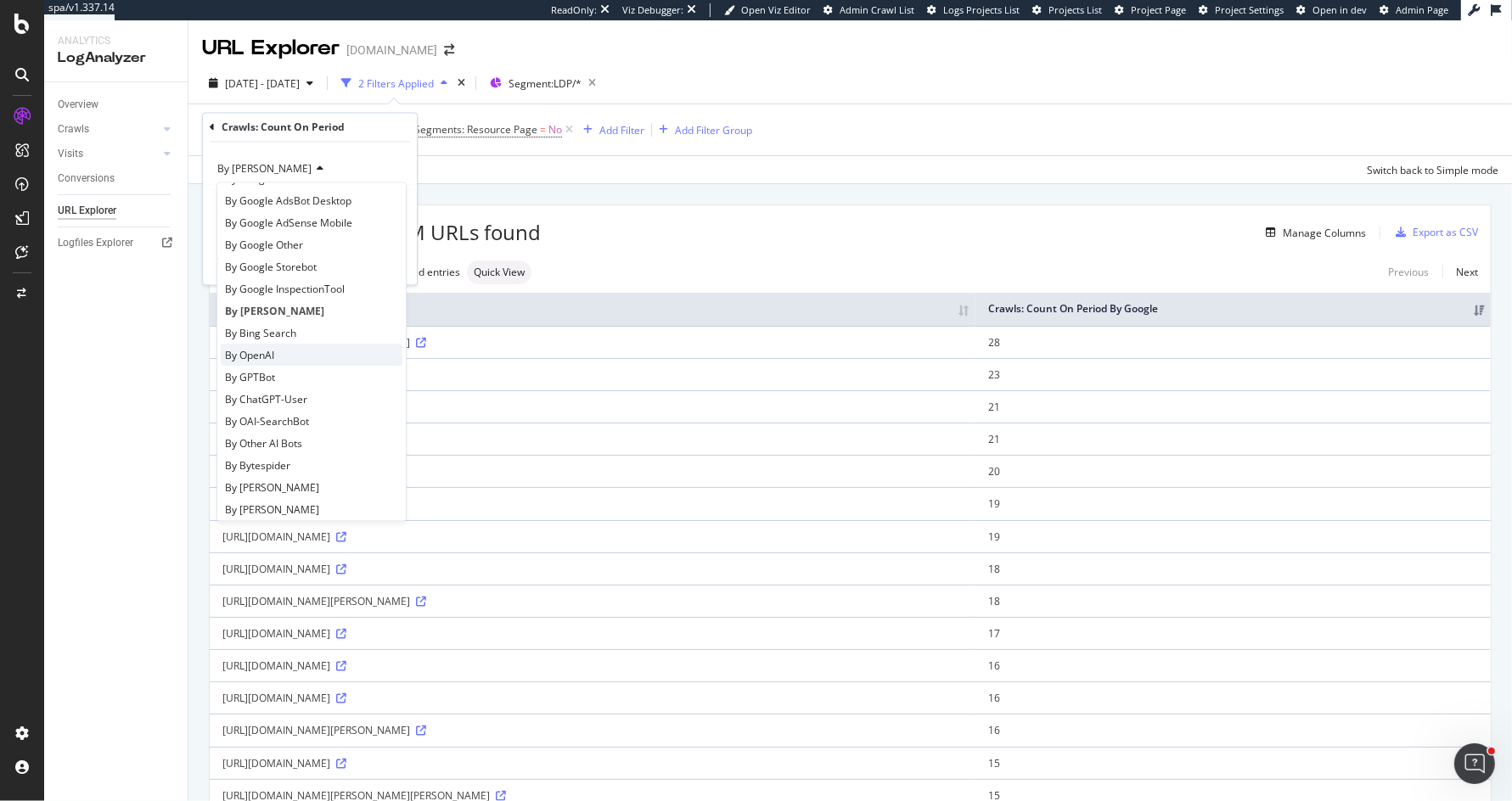
click at [314, 346] on div "By OpenAI" at bounding box center [312, 355] width 181 height 22
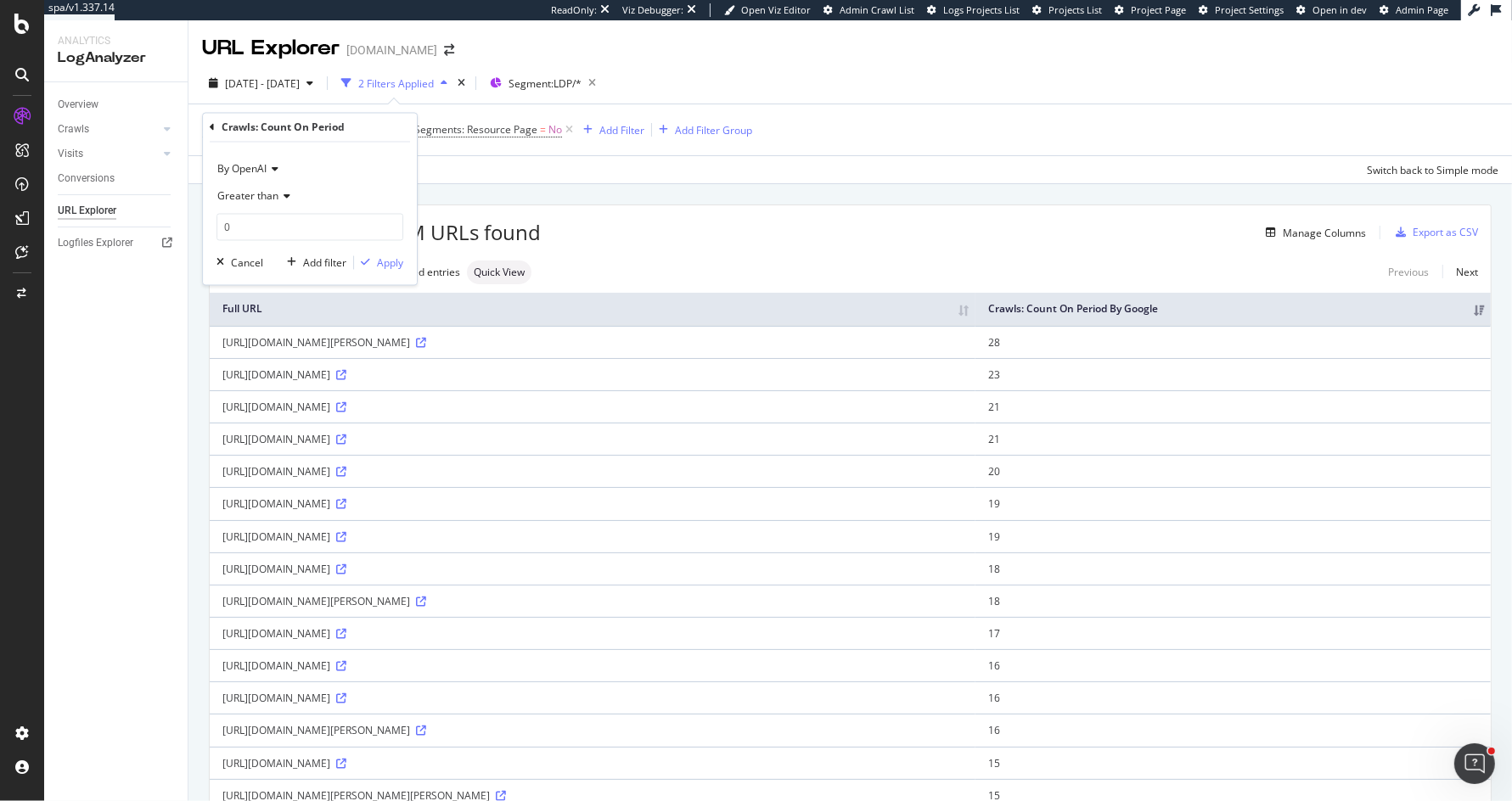
click at [263, 196] on span "Greater than" at bounding box center [248, 196] width 61 height 14
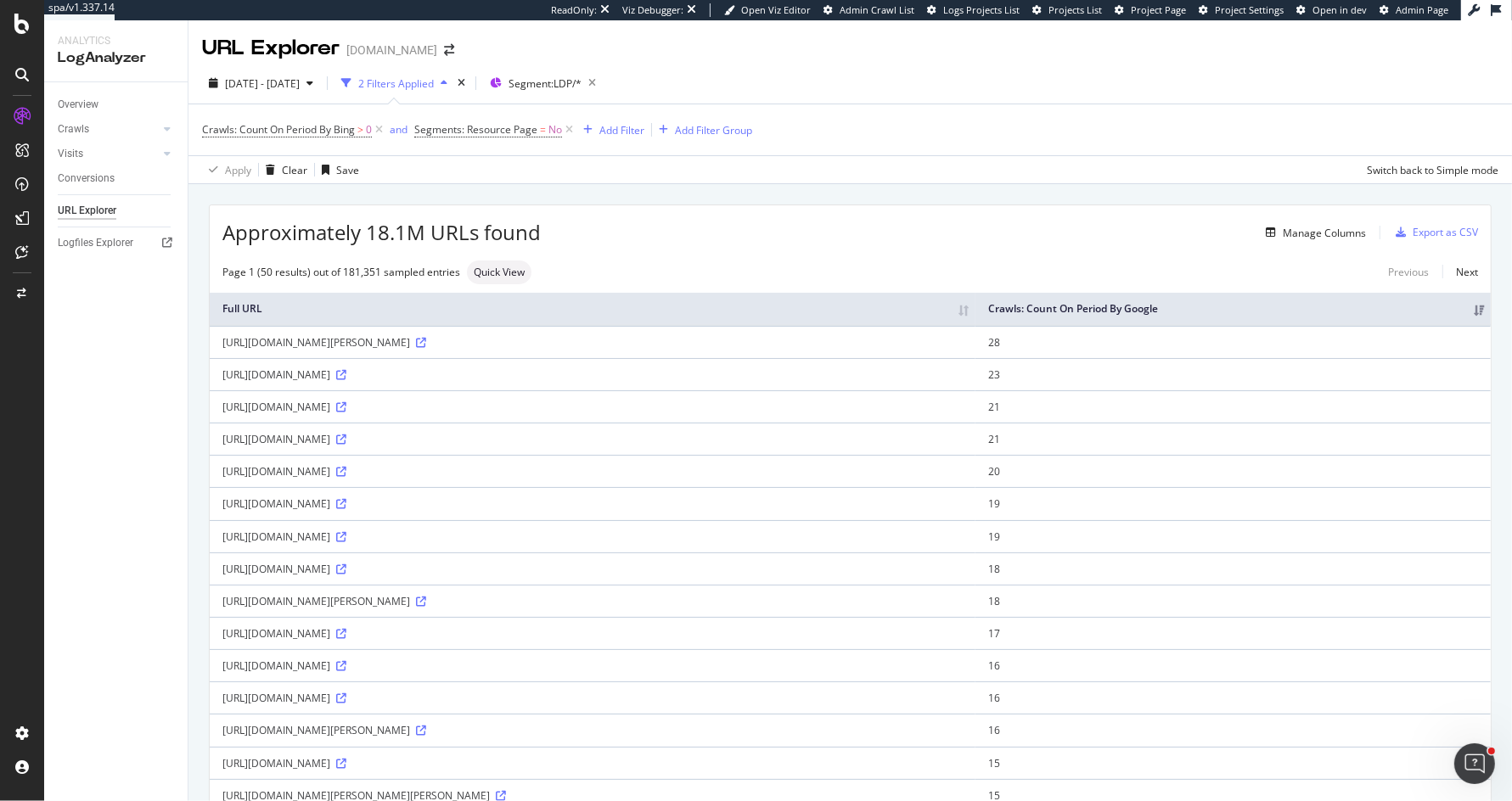
click at [519, 181] on div "Apply Clear Save Switch back to Simple mode" at bounding box center [850, 169] width 1323 height 28
click at [314, 128] on span "Crawls: Count On Period By Bing" at bounding box center [279, 128] width 153 height 14
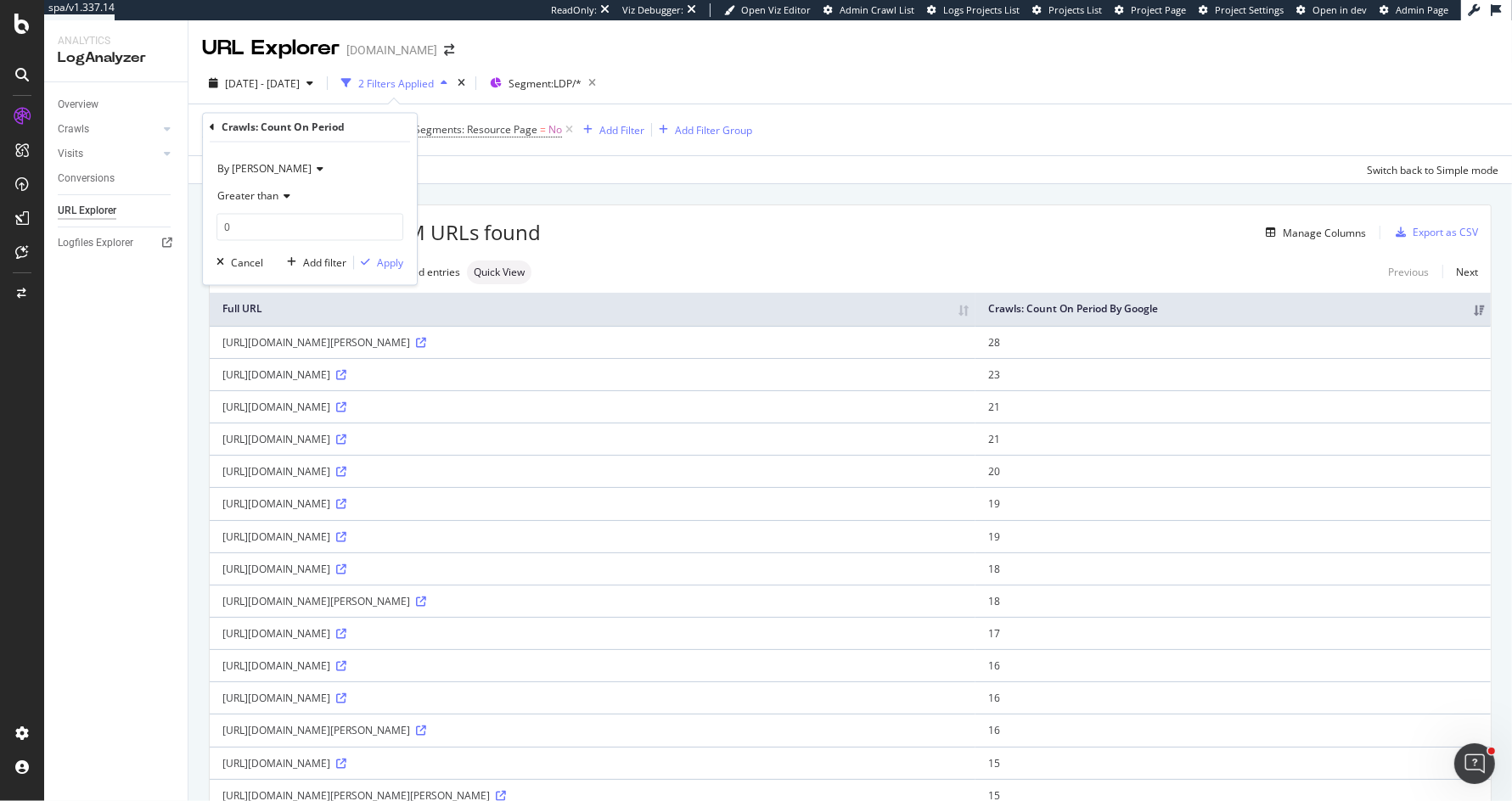
click at [238, 172] on span "By [PERSON_NAME]" at bounding box center [265, 169] width 94 height 14
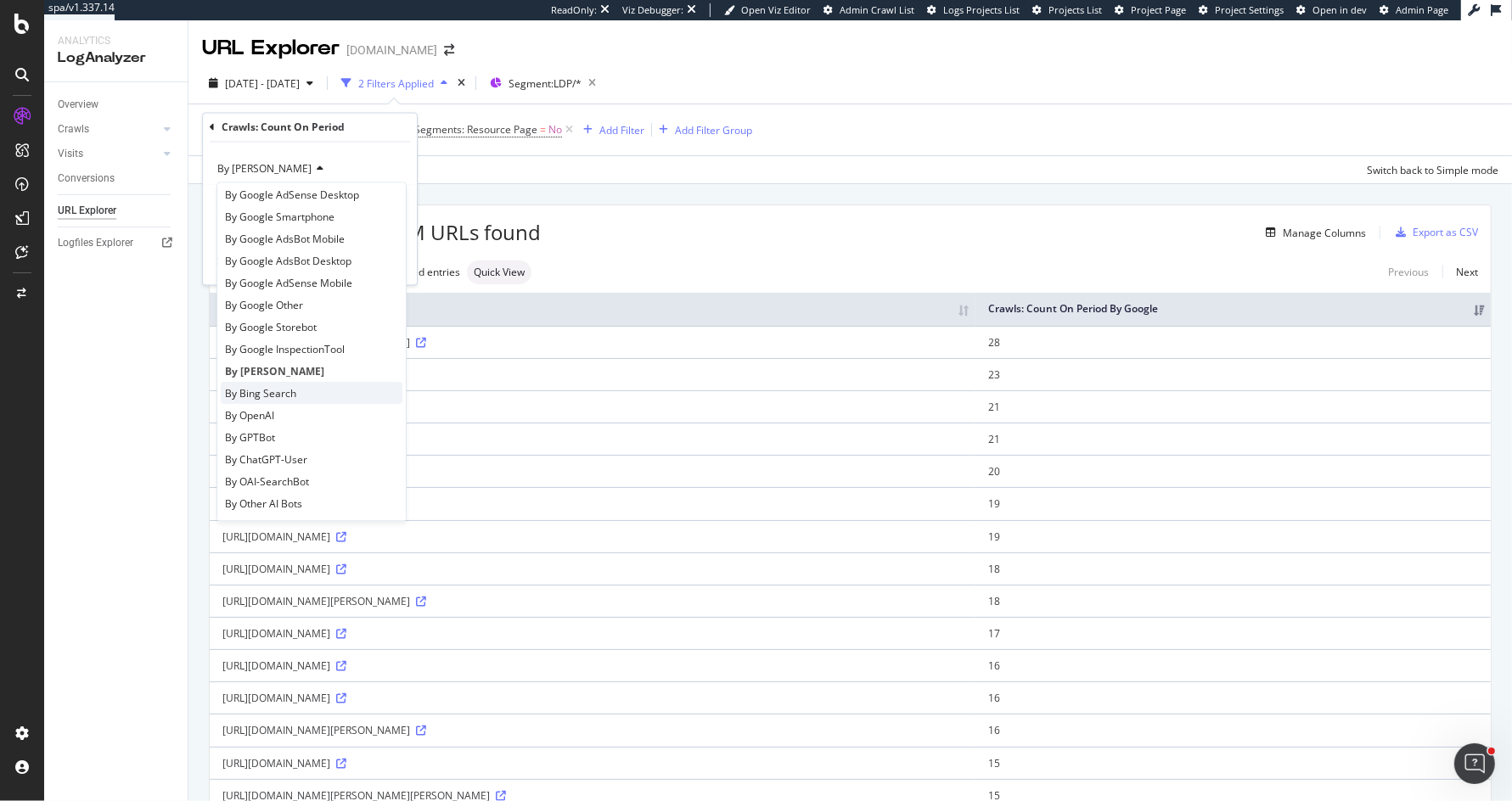
scroll to position [102, 0]
click at [302, 410] on div "By OpenAI" at bounding box center [312, 411] width 181 height 22
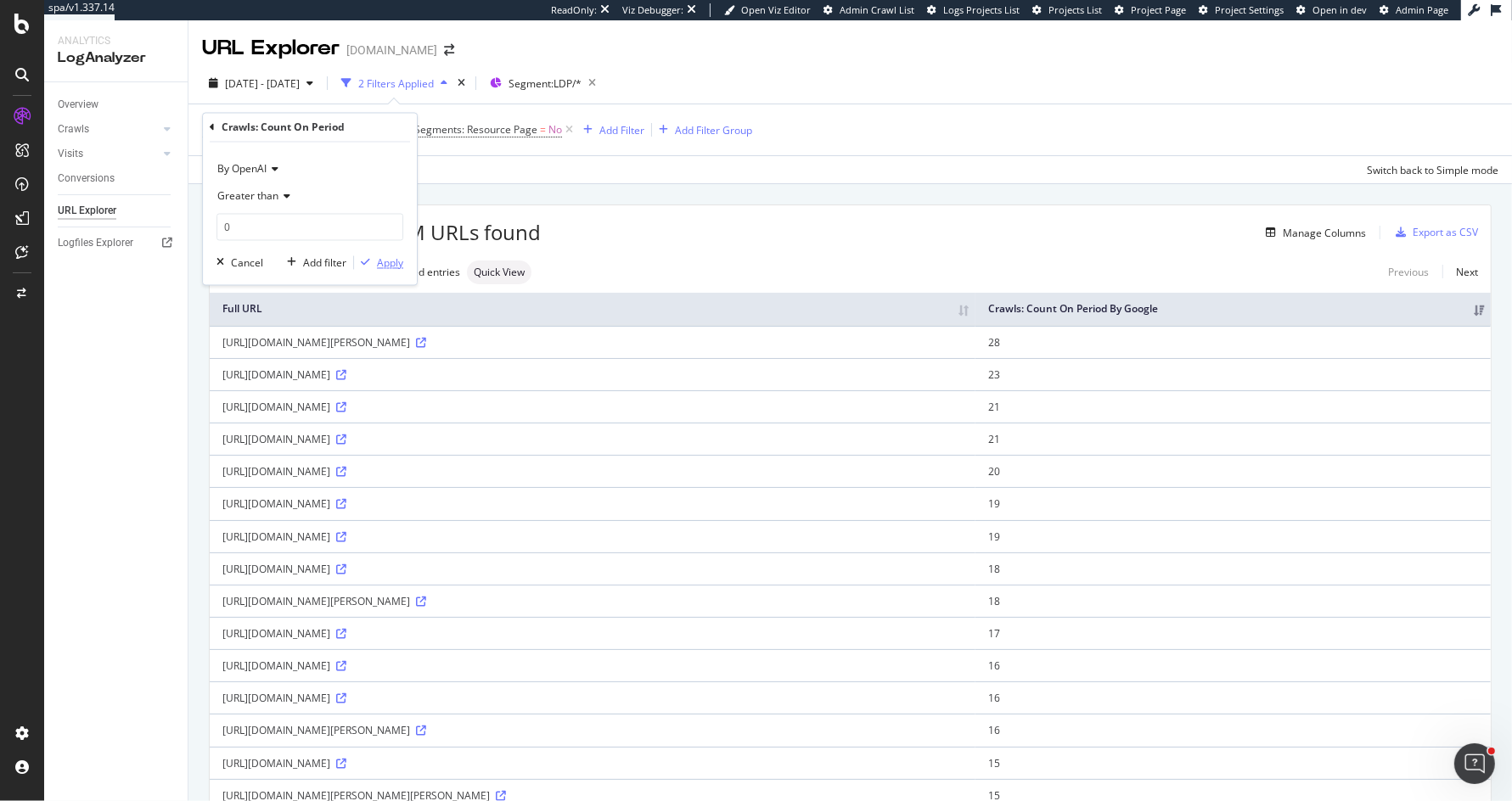
click at [399, 260] on div "Apply" at bounding box center [390, 262] width 26 height 14
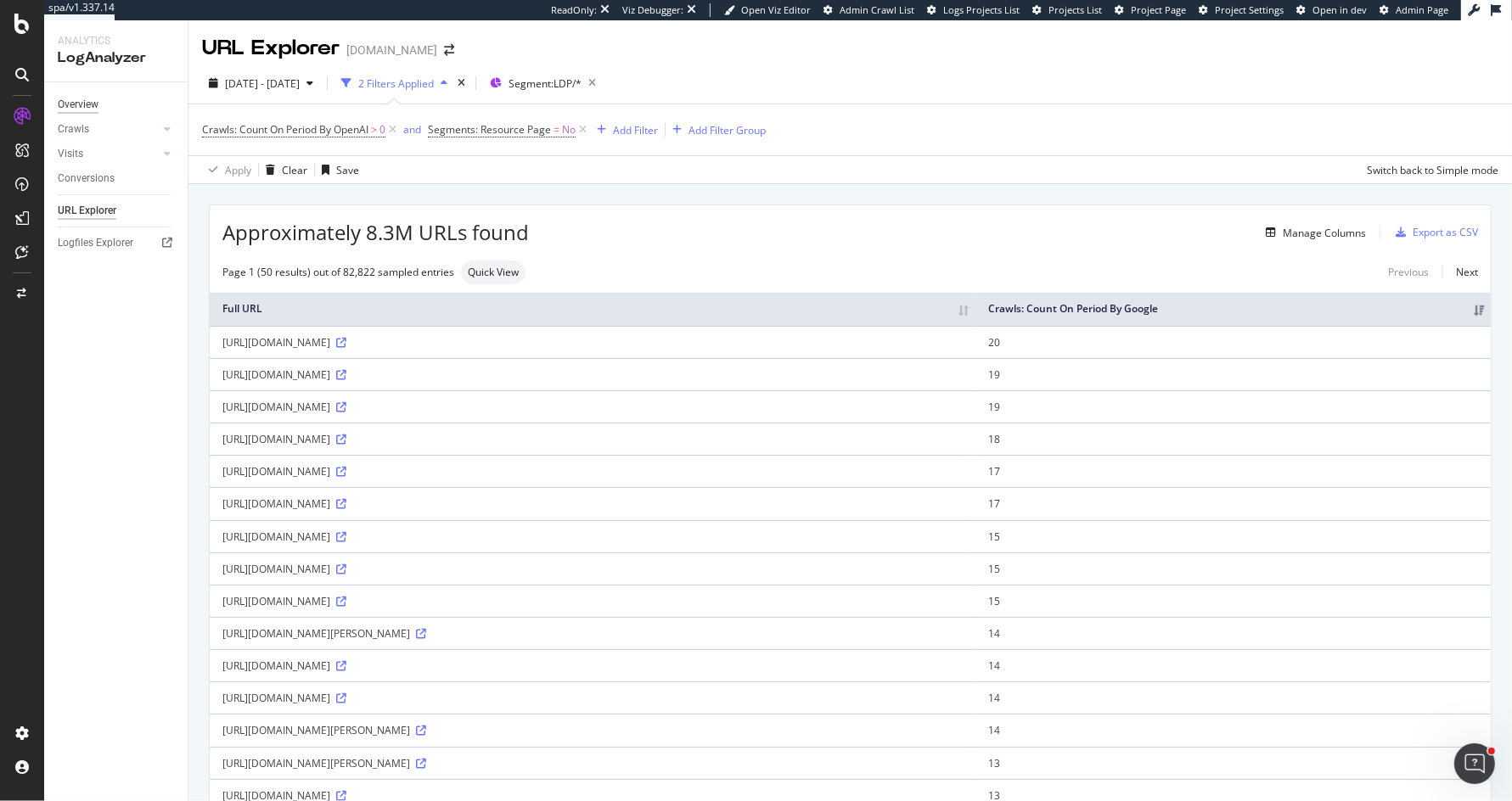
click at [77, 107] on div "Overview" at bounding box center [77, 104] width 41 height 18
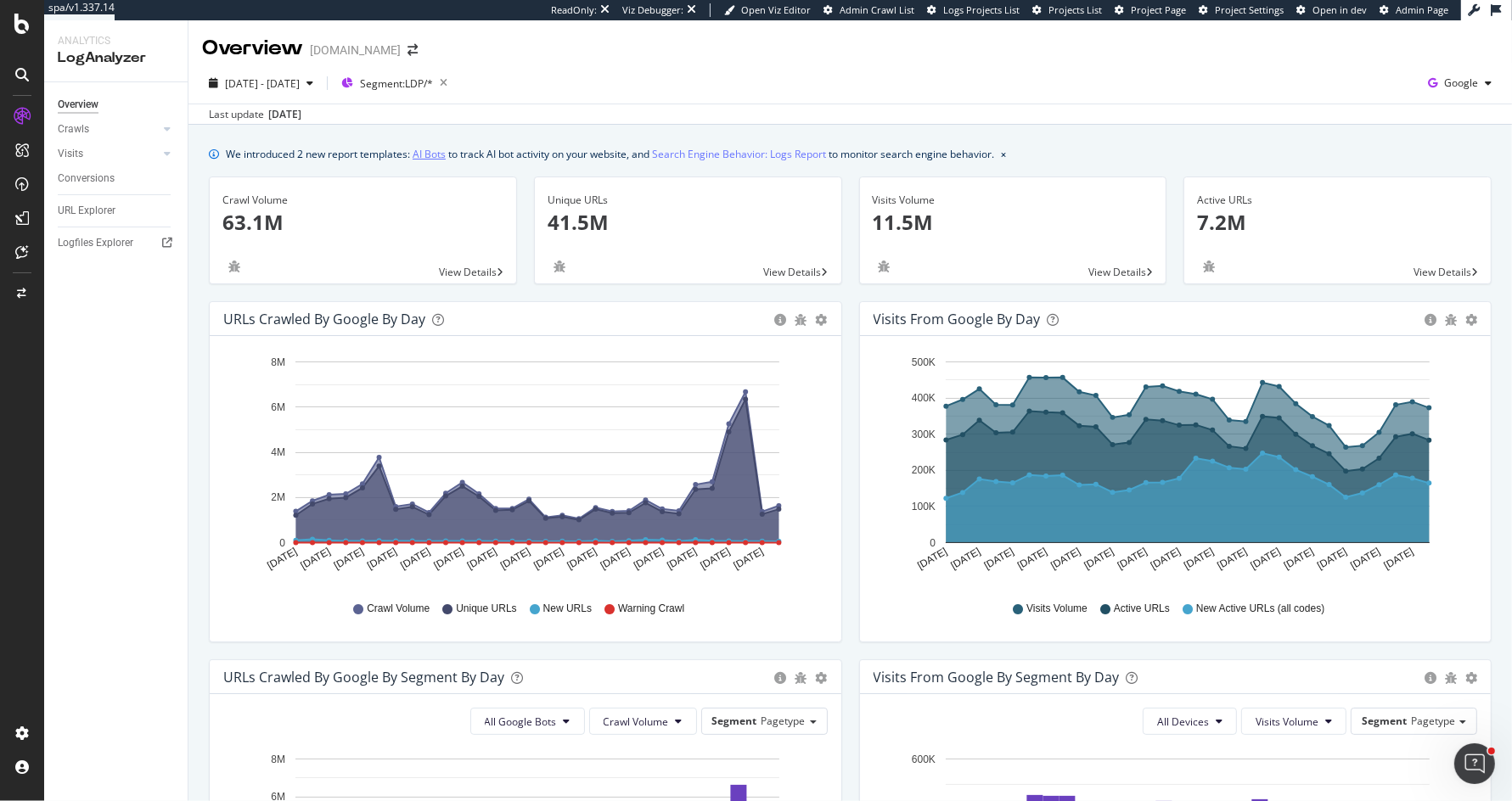
click at [434, 150] on link "AI Bots" at bounding box center [429, 154] width 33 height 18
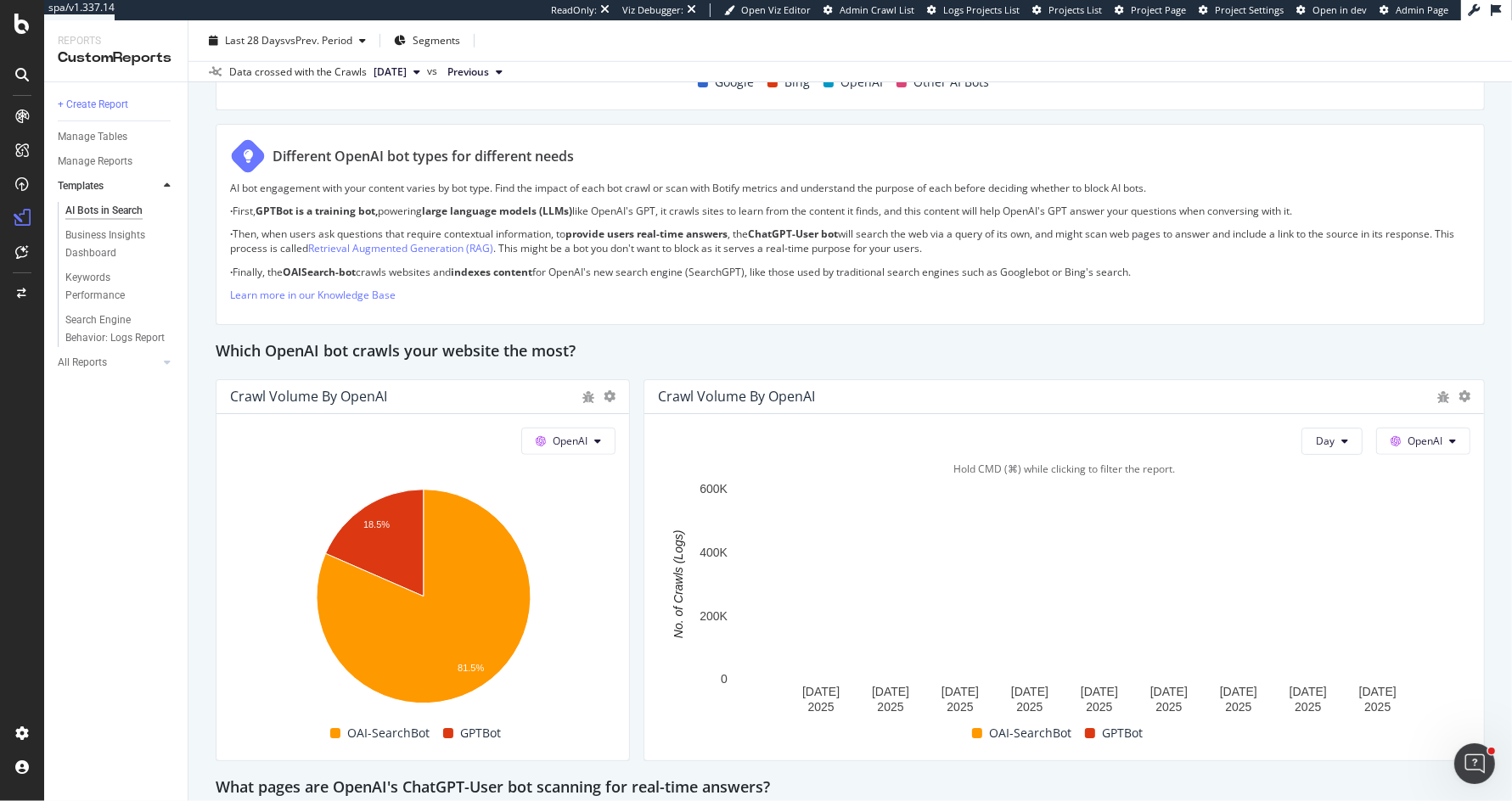
scroll to position [1187, 0]
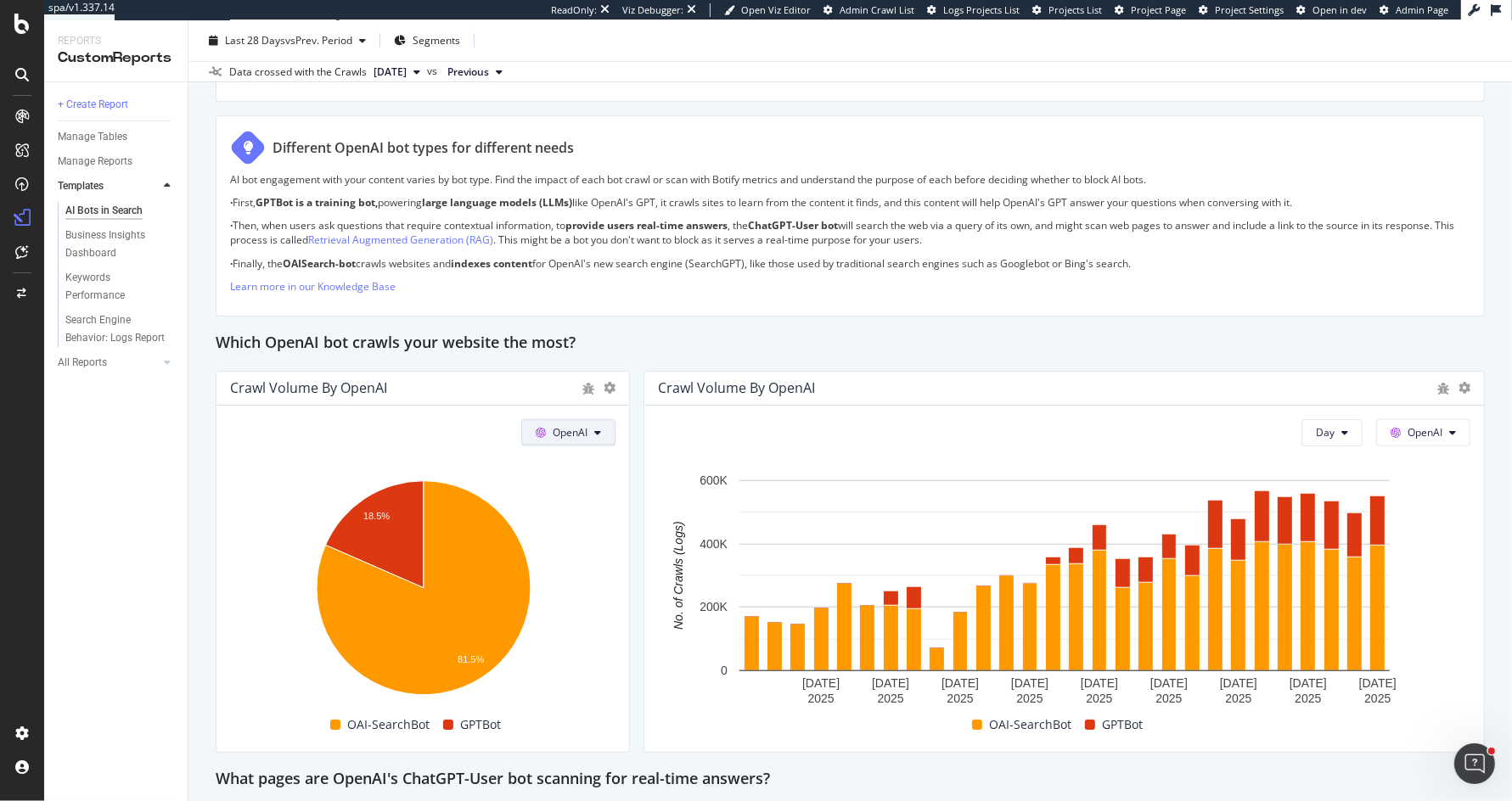
click at [598, 429] on icon at bounding box center [597, 433] width 7 height 10
click at [601, 525] on span "OpenAI" at bounding box center [593, 526] width 62 height 15
click at [639, 366] on div "This report shows AI bot interaction with your website and its impact on your o…" at bounding box center [850, 653] width 1269 height 3300
click at [633, 692] on div "This report shows AI bot interaction with your website and its impact on your o…" at bounding box center [850, 653] width 1269 height 3300
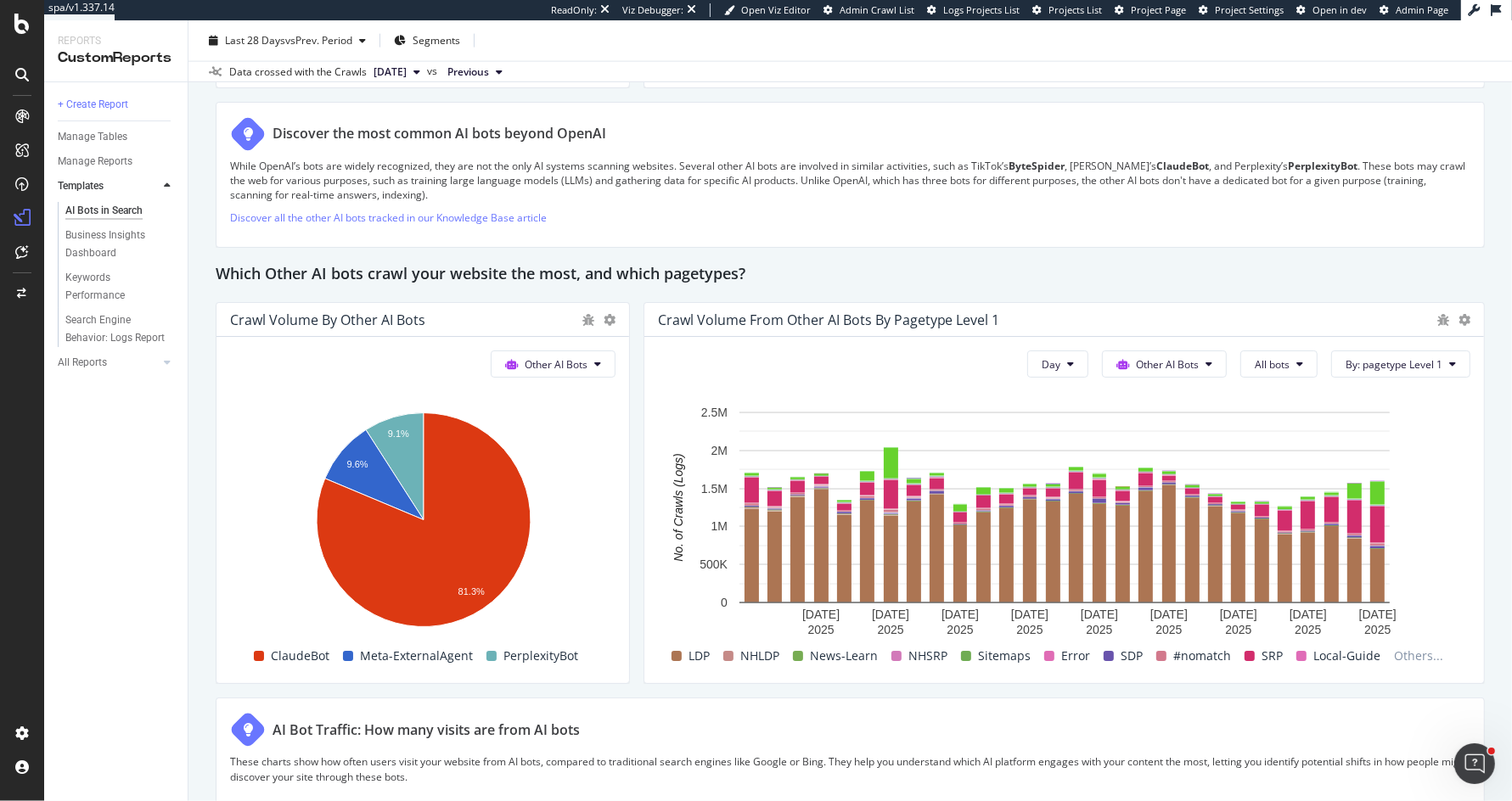
scroll to position [2369, 0]
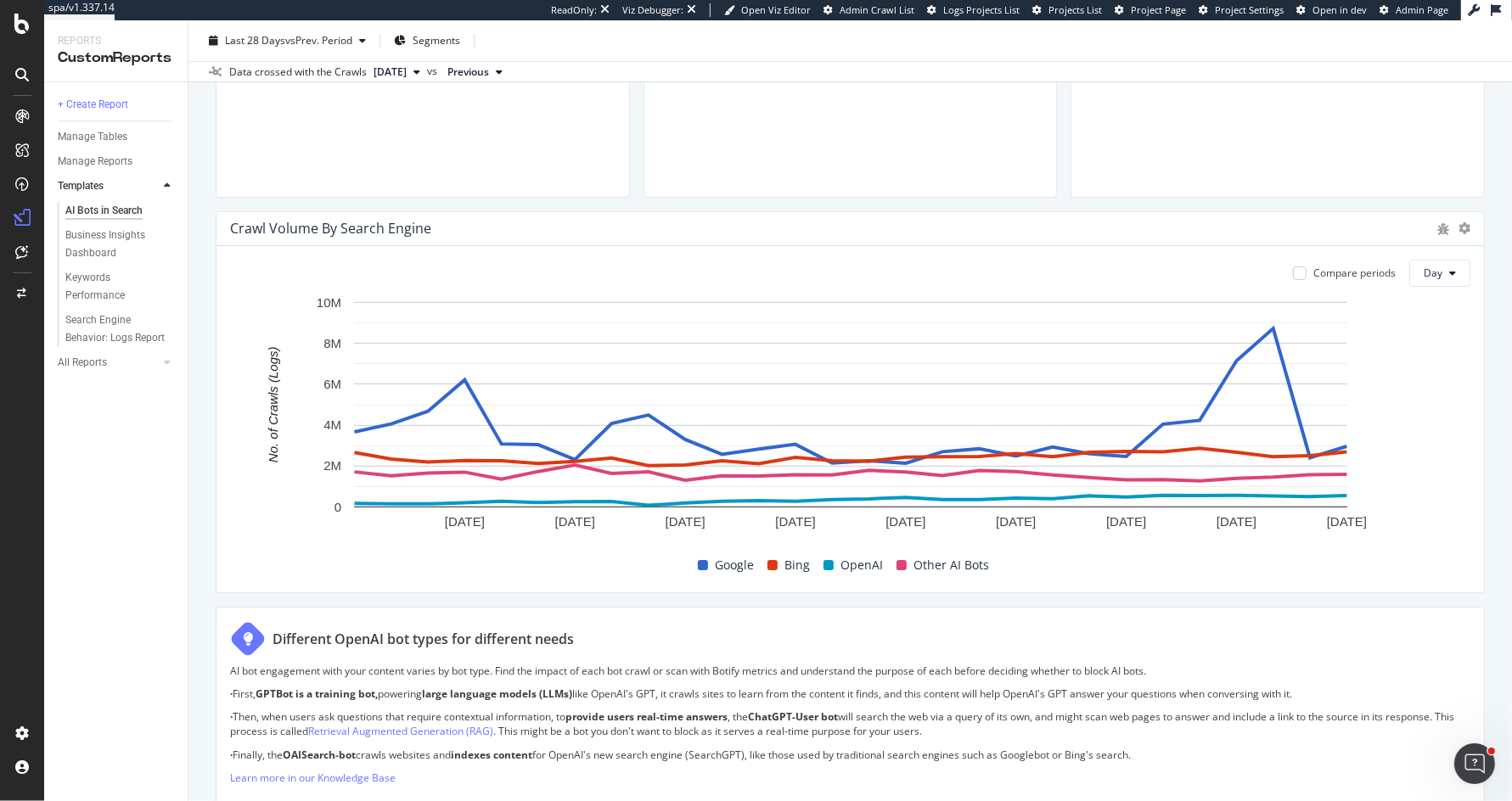
scroll to position [691, 0]
